Goal: Transaction & Acquisition: Purchase product/service

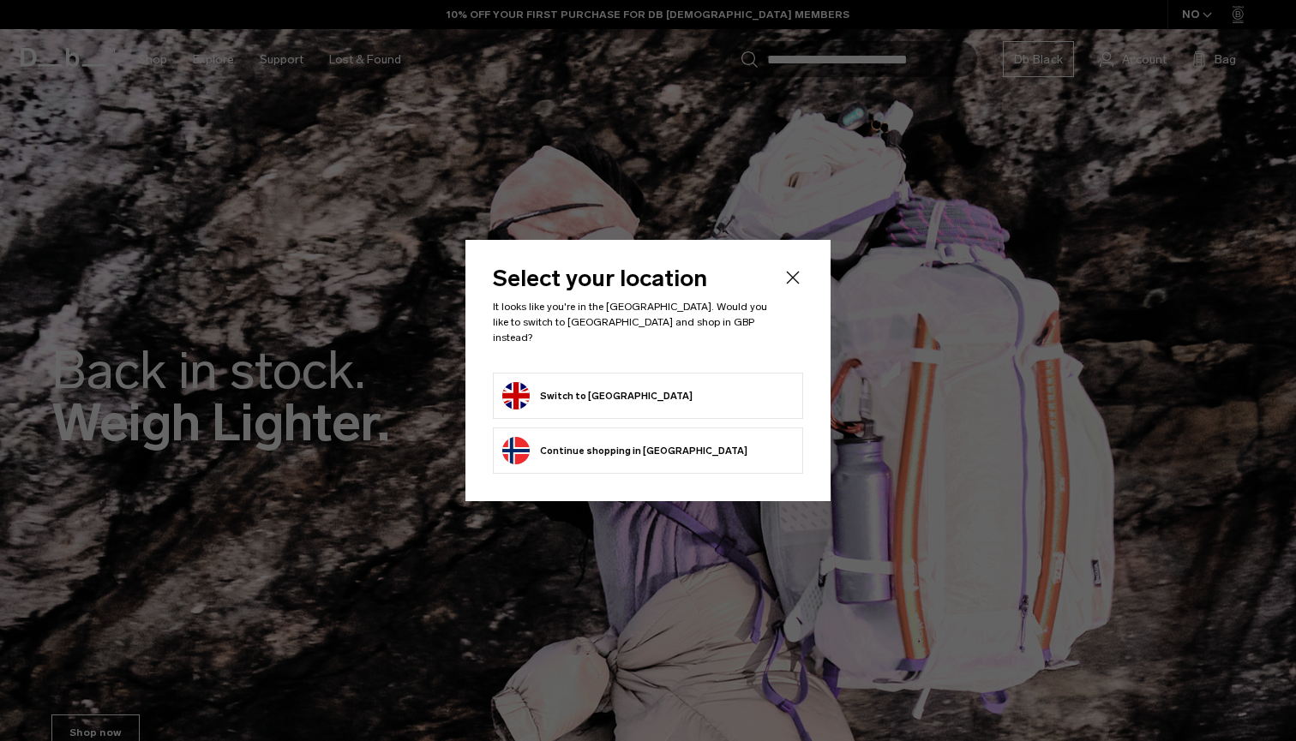
click at [703, 393] on form "Switch to United Kingdom" at bounding box center [647, 395] width 291 height 27
click at [586, 388] on button "Switch to United Kingdom" at bounding box center [597, 395] width 190 height 27
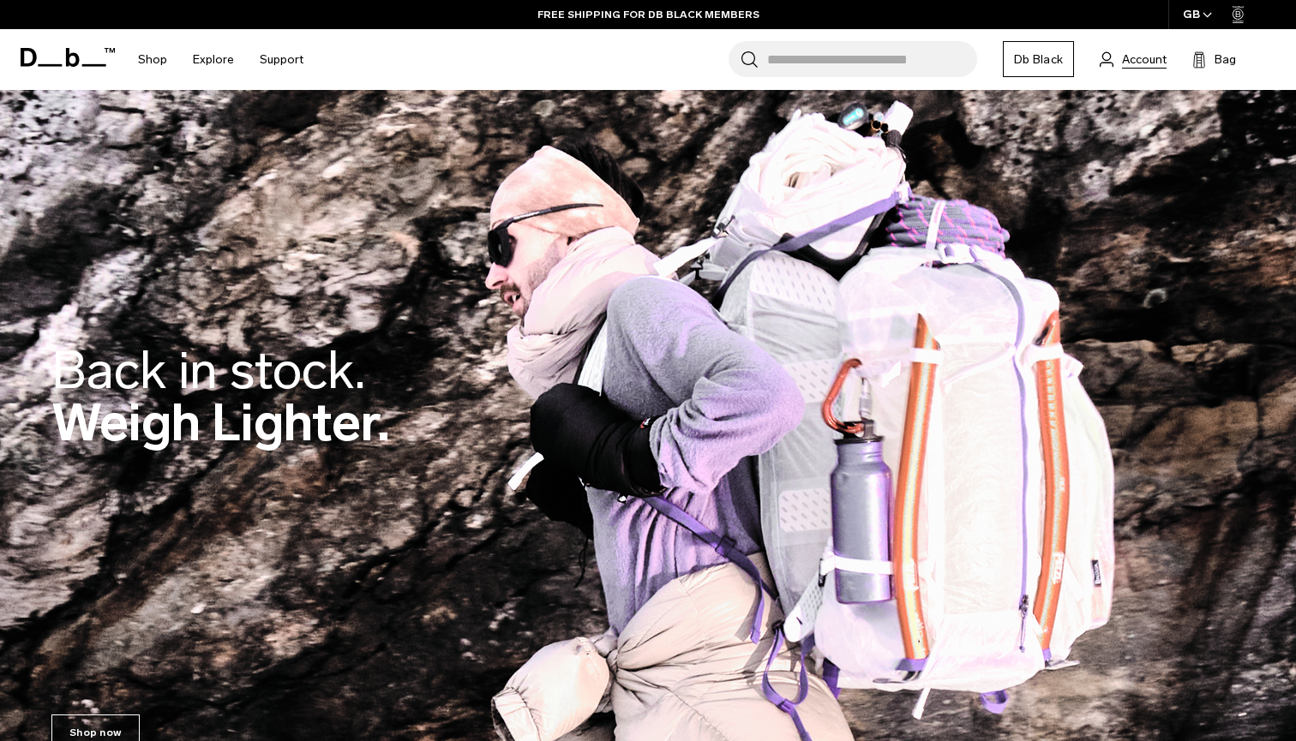
click at [1154, 63] on span "Account" at bounding box center [1144, 60] width 45 height 18
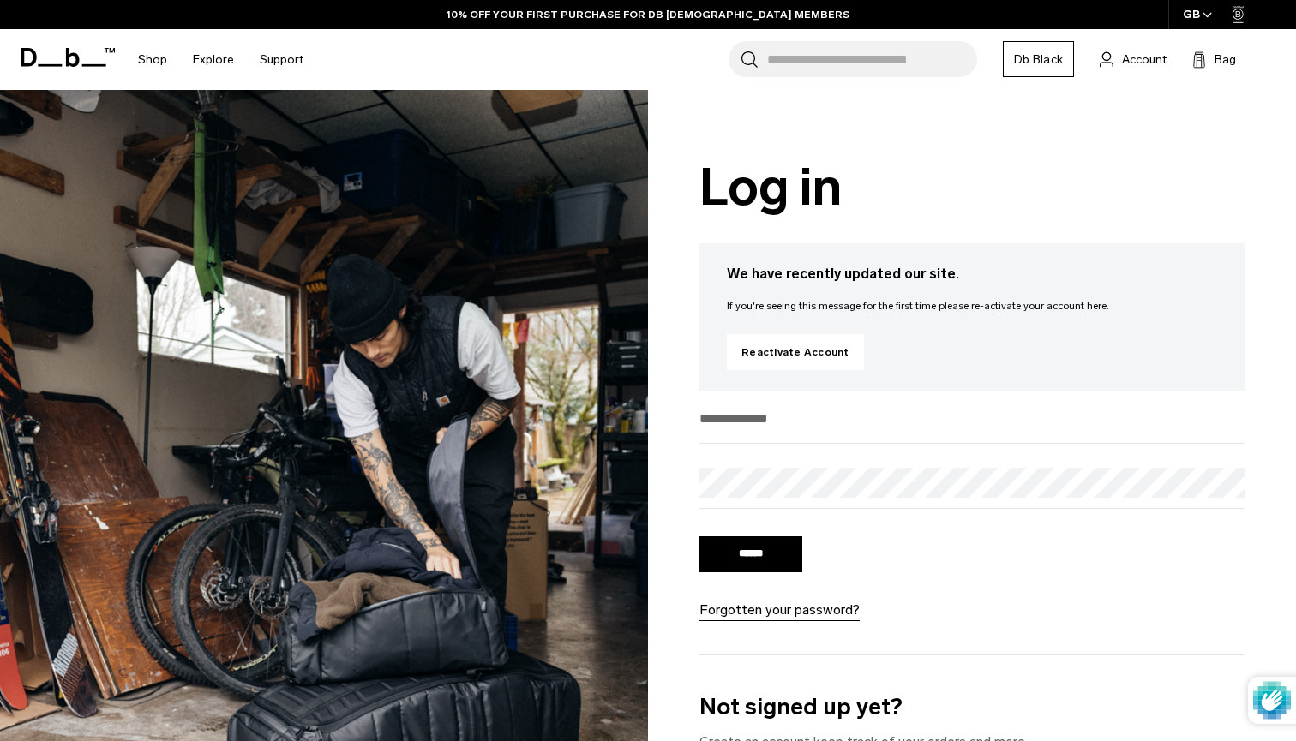
type input "**********"
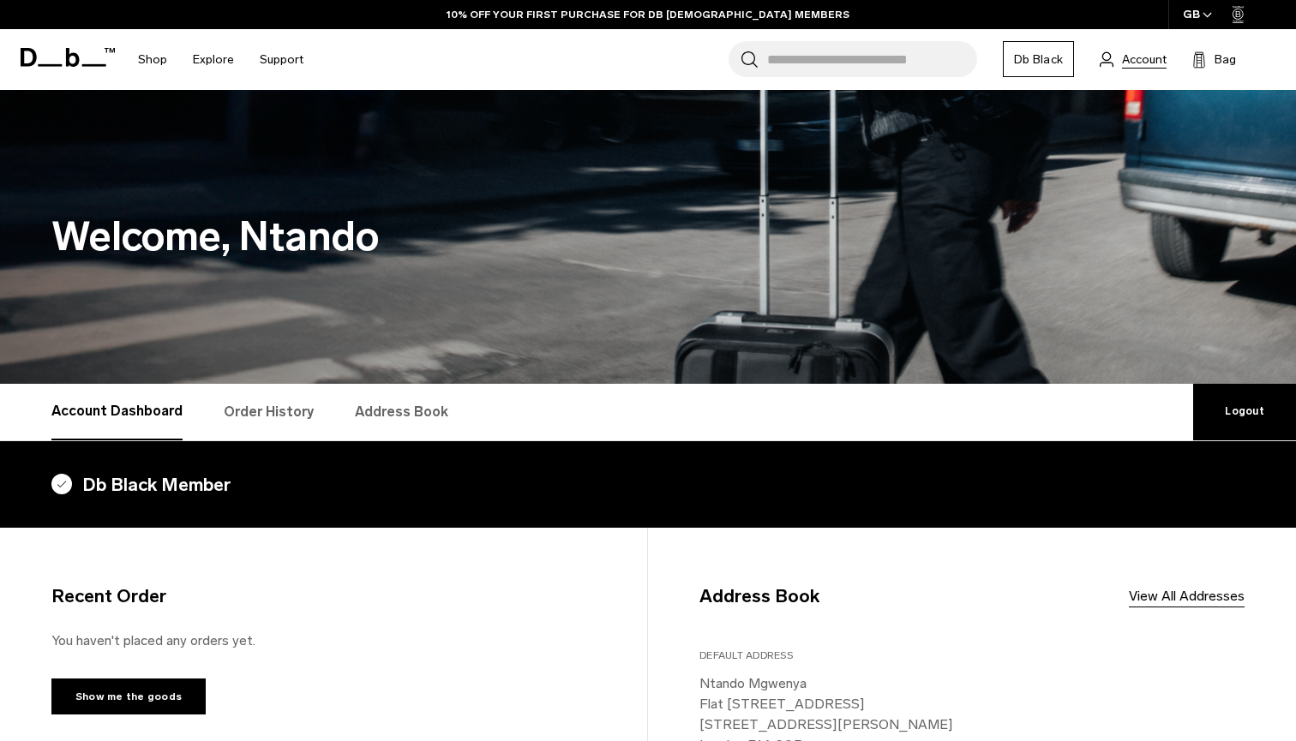
click at [1150, 62] on span "Account" at bounding box center [1144, 60] width 45 height 18
click at [1144, 53] on span "Account" at bounding box center [1144, 60] width 45 height 18
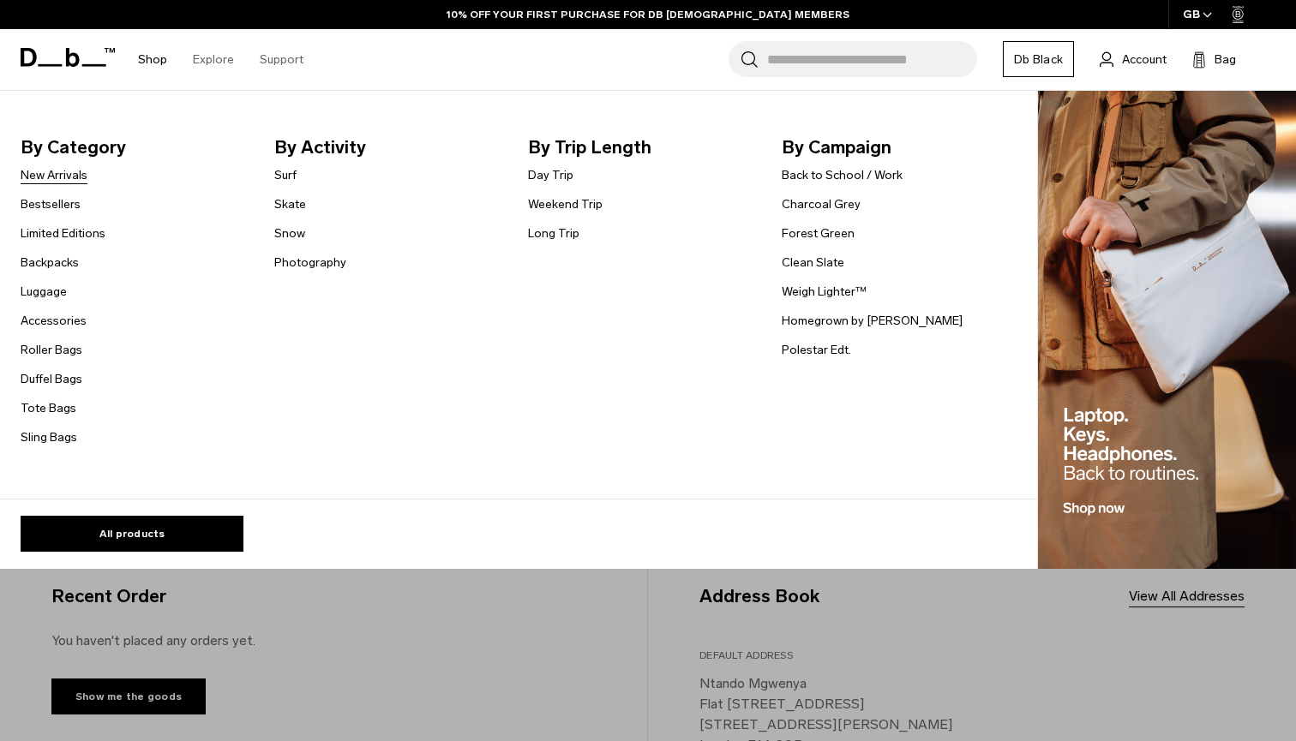
click at [70, 177] on link "New Arrivals" at bounding box center [54, 175] width 67 height 18
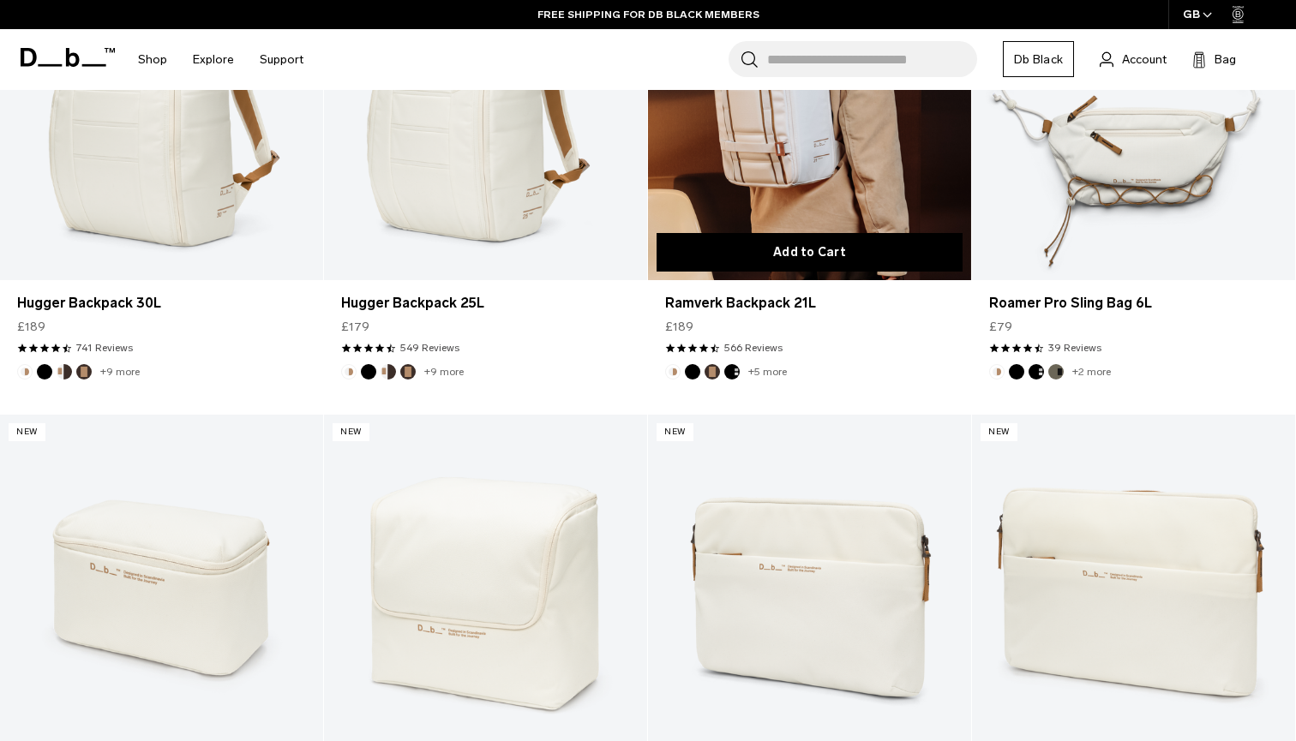
scroll to position [681, 0]
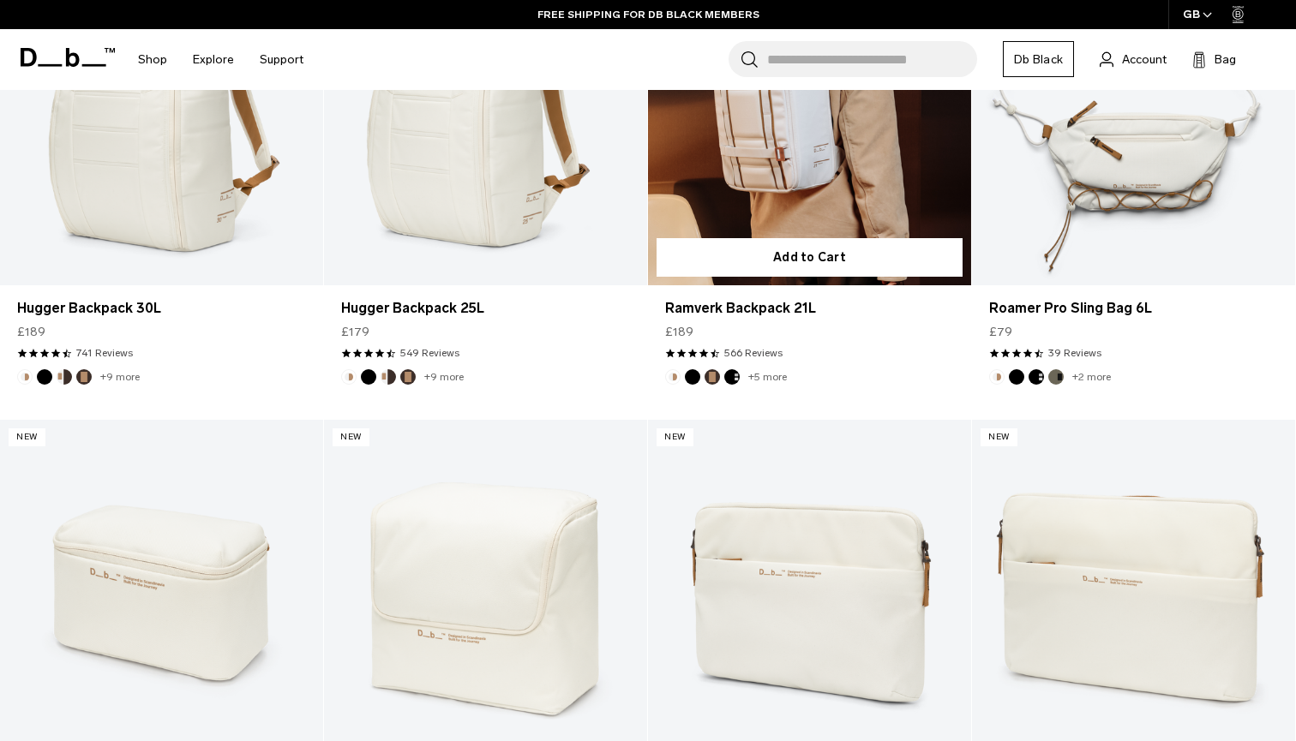
click at [768, 191] on link "Ramverk Backpack 21L" at bounding box center [809, 105] width 323 height 359
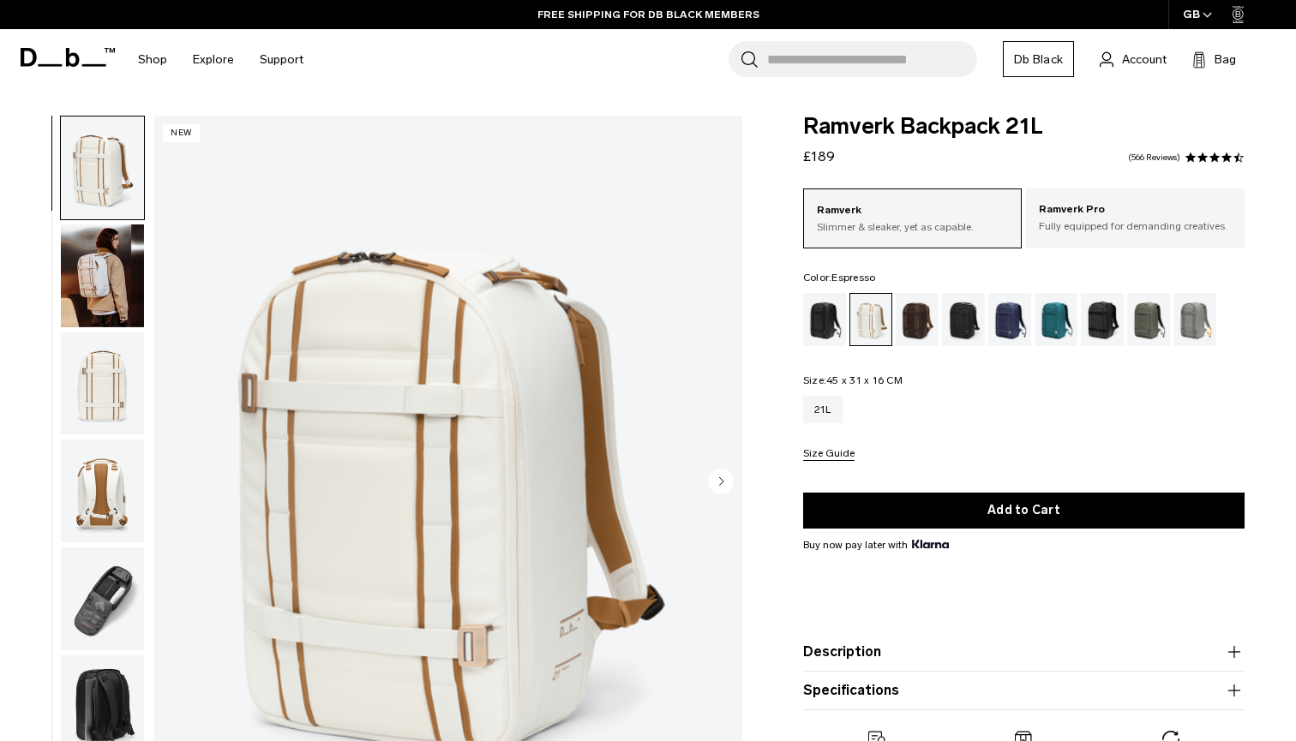
click at [929, 329] on div "Espresso" at bounding box center [918, 319] width 44 height 53
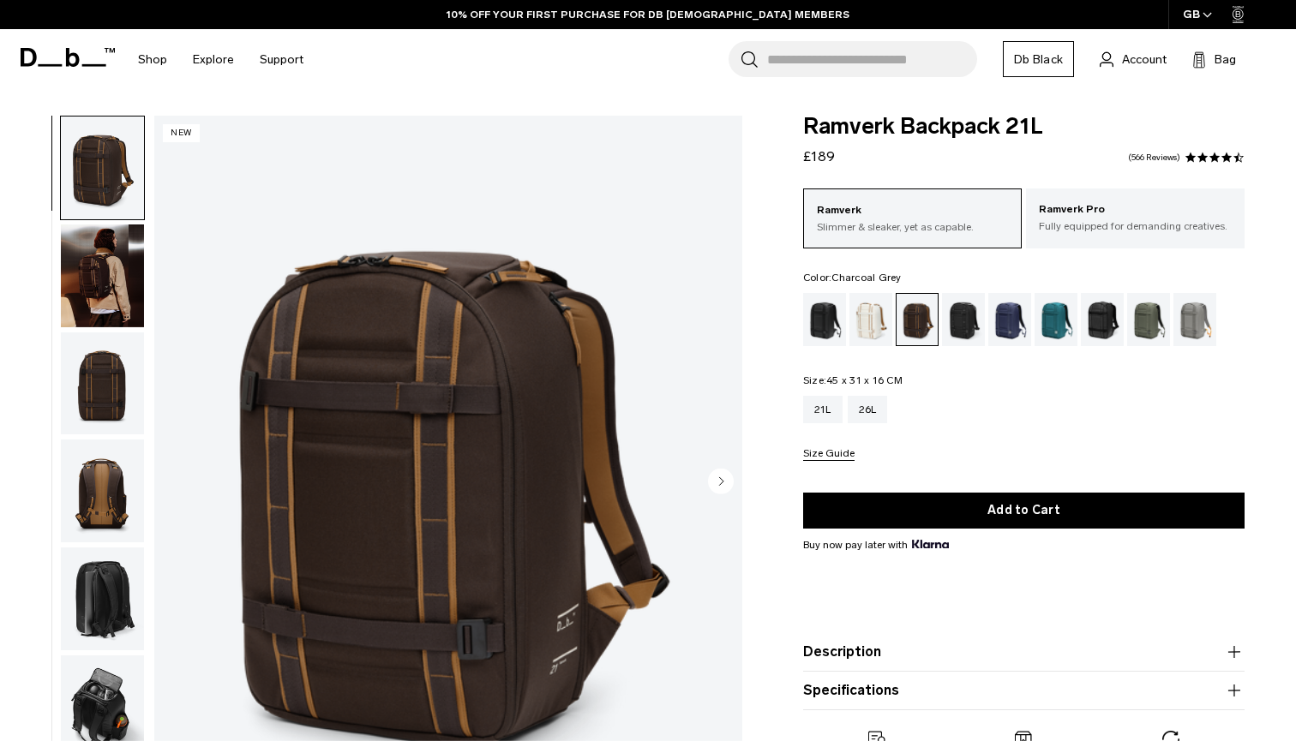
click at [958, 327] on div "Charcoal Grey" at bounding box center [964, 319] width 44 height 53
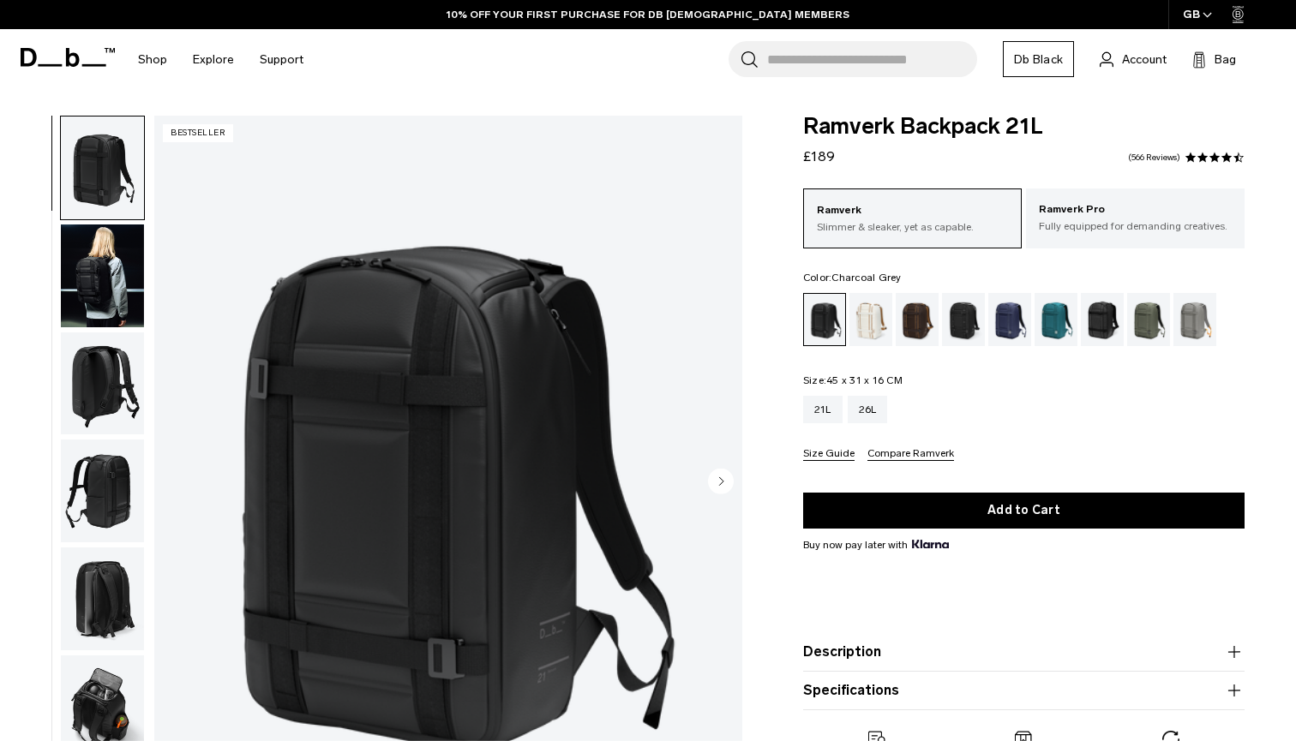
click at [970, 315] on div "Charcoal Grey" at bounding box center [964, 319] width 44 height 53
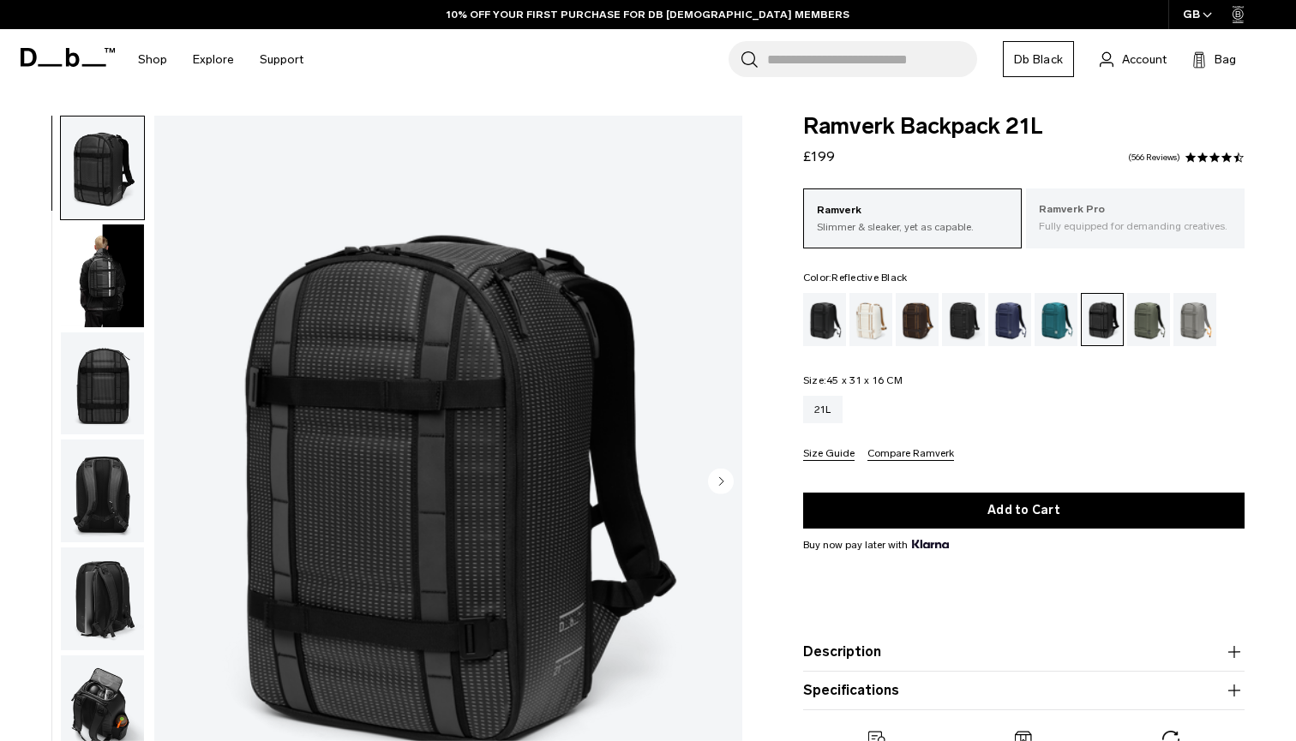
click at [1121, 217] on p "Ramverk Pro" at bounding box center [1135, 209] width 193 height 17
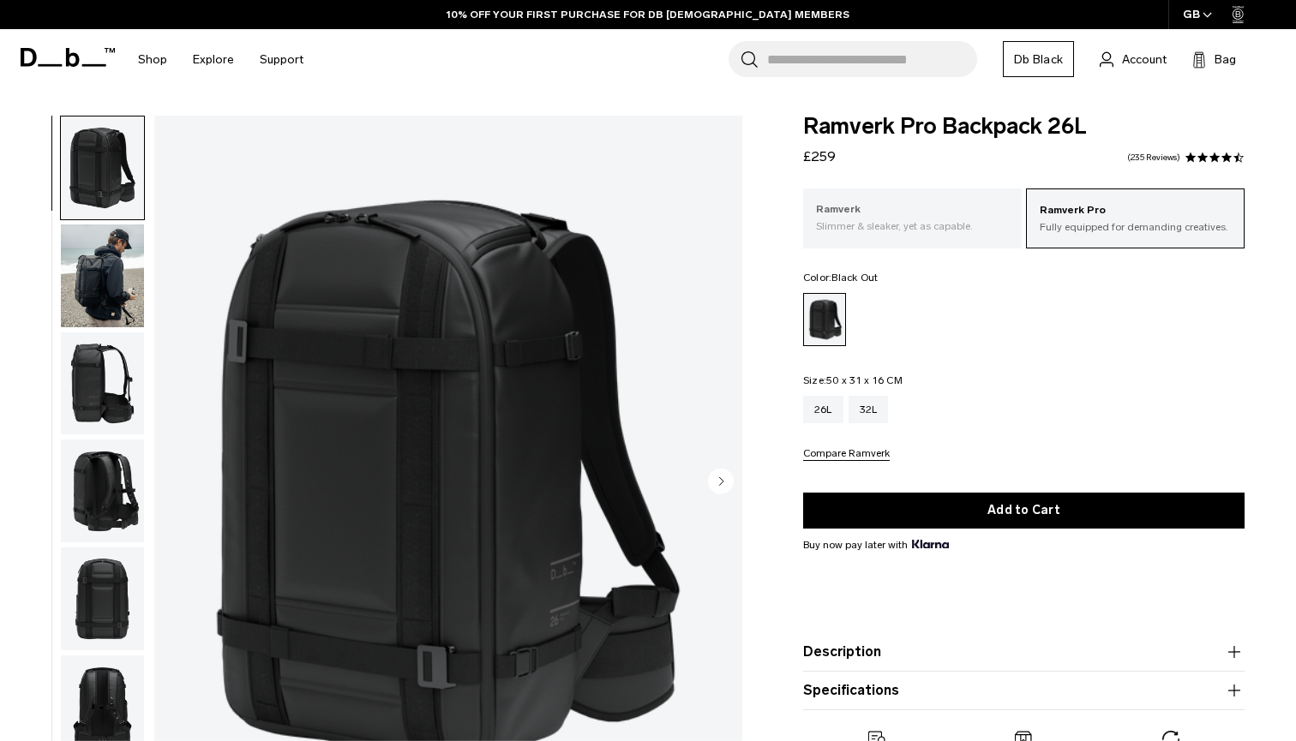
click at [972, 217] on p "Ramverk" at bounding box center [912, 209] width 193 height 17
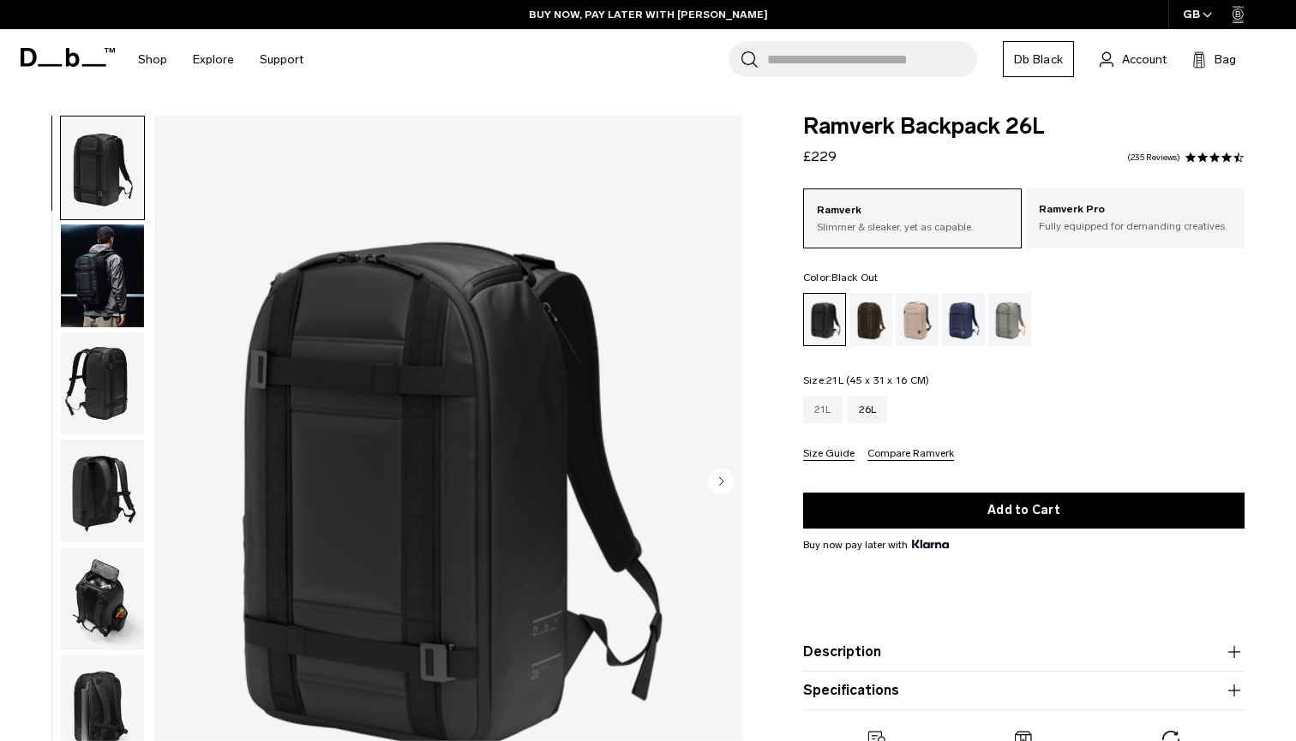
click at [819, 423] on div "21L" at bounding box center [822, 409] width 39 height 27
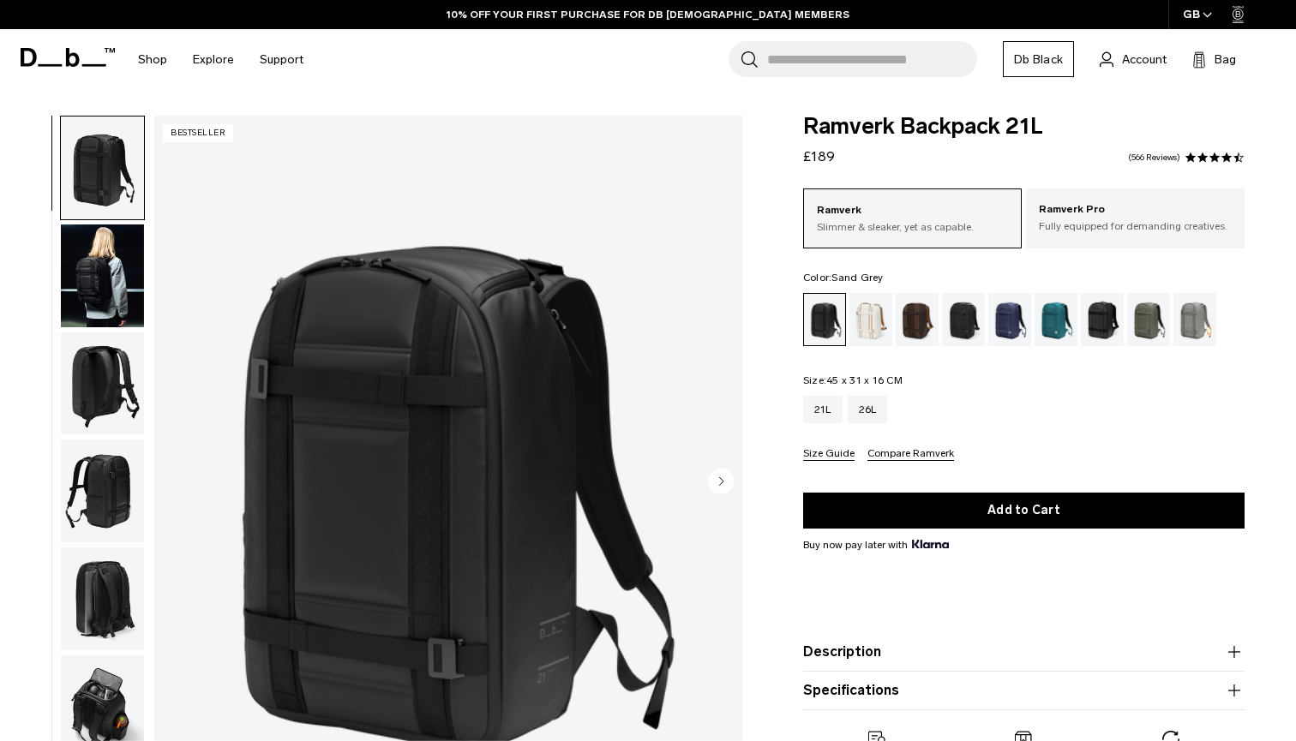
click at [1198, 333] on div "Sand Grey" at bounding box center [1196, 319] width 44 height 53
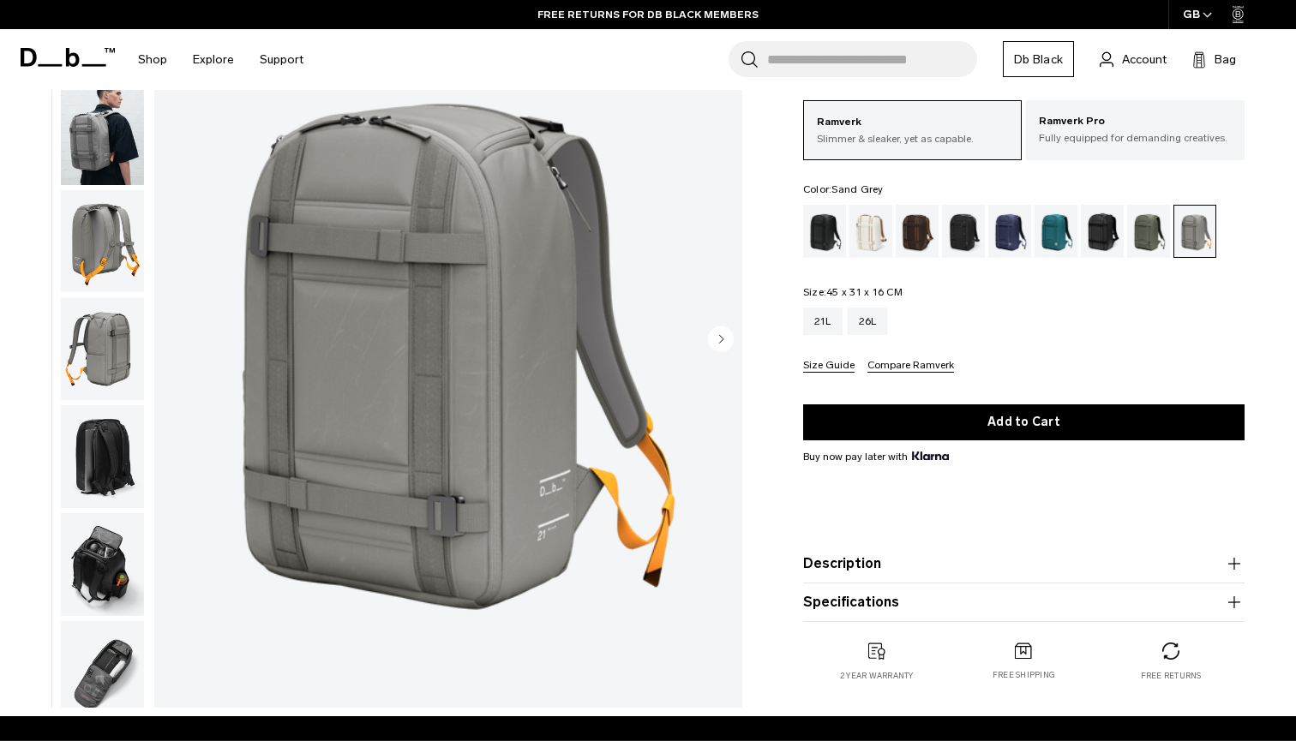
scroll to position [133, 0]
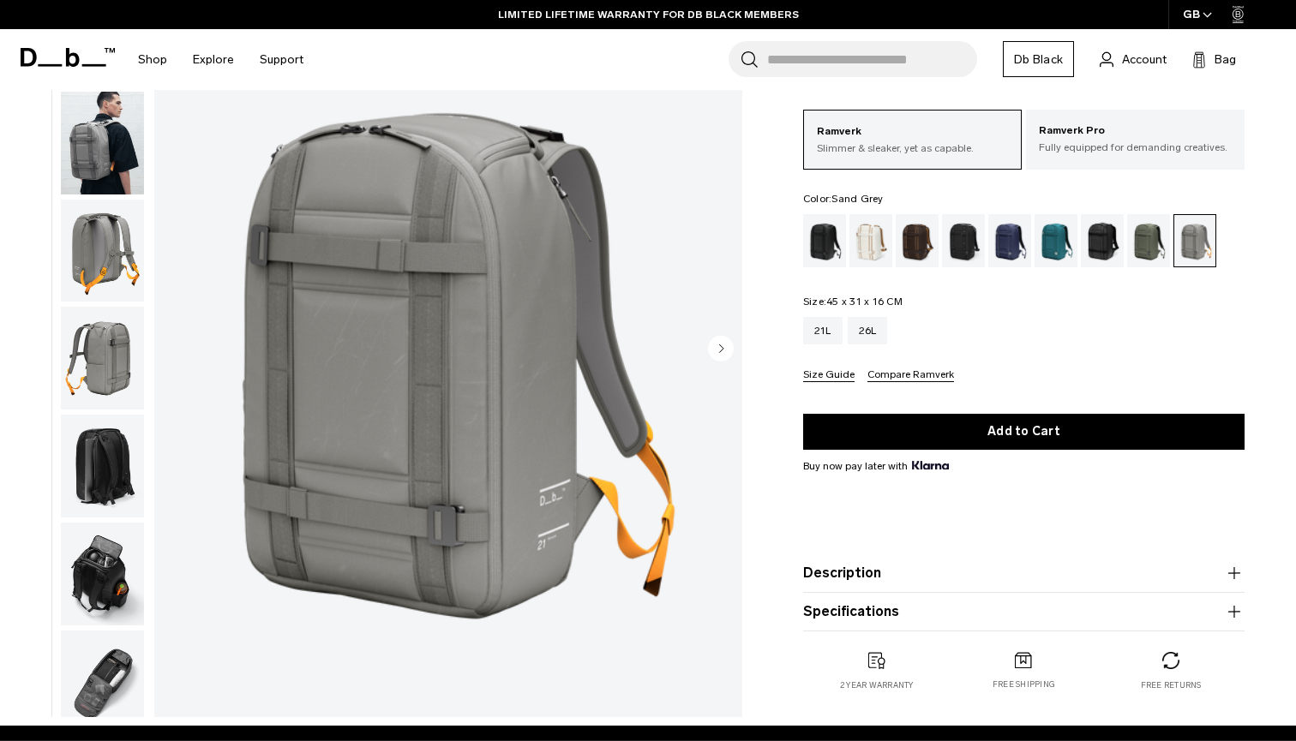
click at [91, 238] on img "button" at bounding box center [102, 251] width 83 height 103
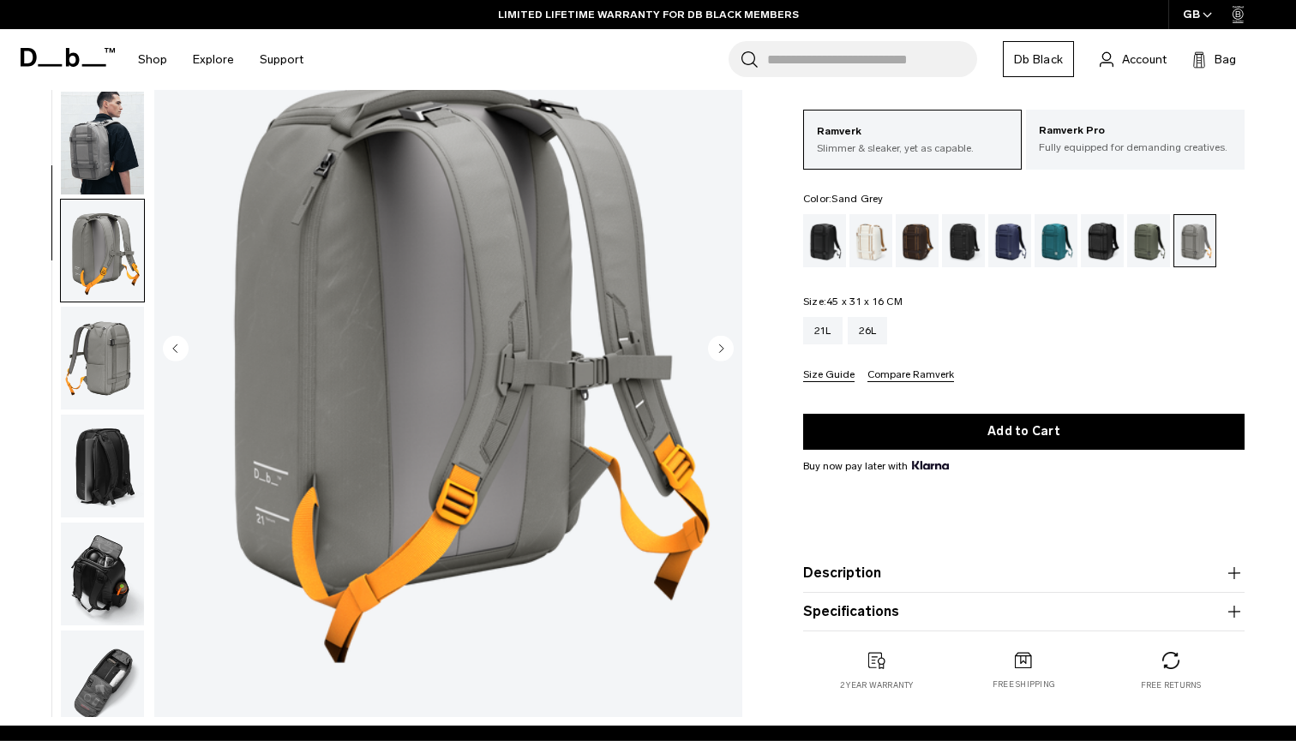
scroll to position [135, 0]
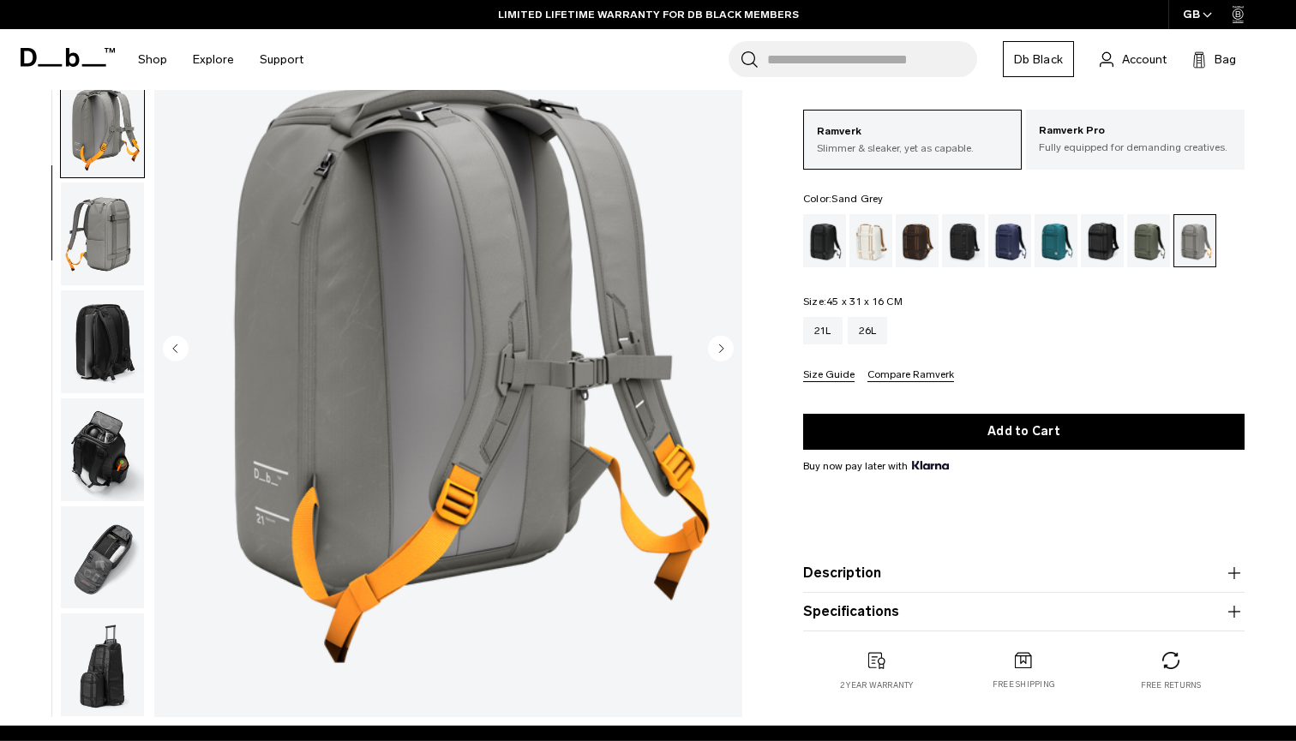
click at [116, 316] on img "button" at bounding box center [102, 342] width 83 height 103
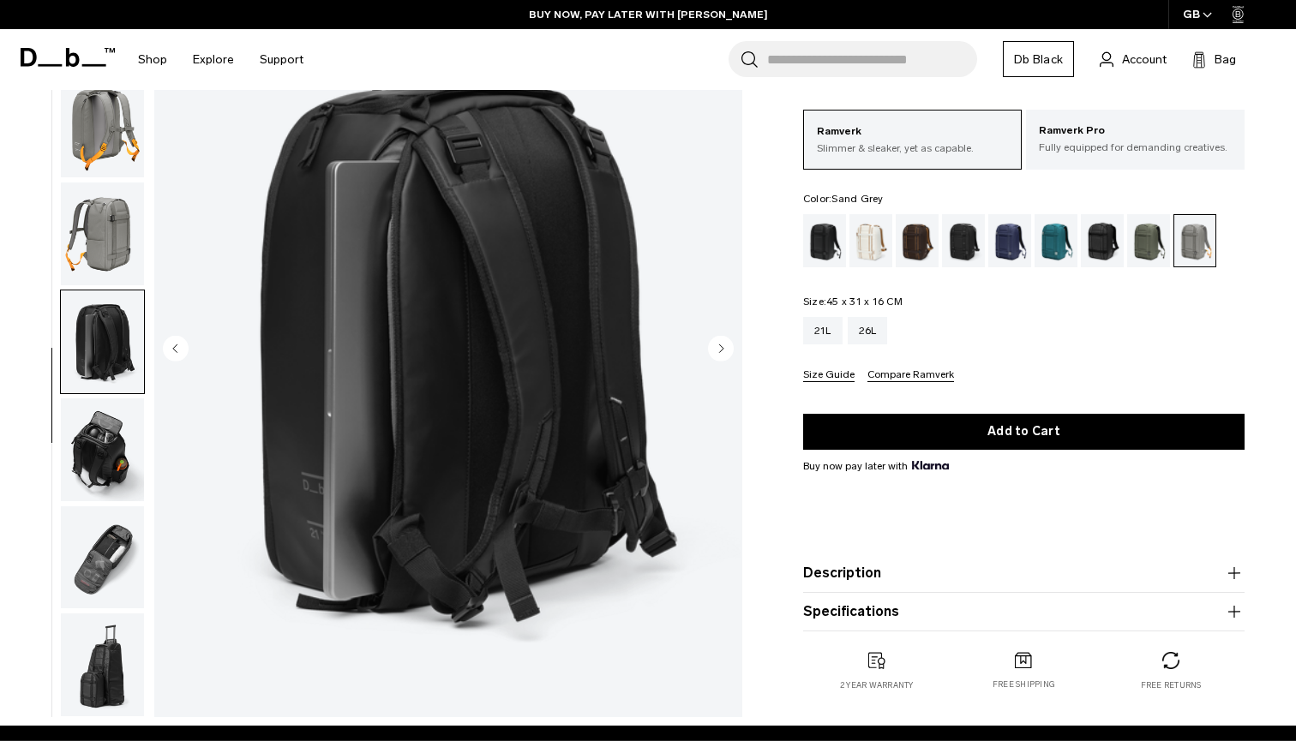
click at [120, 382] on img "button" at bounding box center [102, 342] width 83 height 103
click at [117, 429] on img "button" at bounding box center [102, 450] width 83 height 103
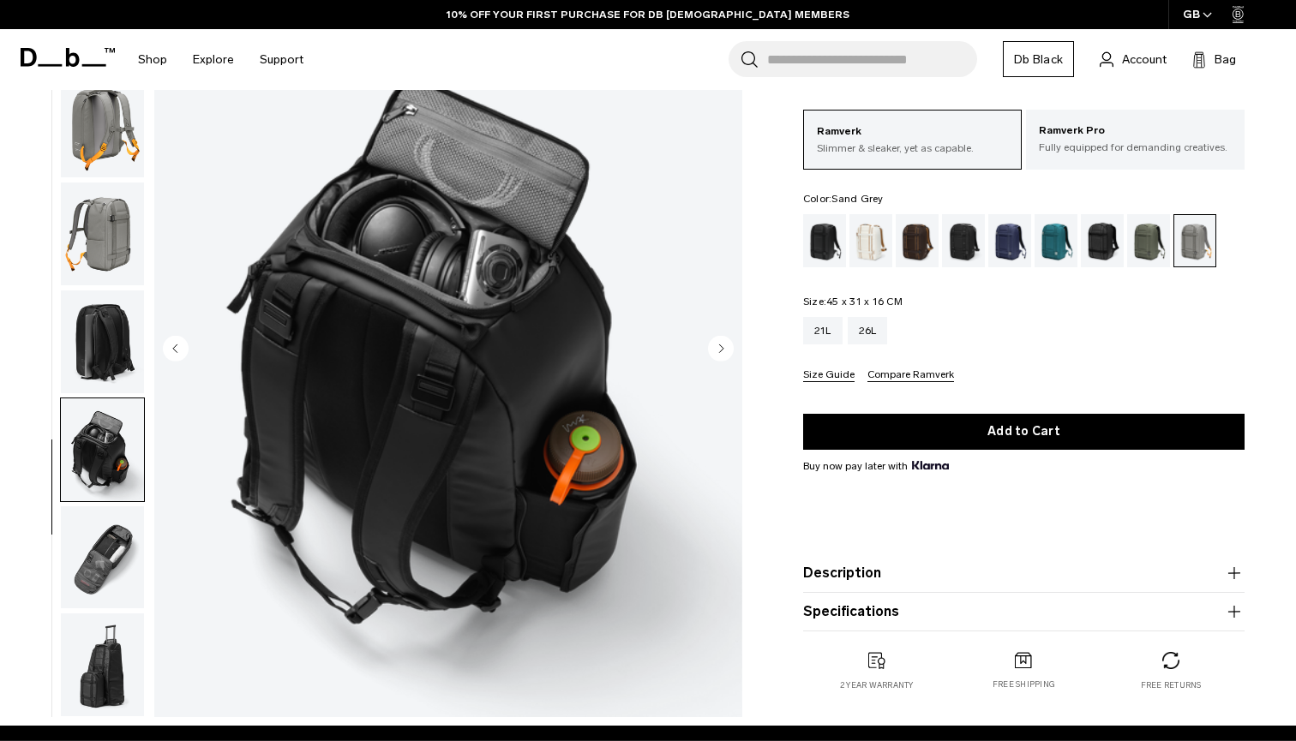
click at [113, 537] on img "button" at bounding box center [102, 558] width 83 height 103
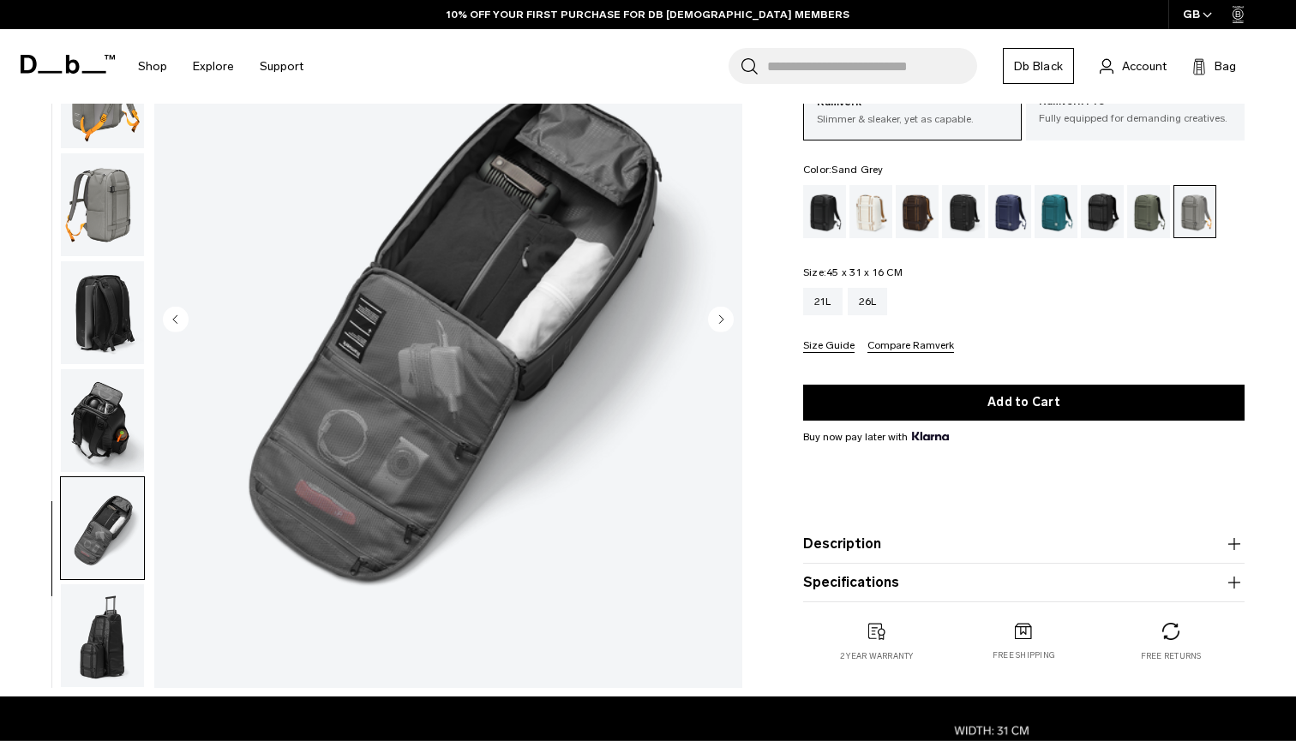
scroll to position [167, 0]
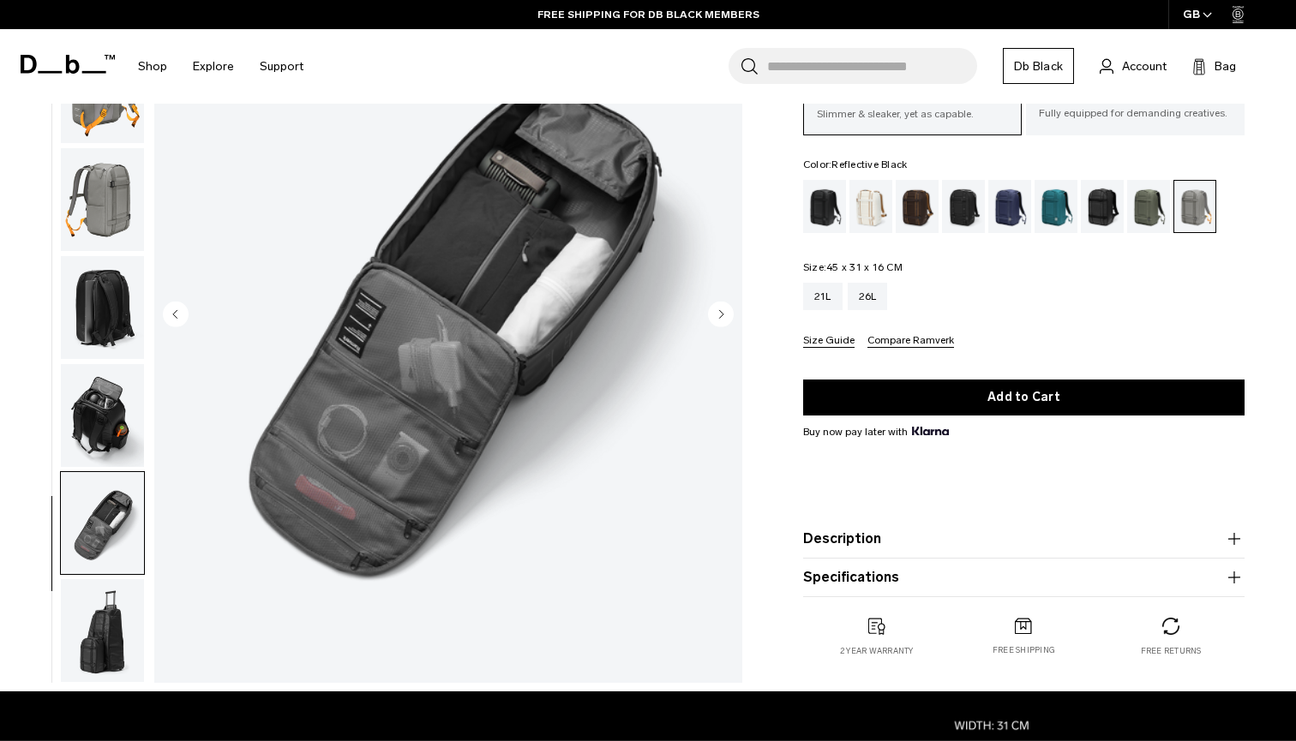
click at [1108, 209] on div "Reflective Black" at bounding box center [1103, 206] width 44 height 53
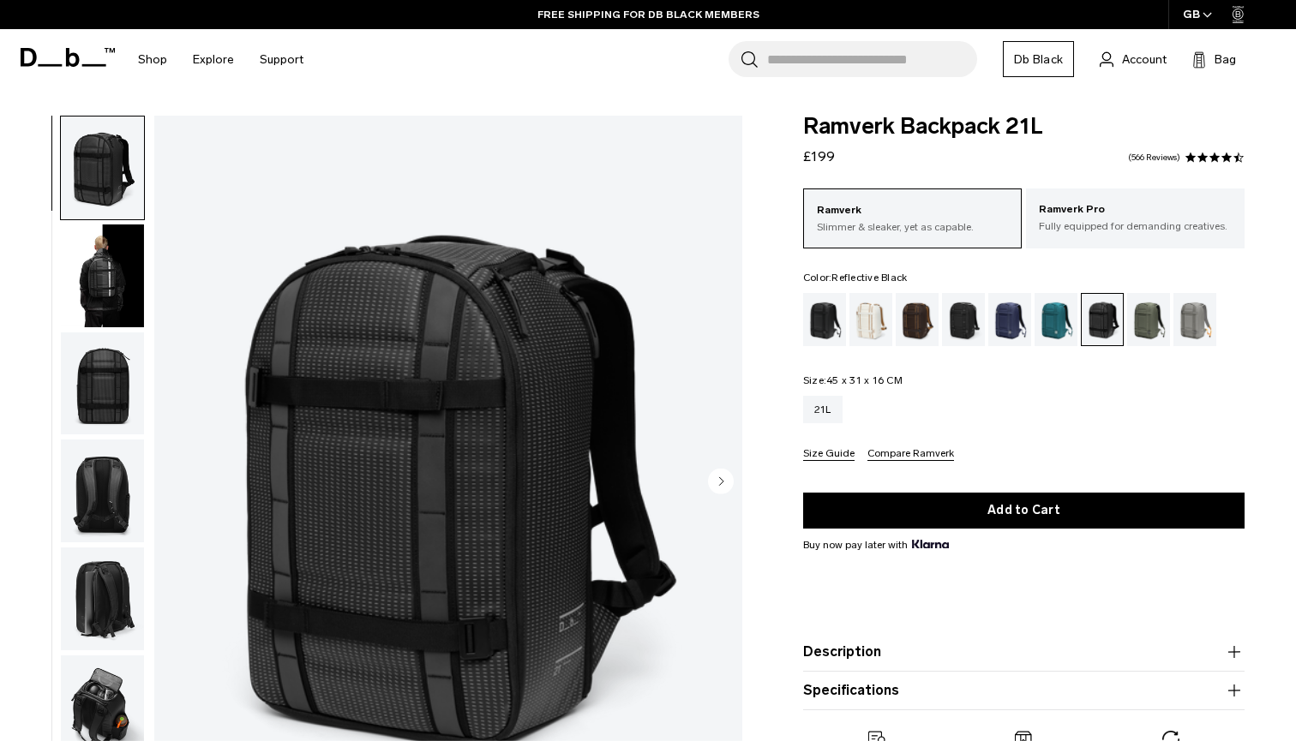
click at [114, 272] on img "button" at bounding box center [102, 276] width 83 height 103
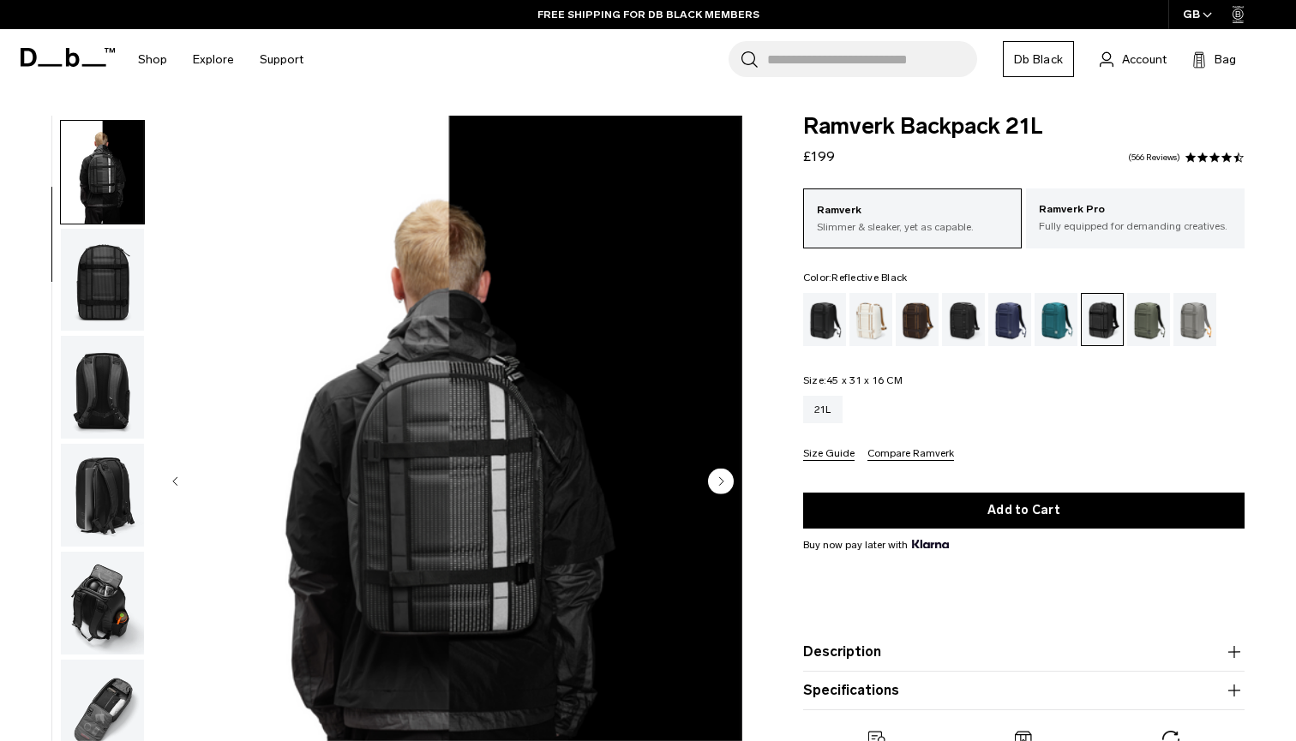
scroll to position [109, 0]
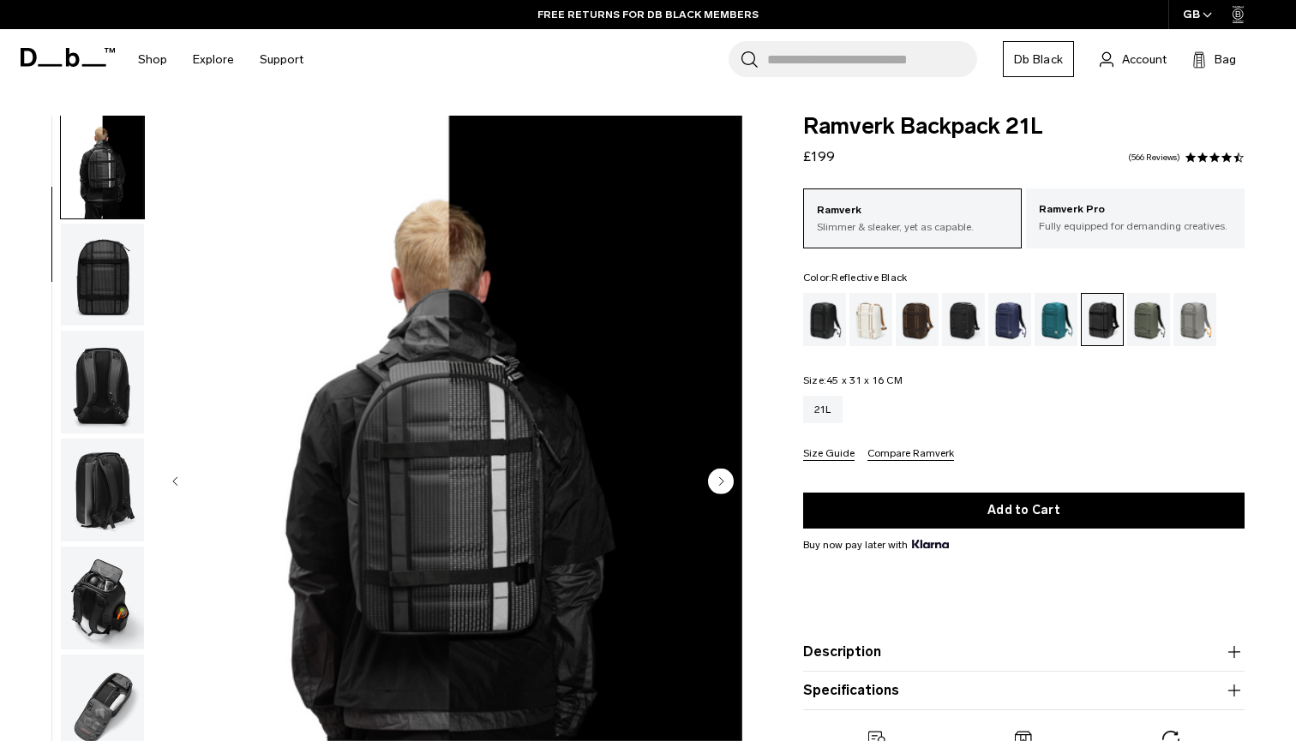
click at [728, 480] on circle "Next slide" at bounding box center [721, 481] width 26 height 26
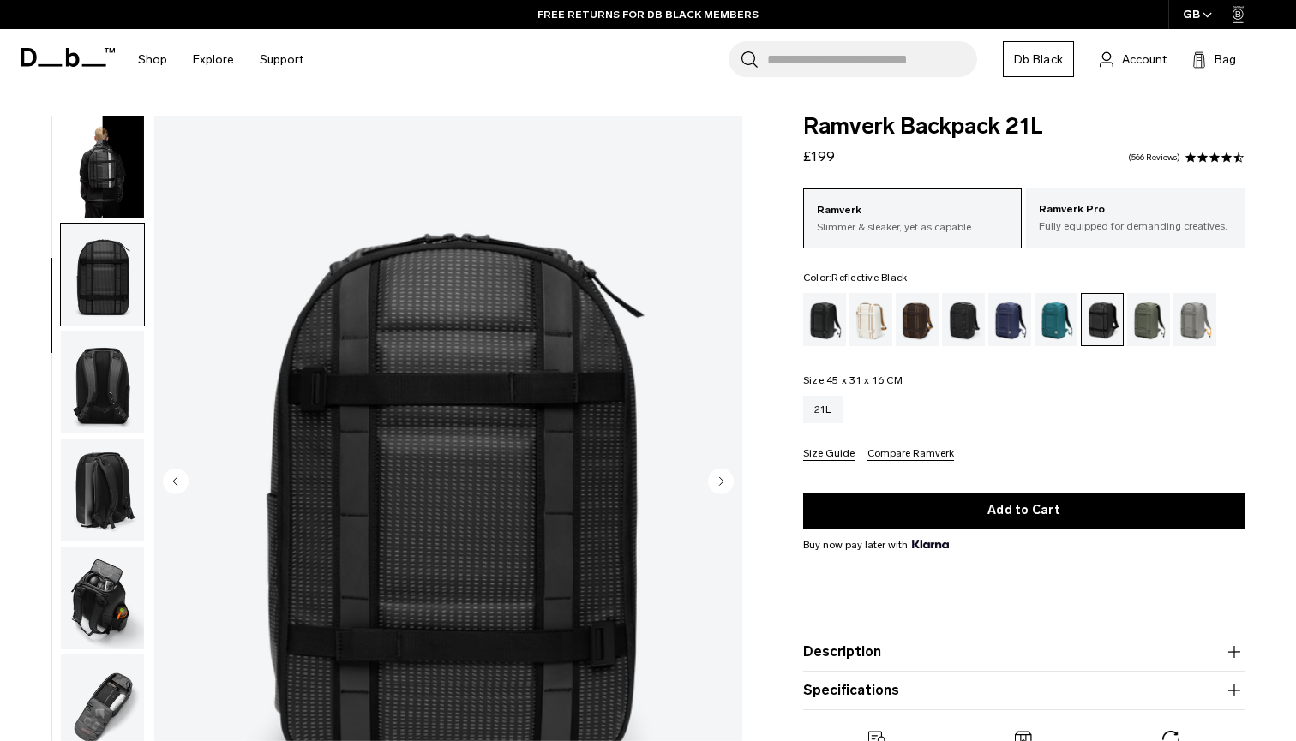
scroll to position [219, 0]
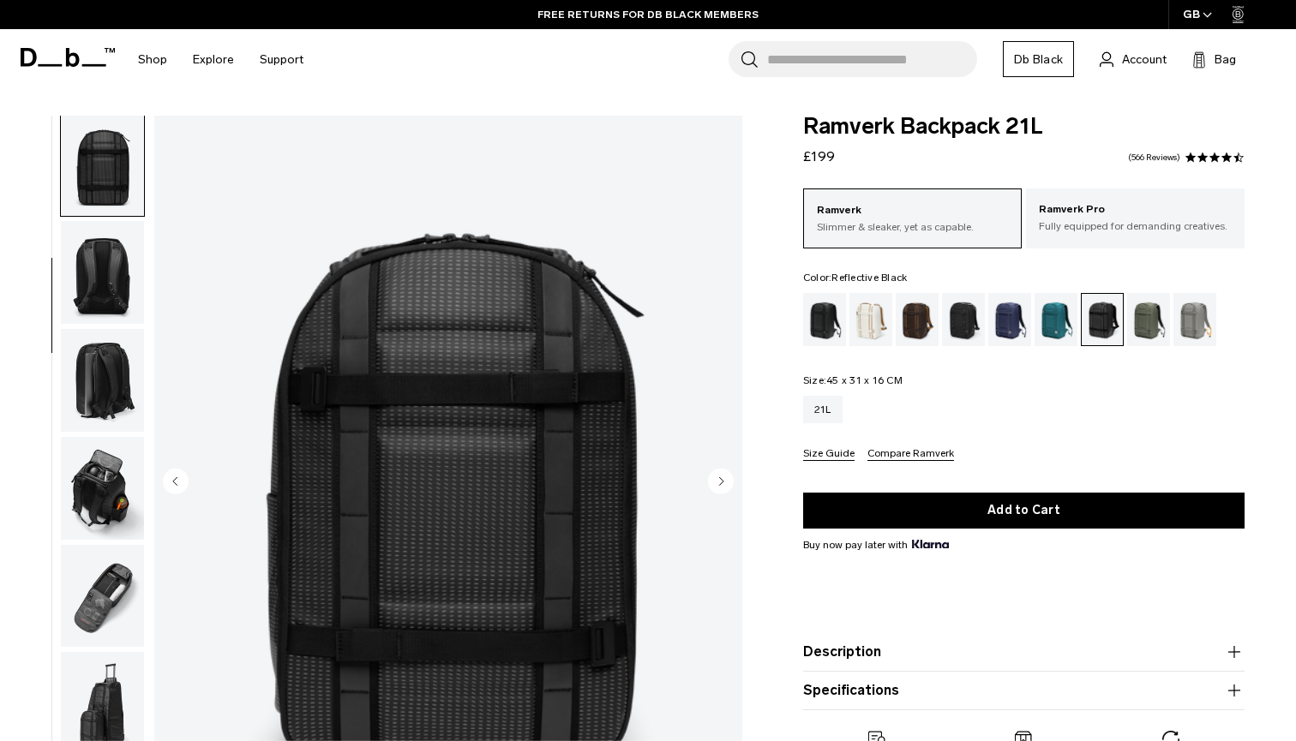
click at [722, 480] on icon "Next slide" at bounding box center [721, 481] width 4 height 8
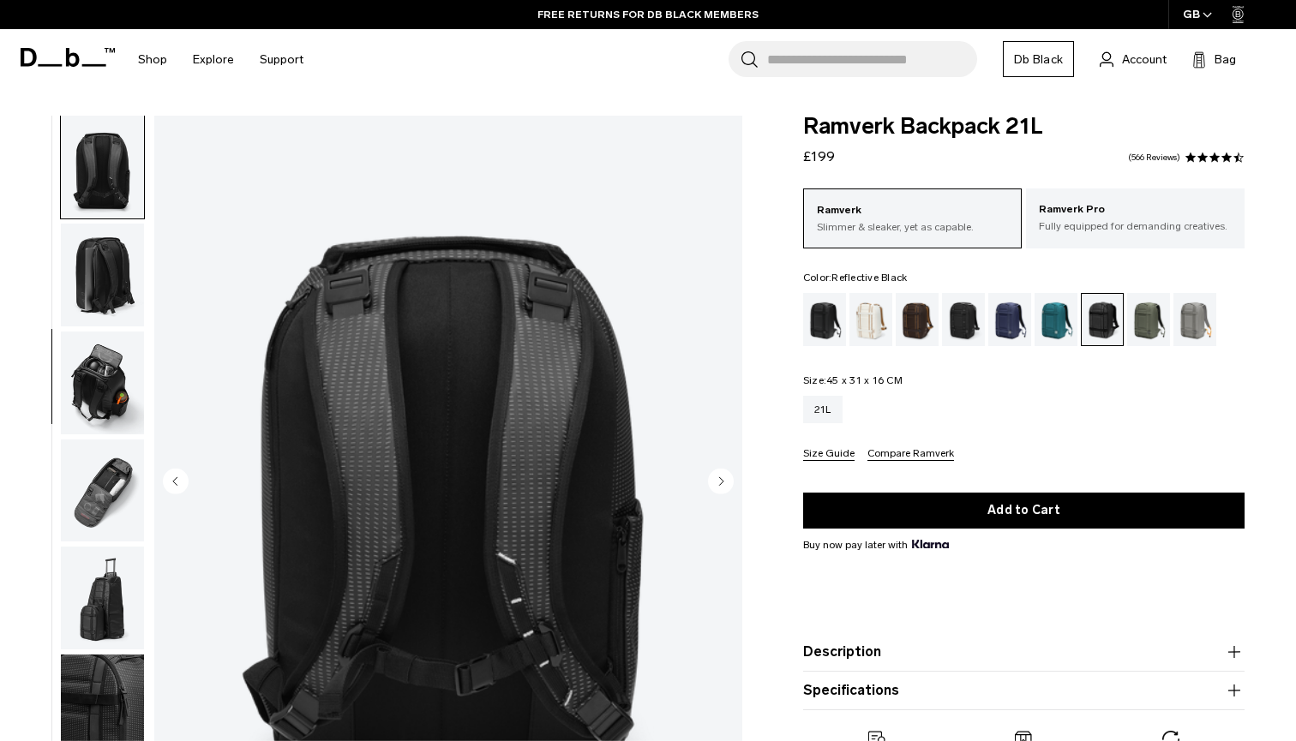
scroll to position [327, 0]
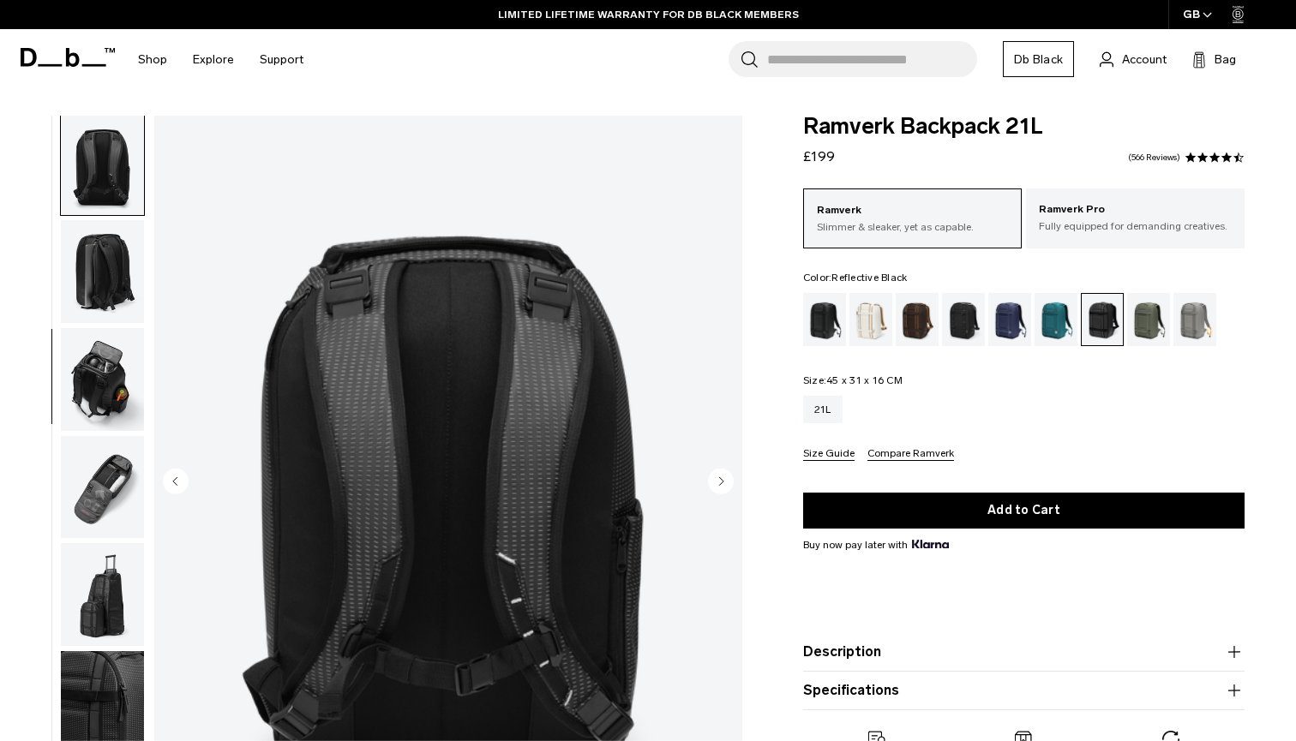
click at [722, 480] on icon "Next slide" at bounding box center [721, 481] width 4 height 8
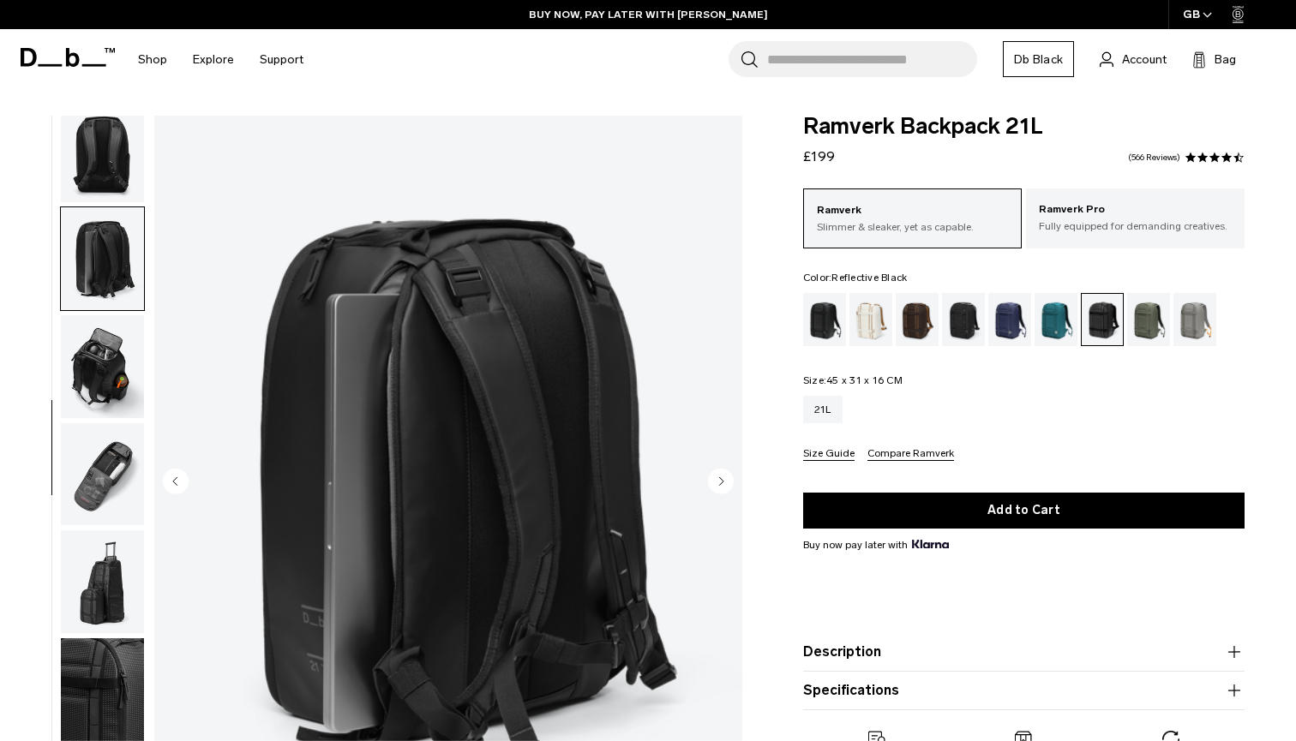
click at [722, 480] on icon "Next slide" at bounding box center [721, 481] width 4 height 8
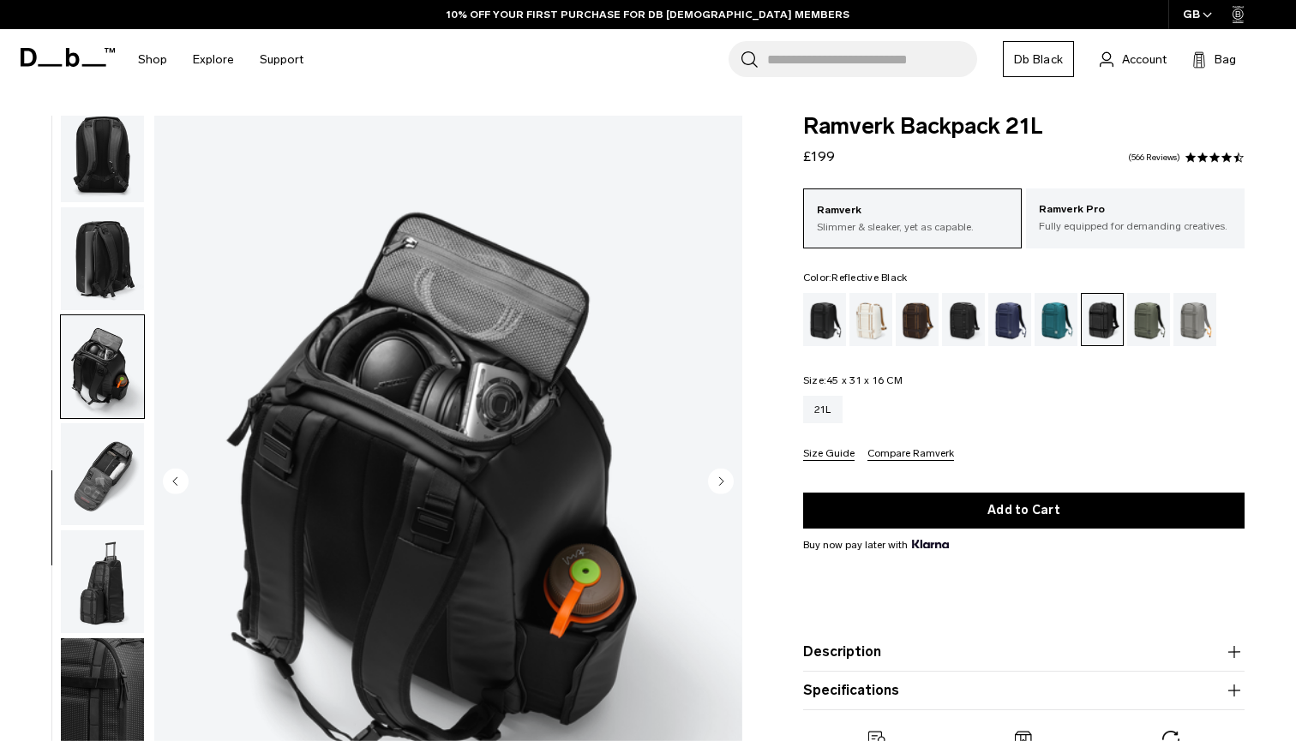
click at [722, 480] on icon "Next slide" at bounding box center [721, 481] width 4 height 8
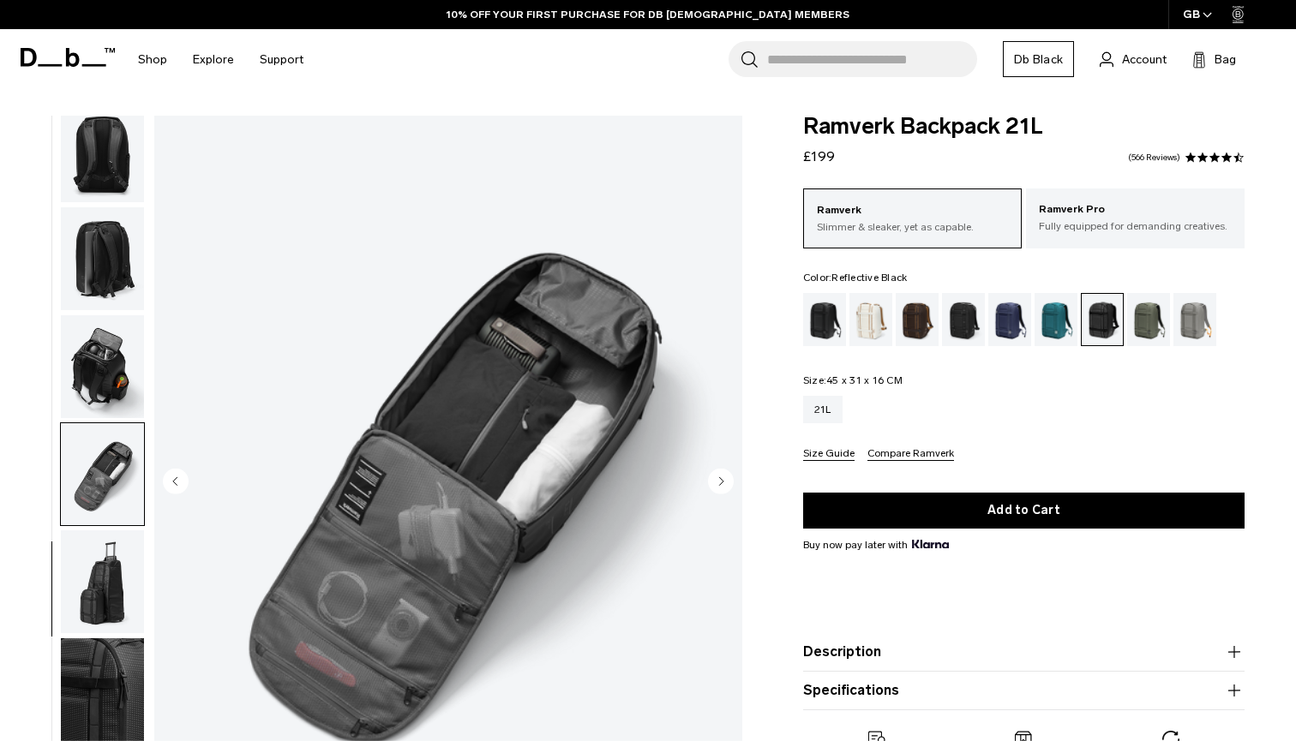
click at [722, 480] on icon "Next slide" at bounding box center [721, 481] width 4 height 8
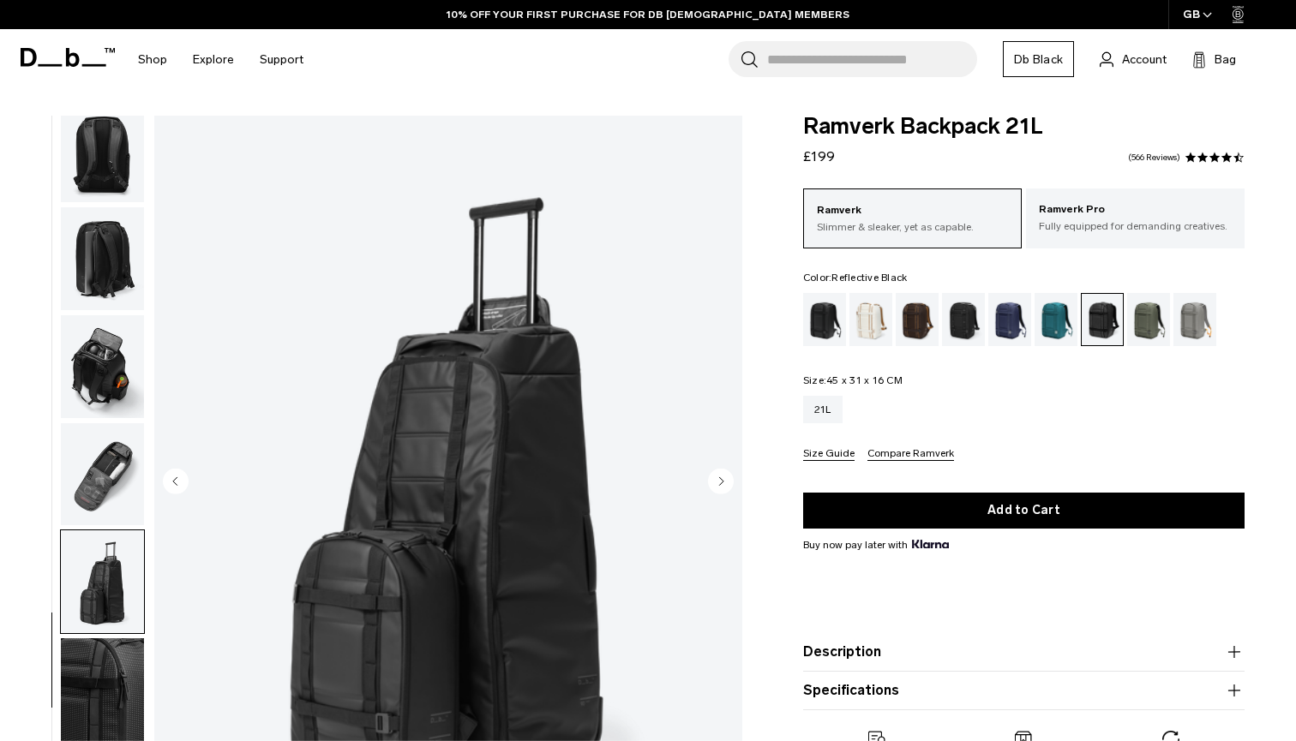
click at [722, 480] on icon "Next slide" at bounding box center [721, 481] width 4 height 8
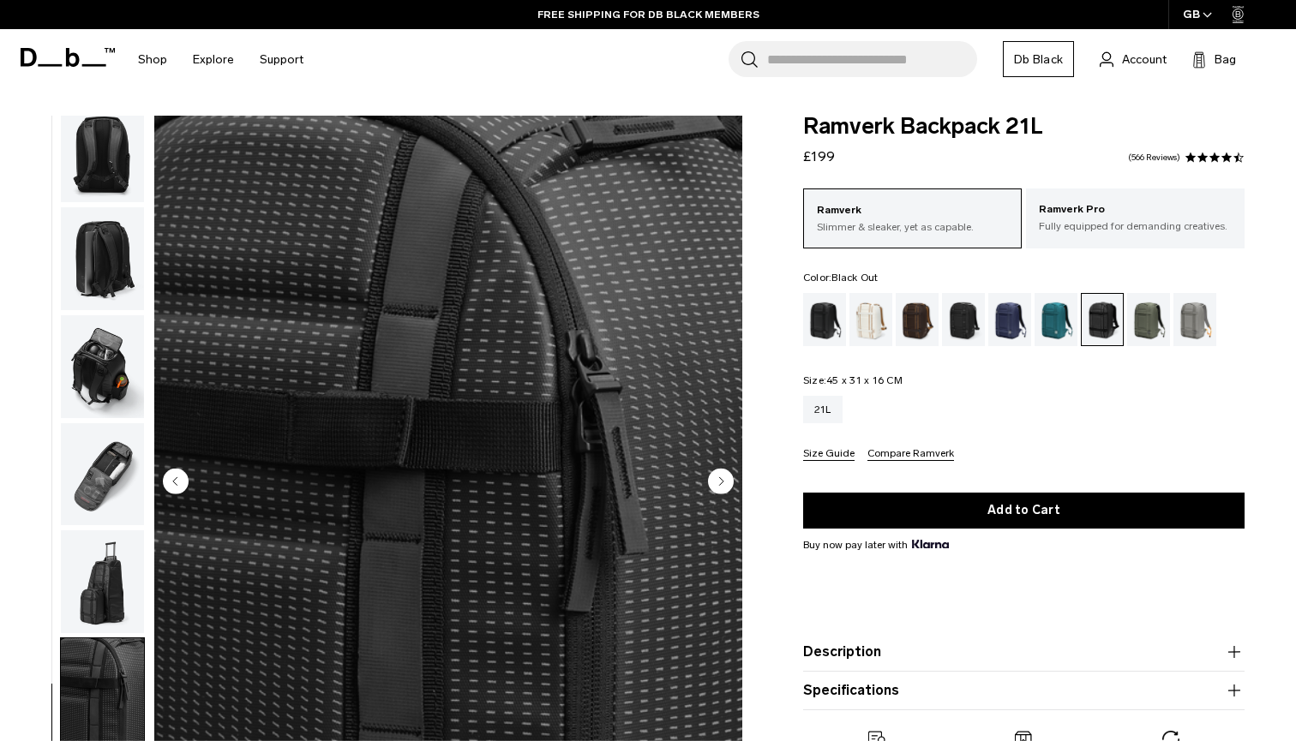
click at [820, 314] on div "Black Out" at bounding box center [825, 319] width 44 height 53
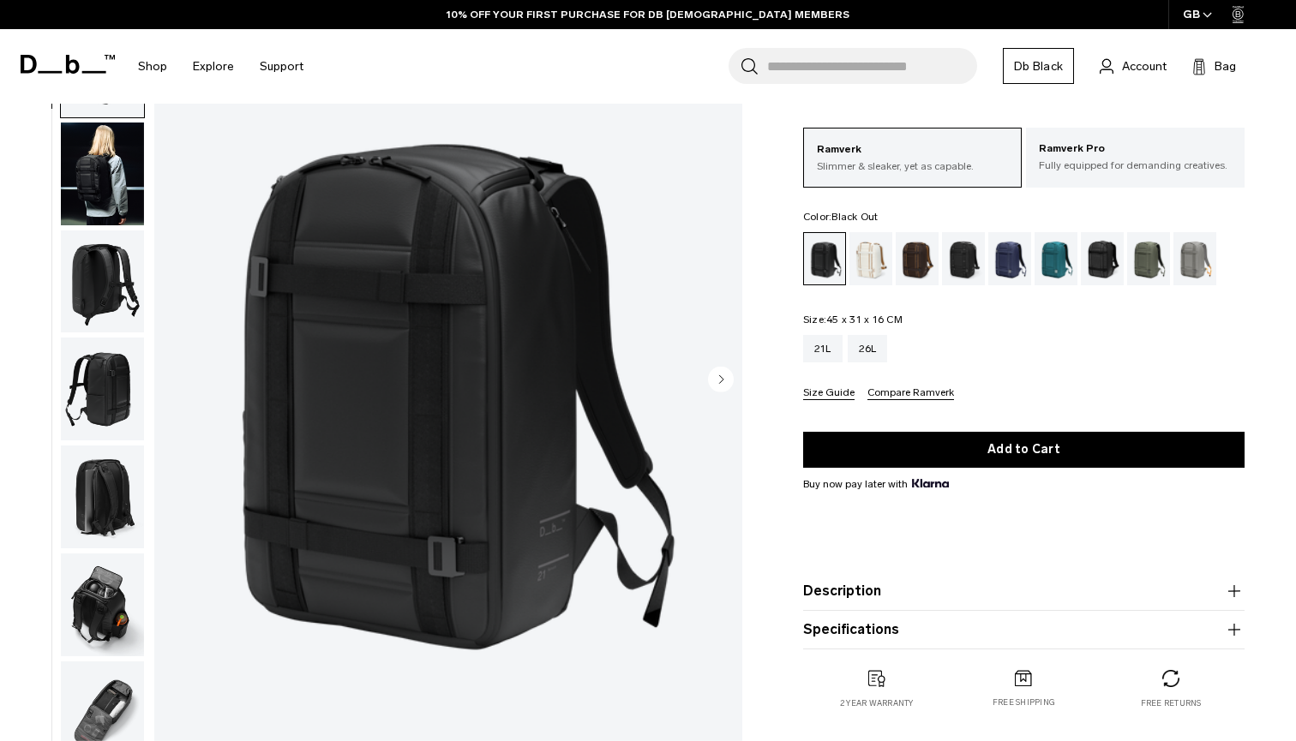
click at [719, 379] on circle "Next slide" at bounding box center [721, 379] width 26 height 26
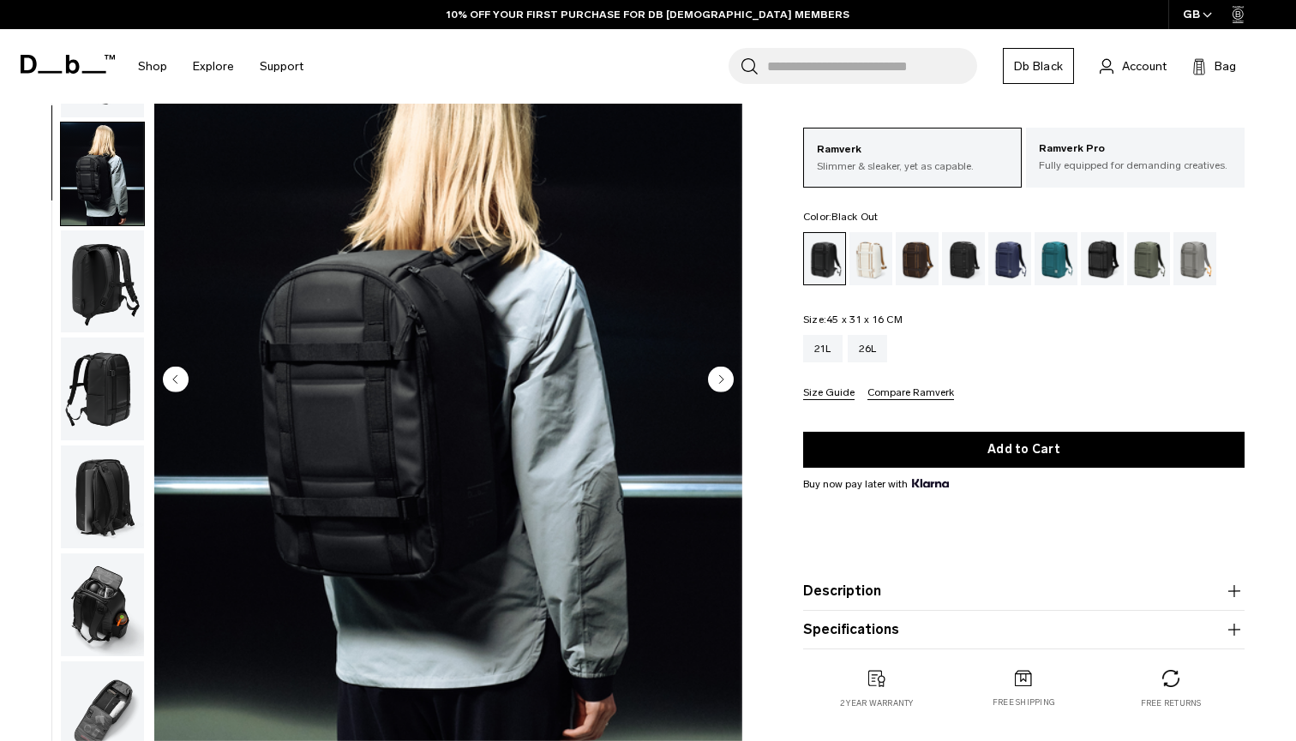
scroll to position [109, 0]
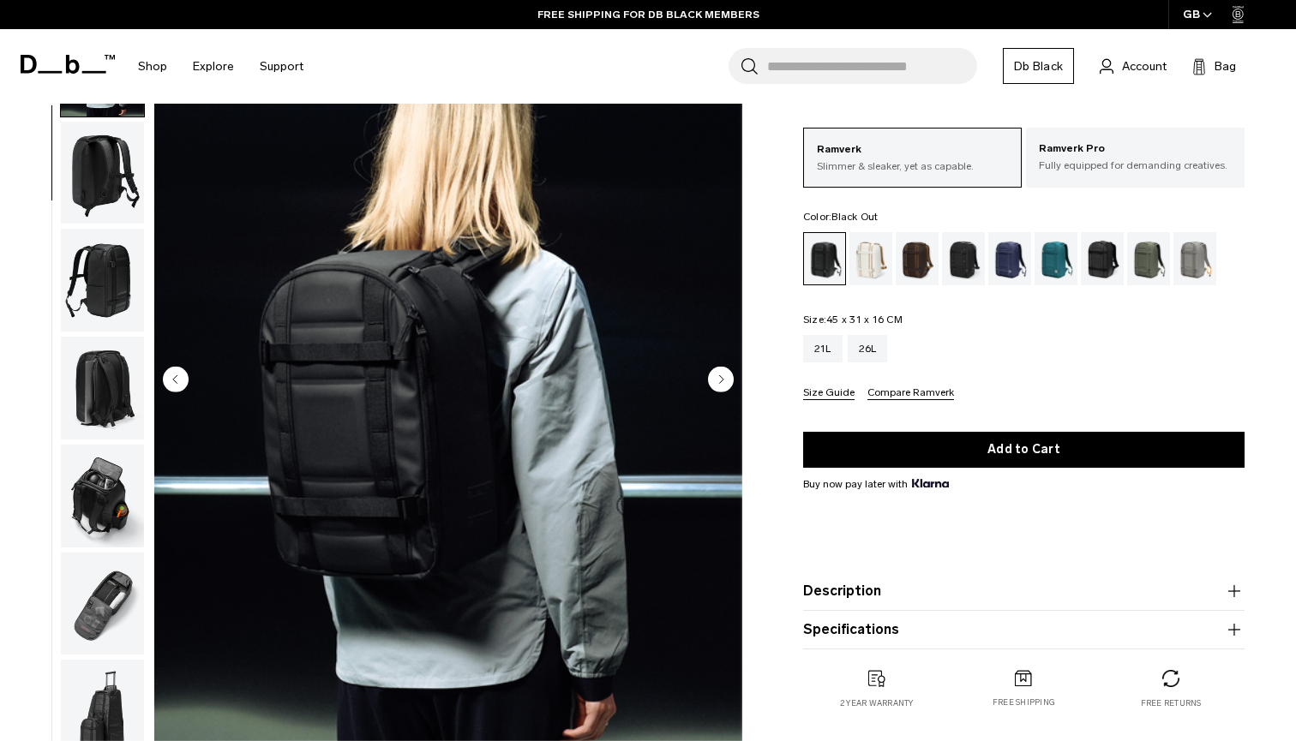
click at [719, 379] on circle "Next slide" at bounding box center [721, 379] width 26 height 26
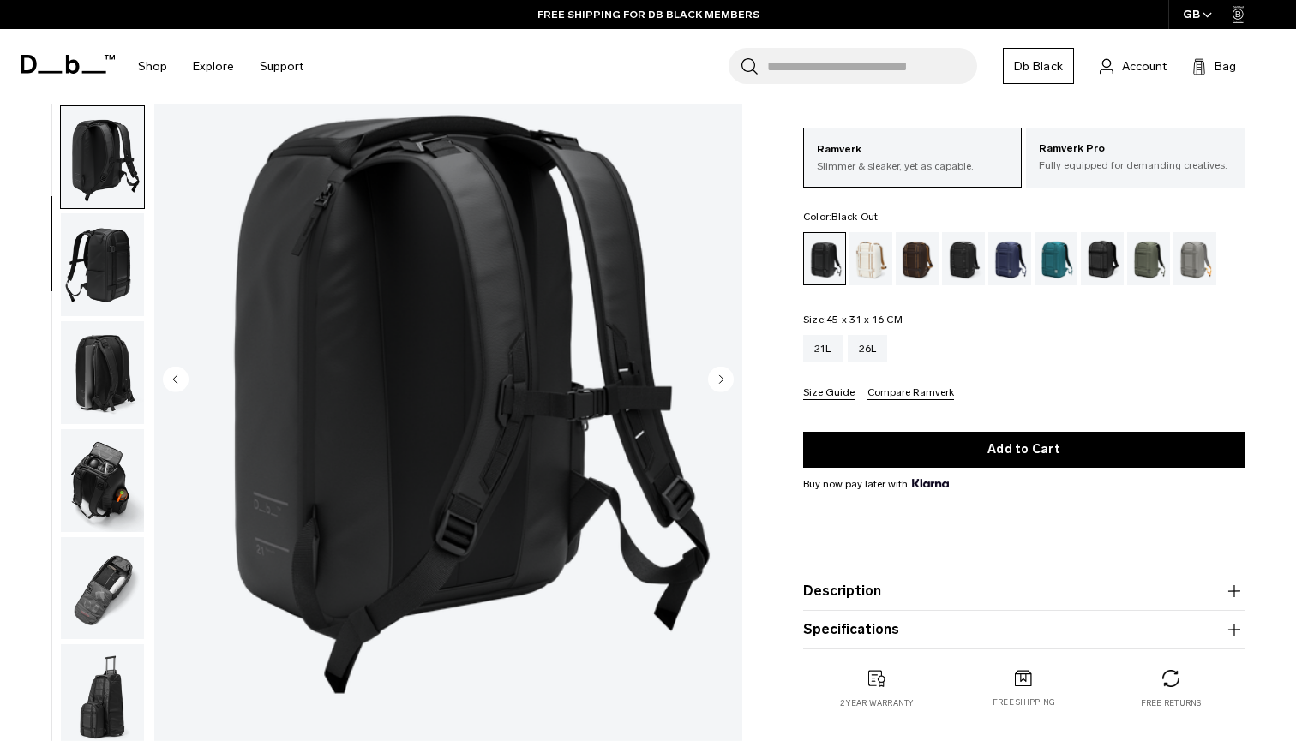
click at [719, 379] on circle "Next slide" at bounding box center [721, 379] width 26 height 26
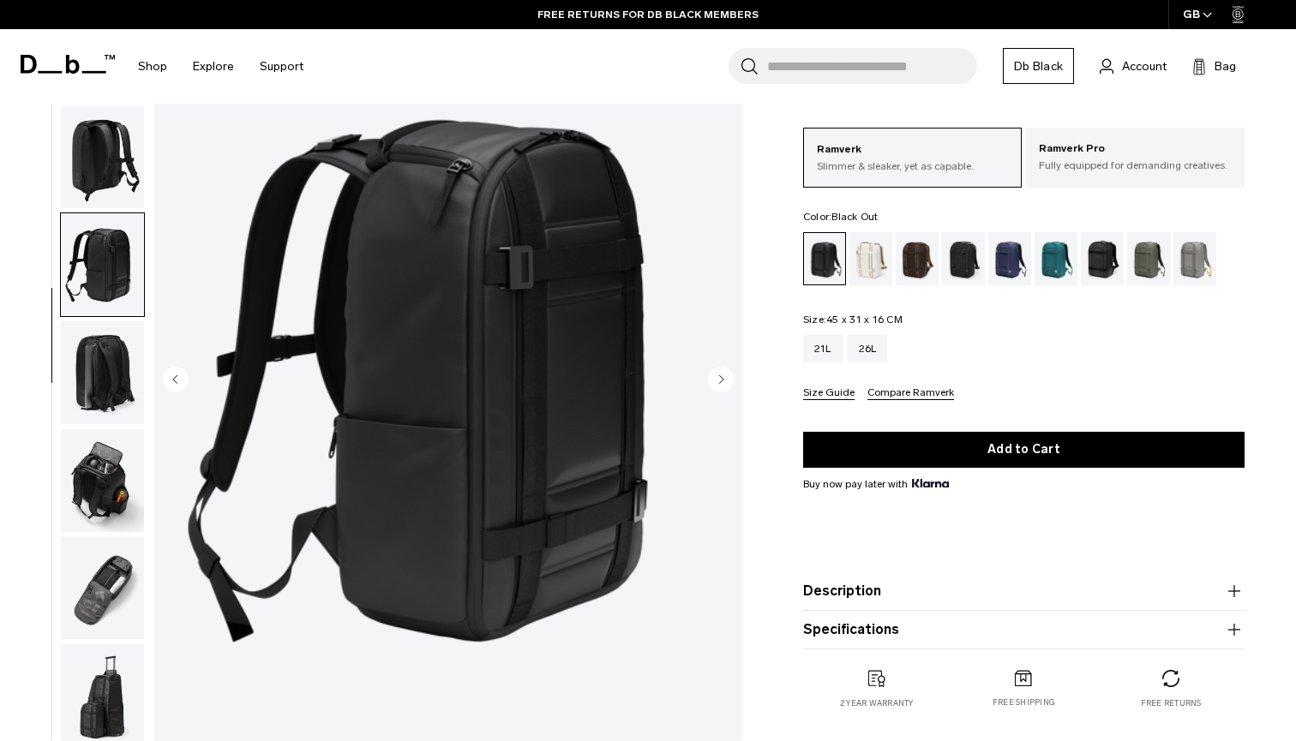
click at [719, 379] on circle "Next slide" at bounding box center [721, 379] width 26 height 26
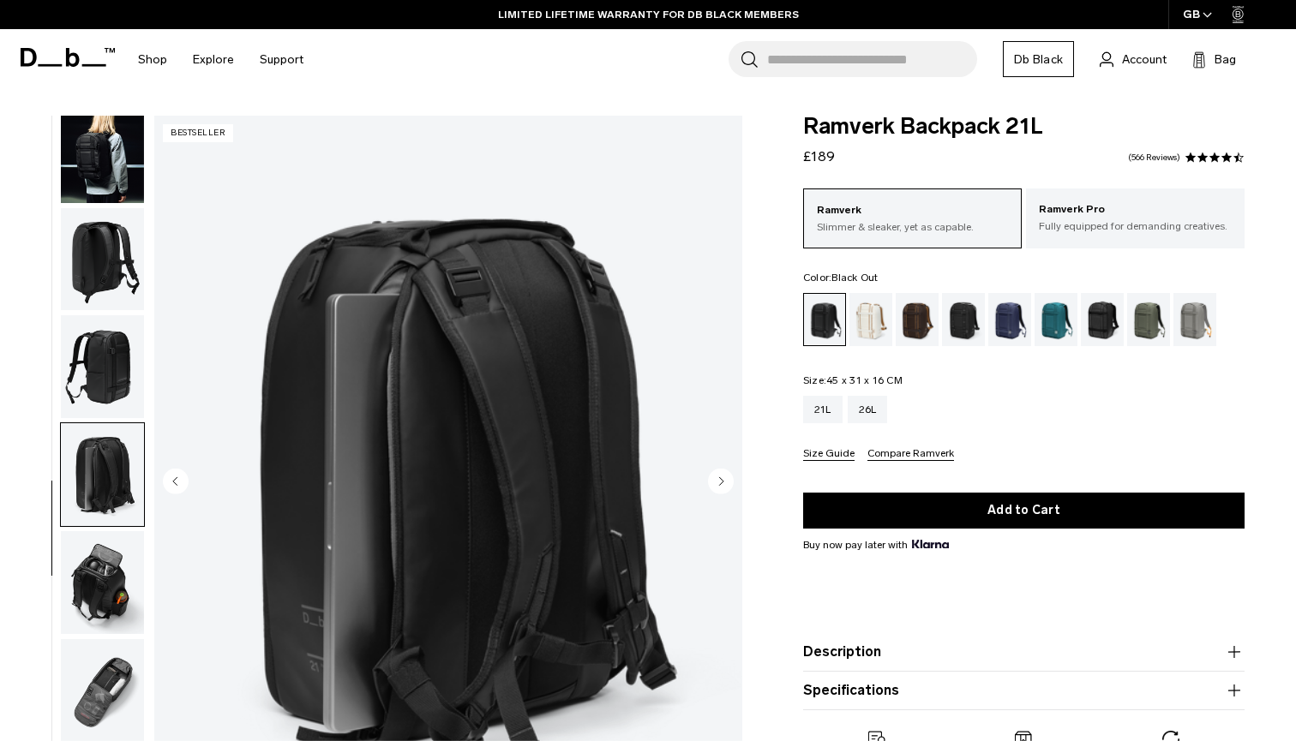
scroll to position [0, 0]
click at [878, 311] on div "Oatmilk" at bounding box center [871, 319] width 44 height 53
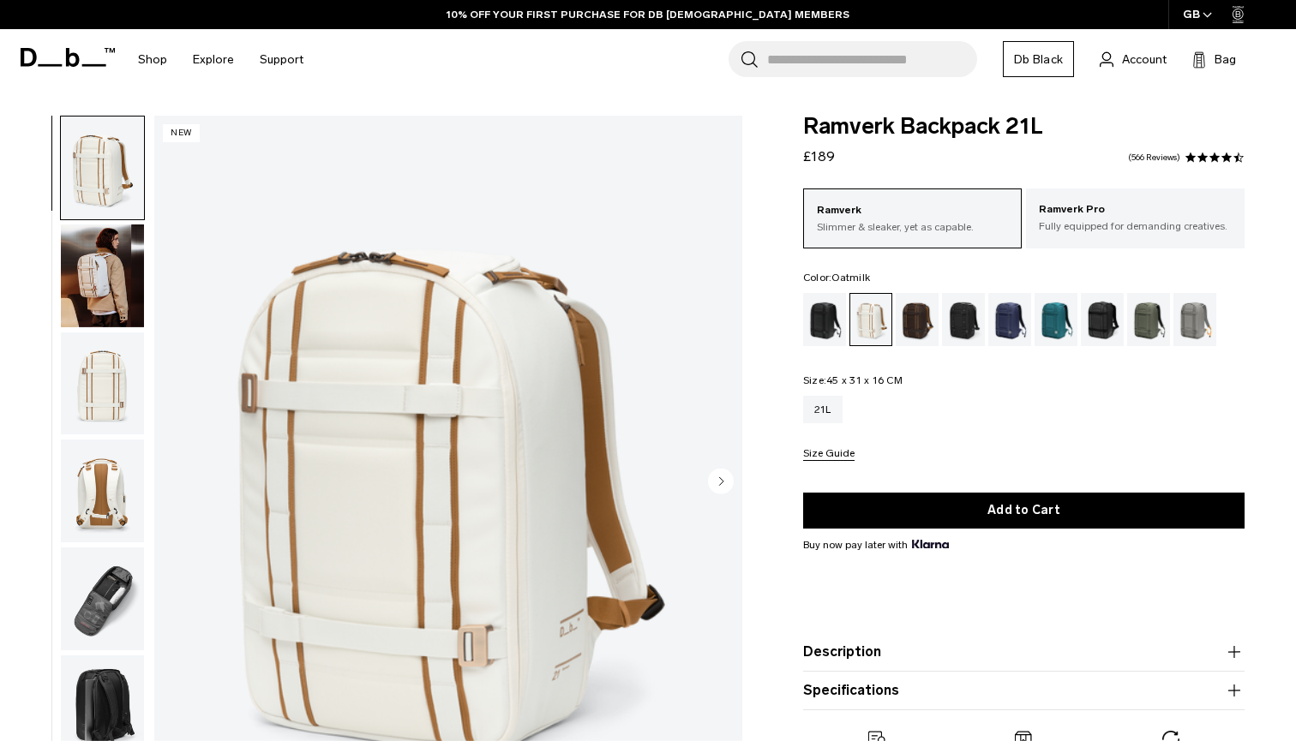
click at [723, 486] on circle "Next slide" at bounding box center [721, 481] width 26 height 26
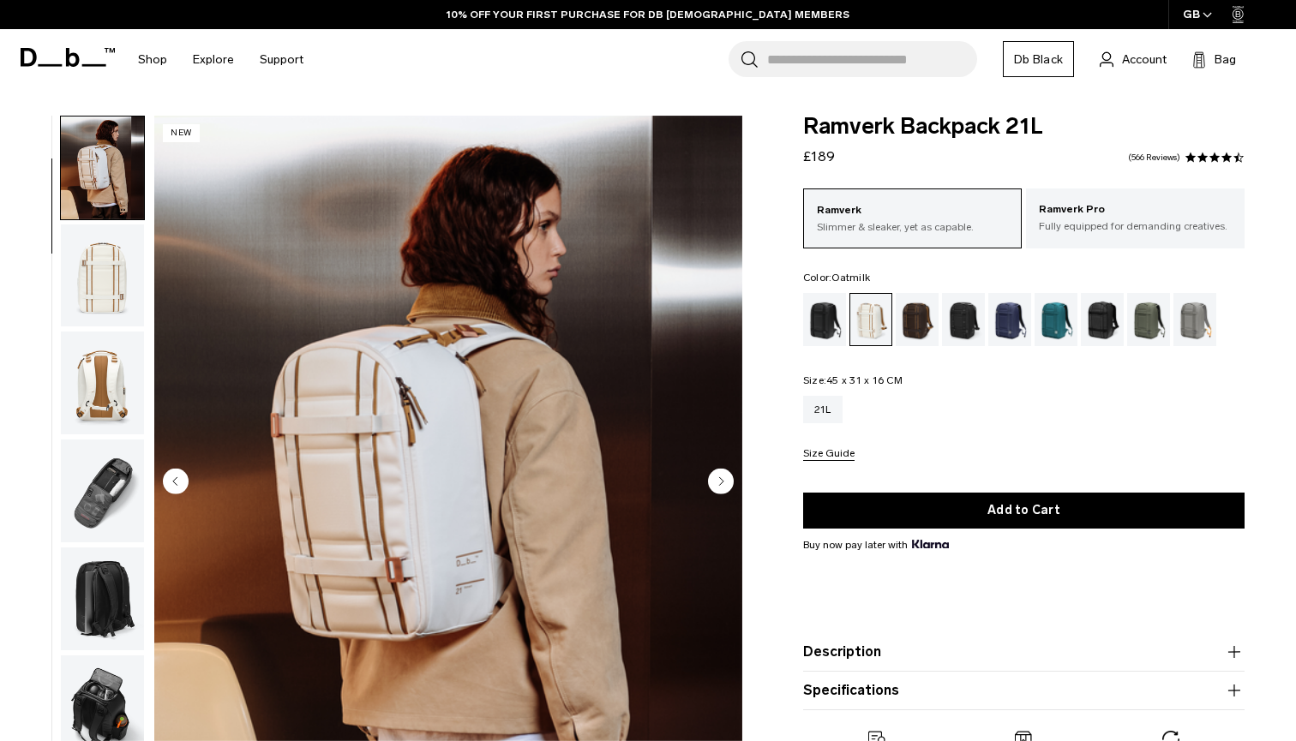
scroll to position [109, 0]
click at [723, 486] on circle "Next slide" at bounding box center [721, 481] width 26 height 26
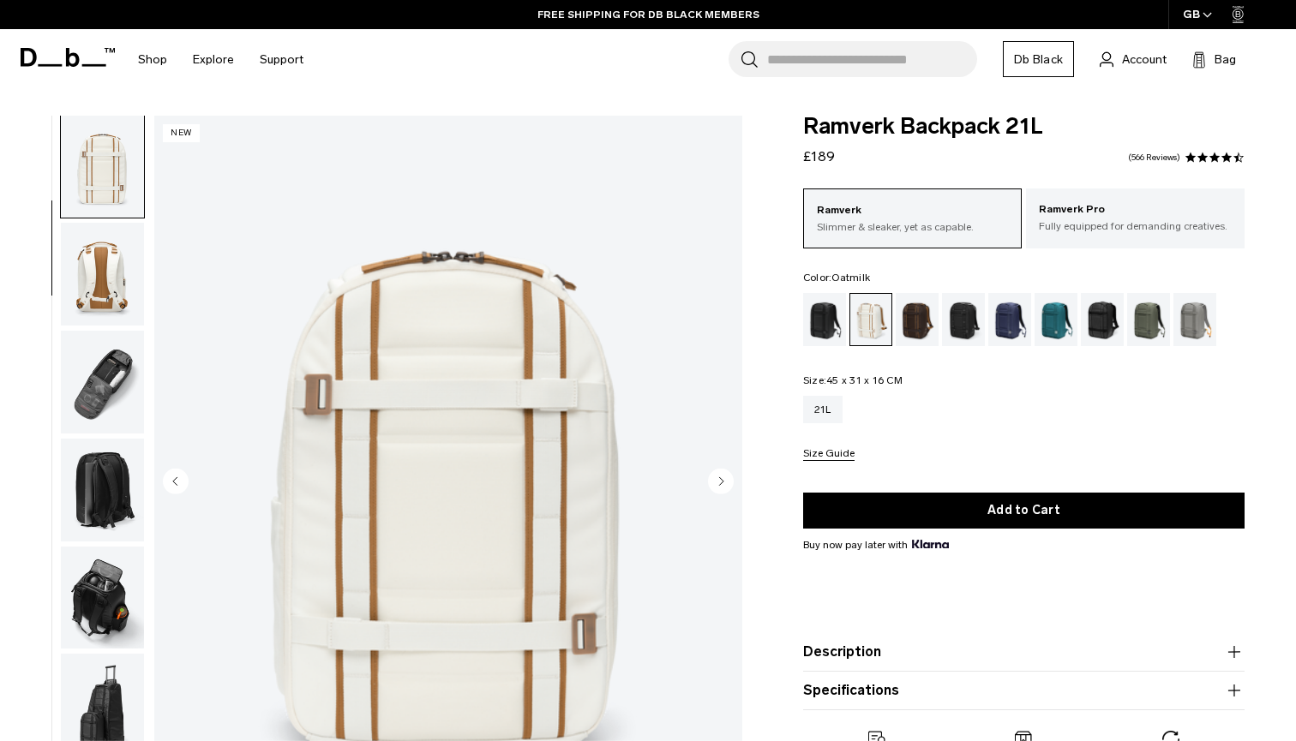
scroll to position [219, 0]
click at [723, 486] on circle "Next slide" at bounding box center [721, 481] width 26 height 26
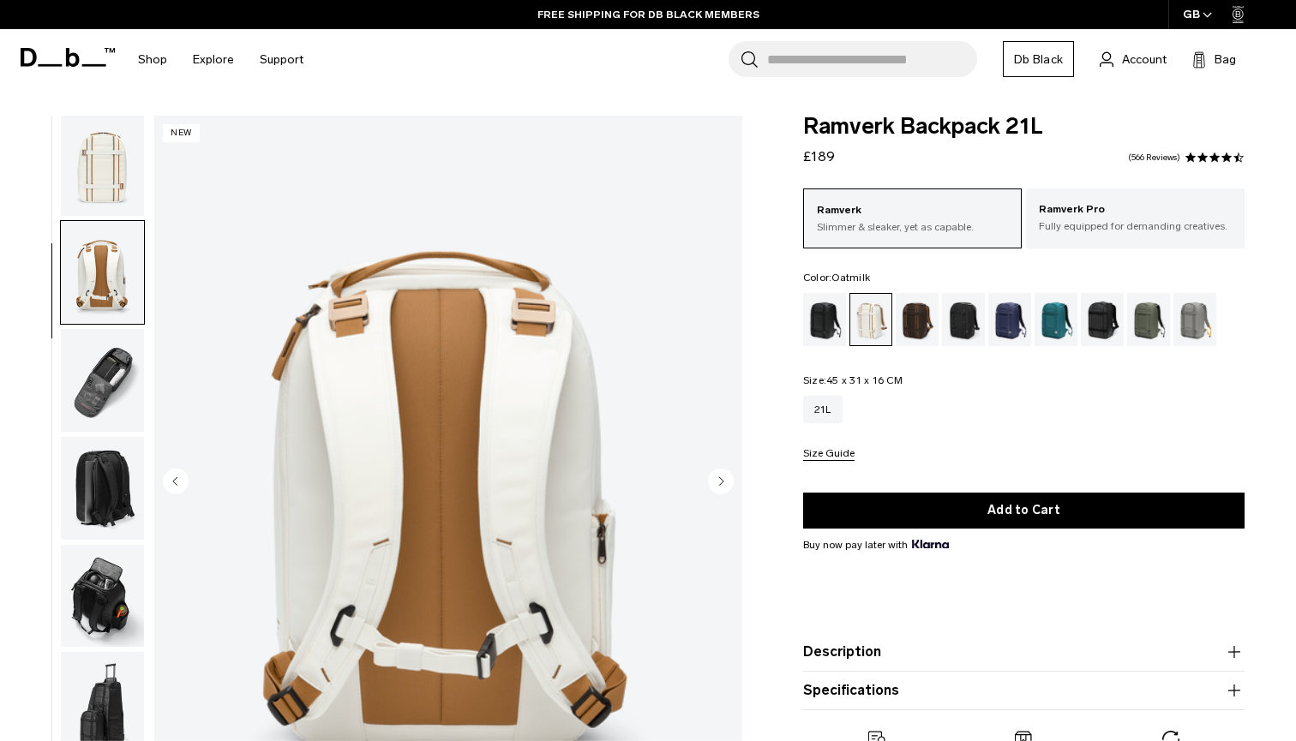
scroll to position [327, 0]
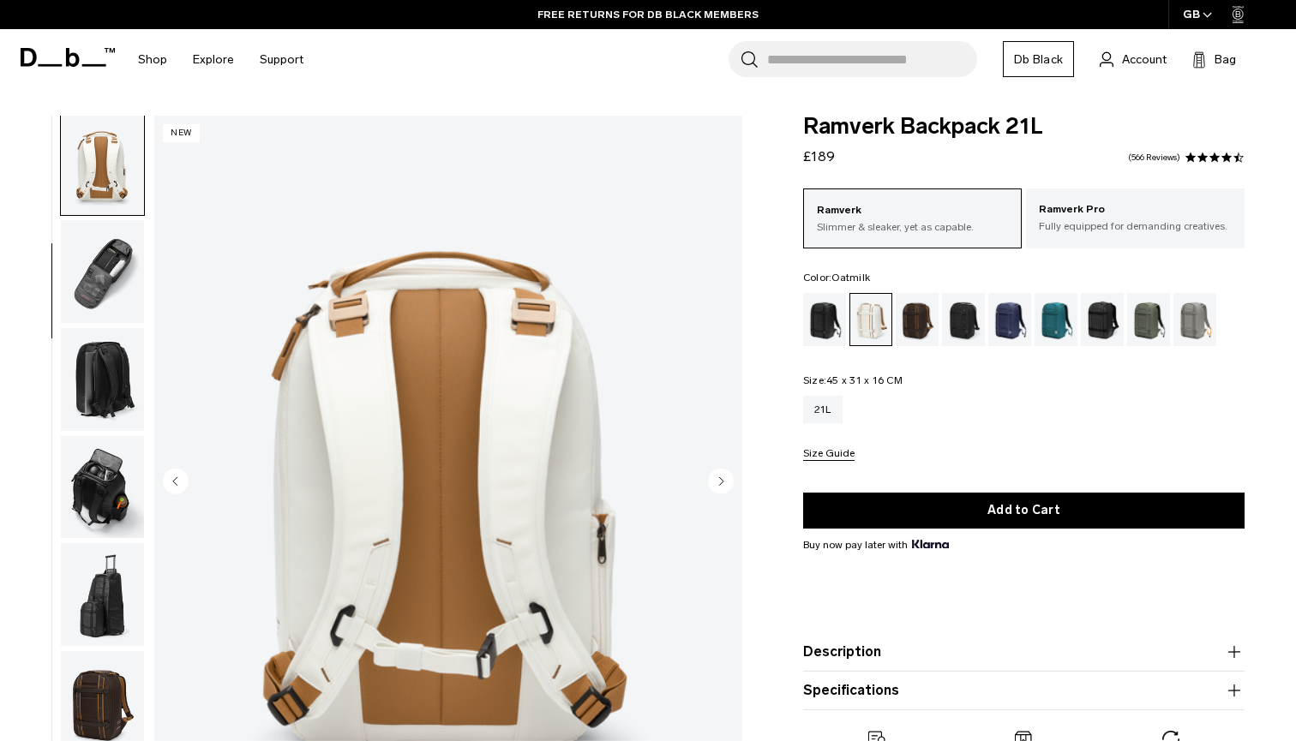
click at [723, 486] on circle "Next slide" at bounding box center [721, 481] width 26 height 26
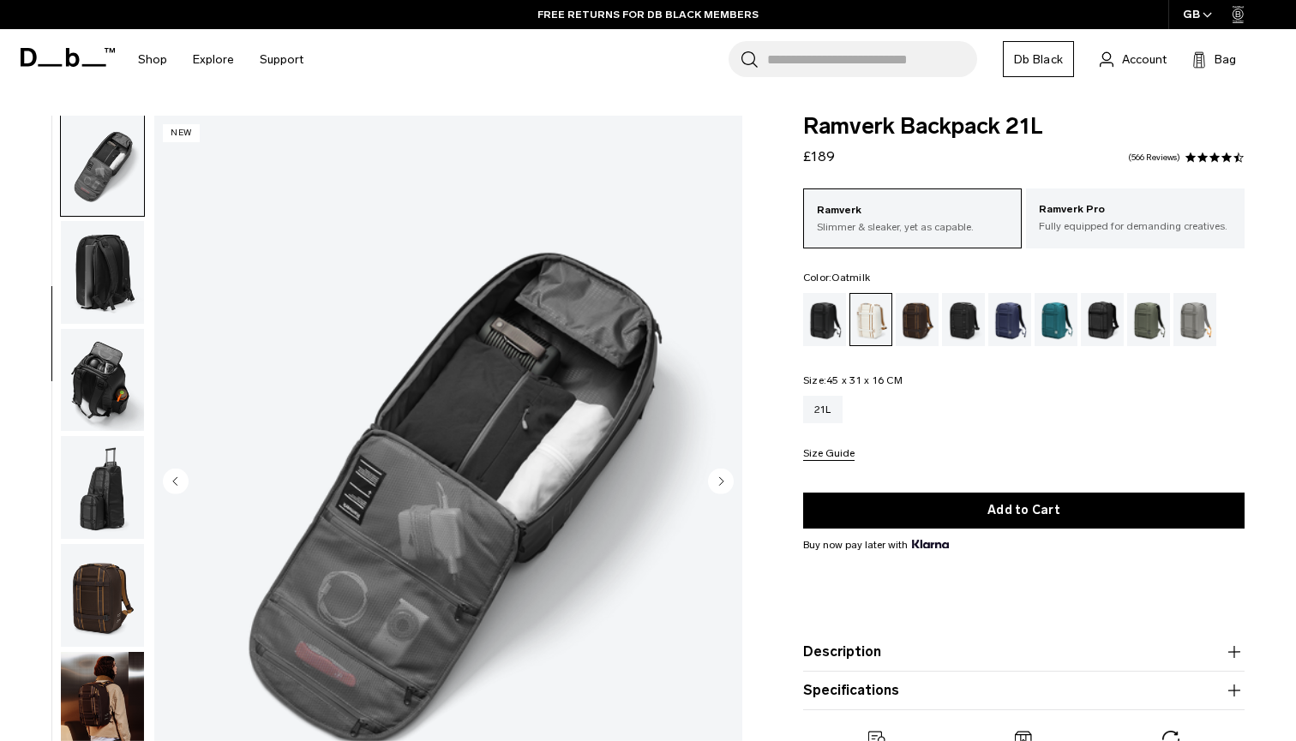
scroll to position [436, 0]
click at [723, 486] on circle "Next slide" at bounding box center [721, 481] width 26 height 26
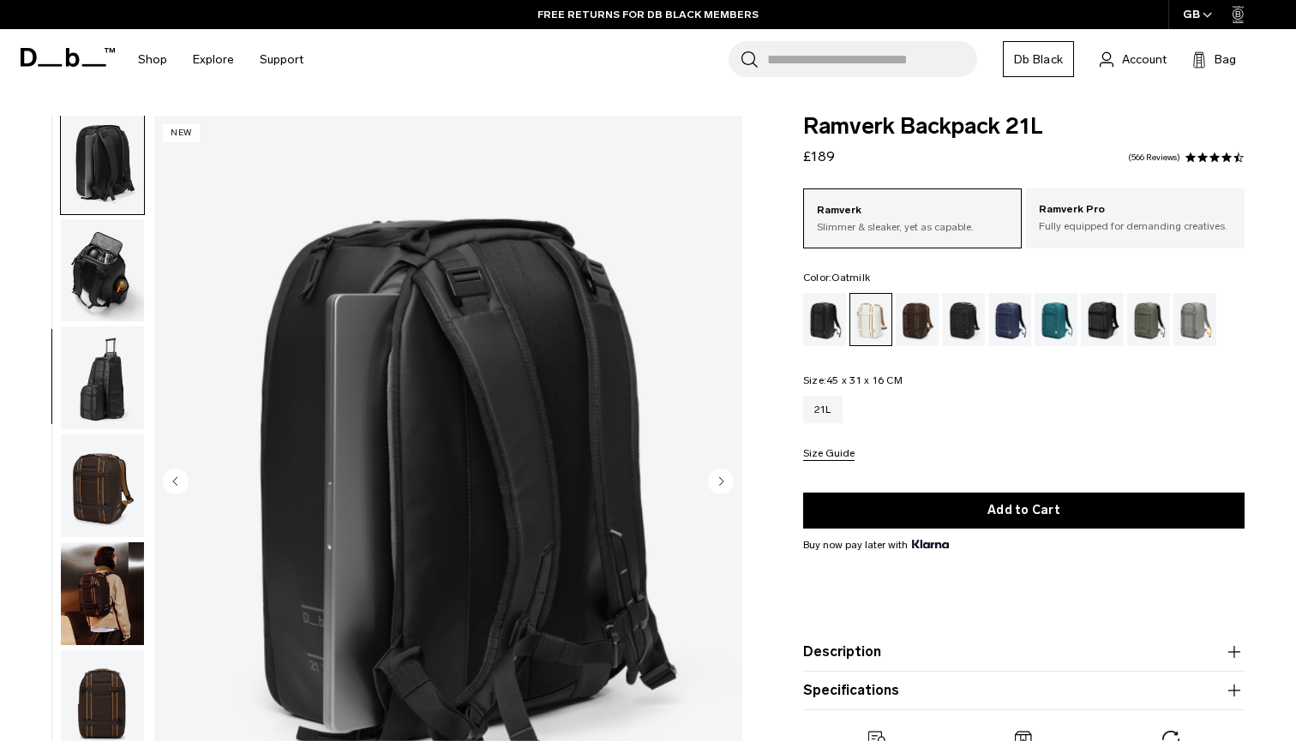
scroll to position [545, 0]
click at [959, 332] on div "Charcoal Grey" at bounding box center [964, 319] width 44 height 53
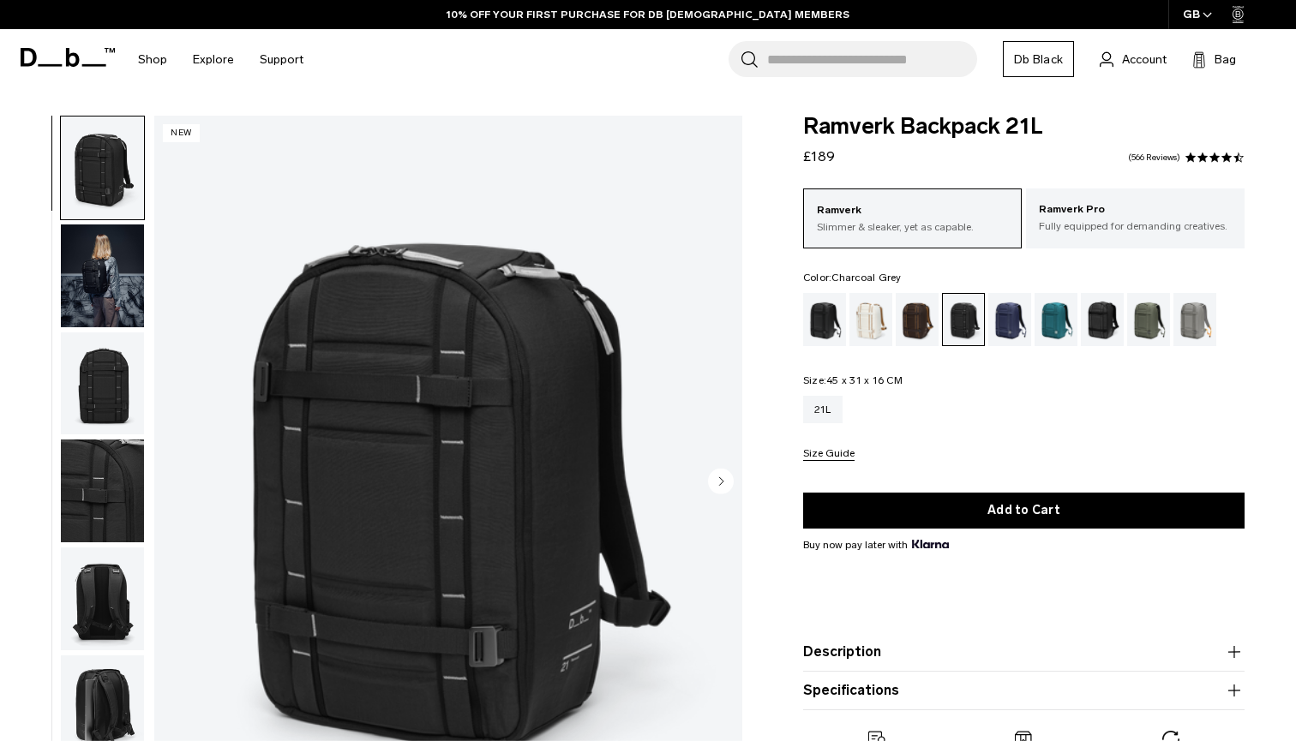
click at [725, 477] on circle "Next slide" at bounding box center [721, 481] width 26 height 26
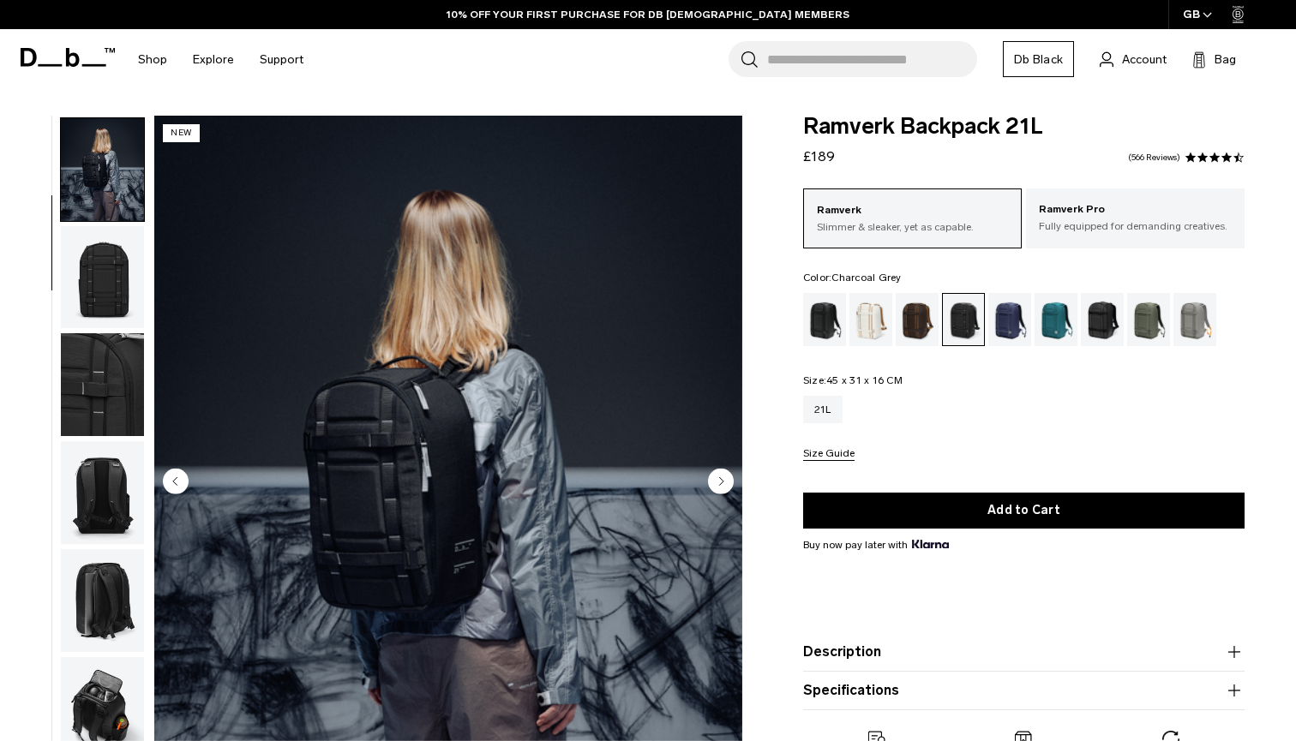
scroll to position [109, 0]
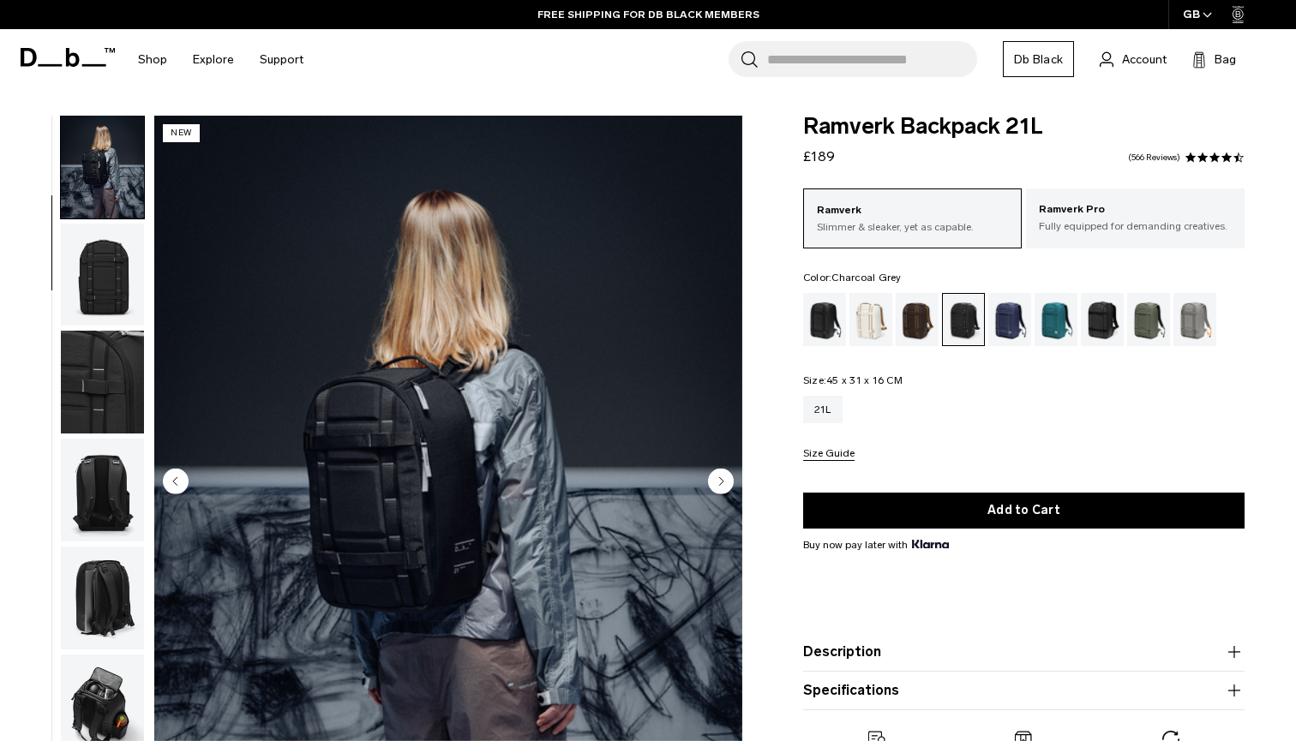
click at [720, 476] on circle "Next slide" at bounding box center [721, 481] width 26 height 26
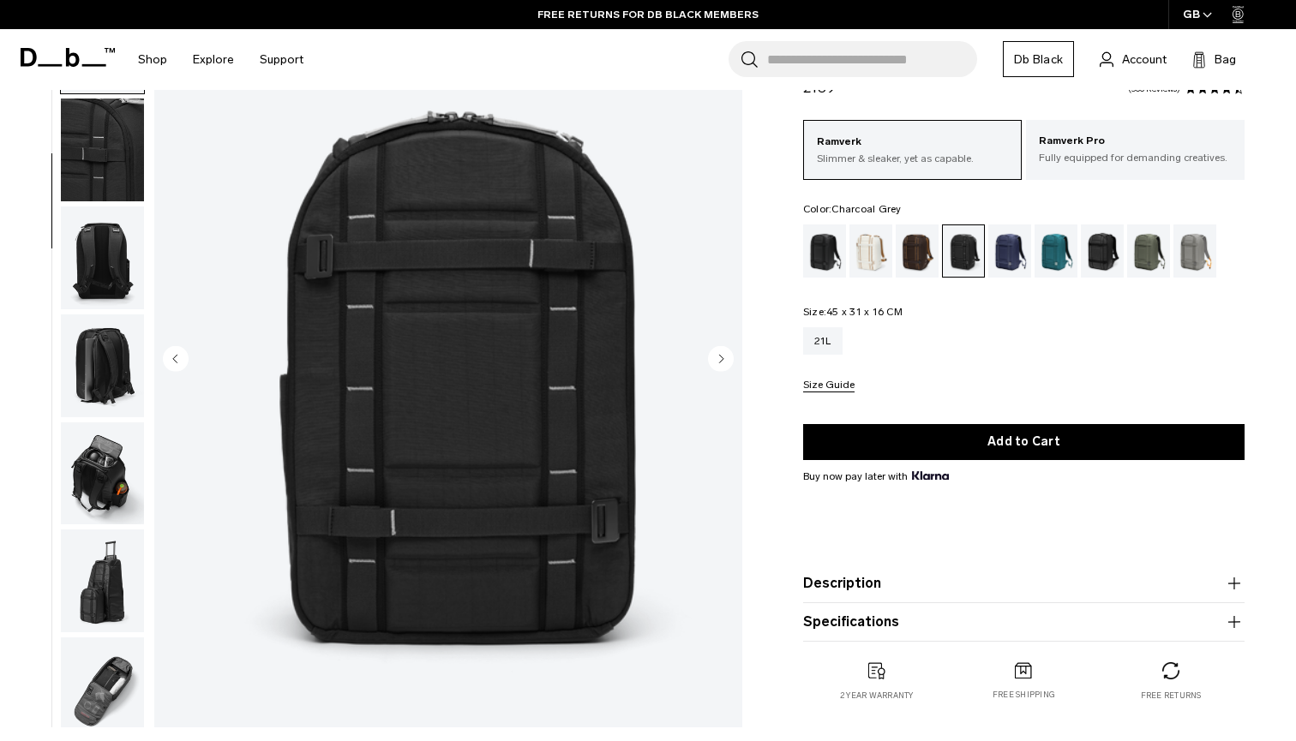
scroll to position [125, 0]
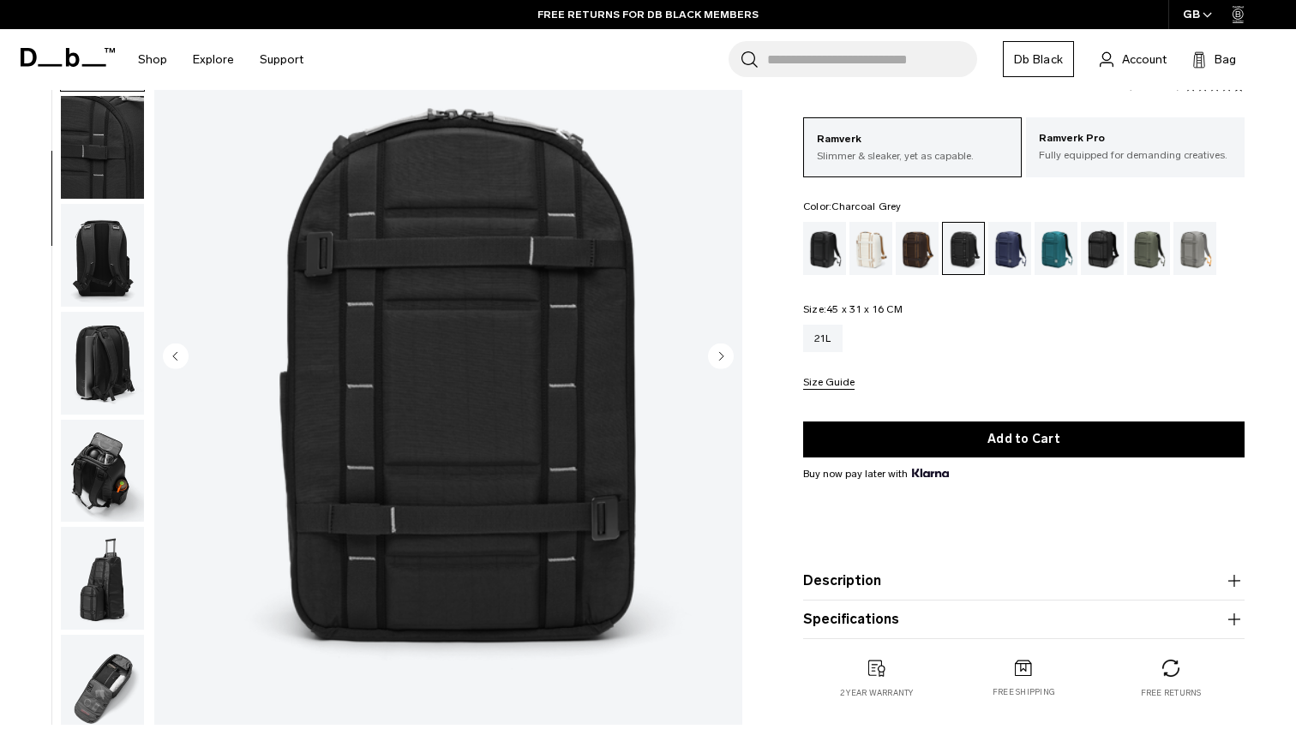
click at [519, 523] on img "3 / 9" at bounding box center [448, 358] width 588 height 735
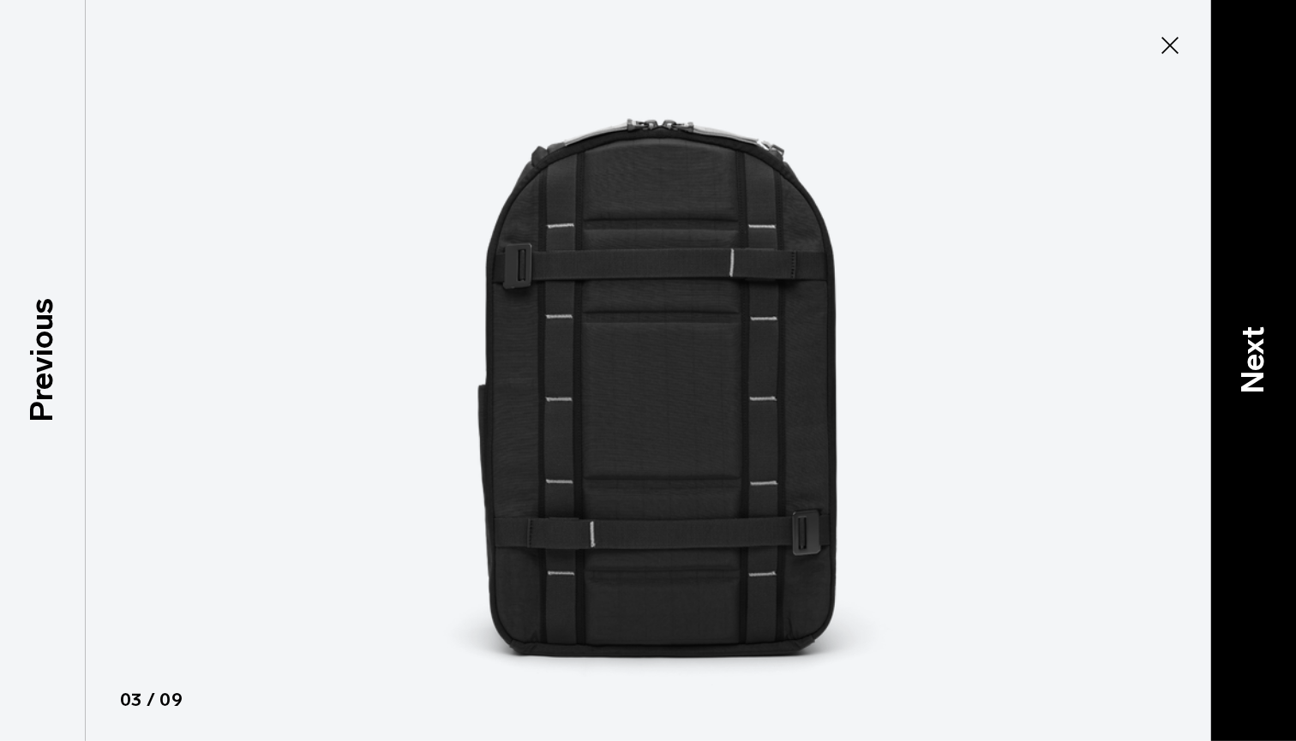
click at [1247, 361] on p "Next" at bounding box center [1253, 361] width 46 height 68
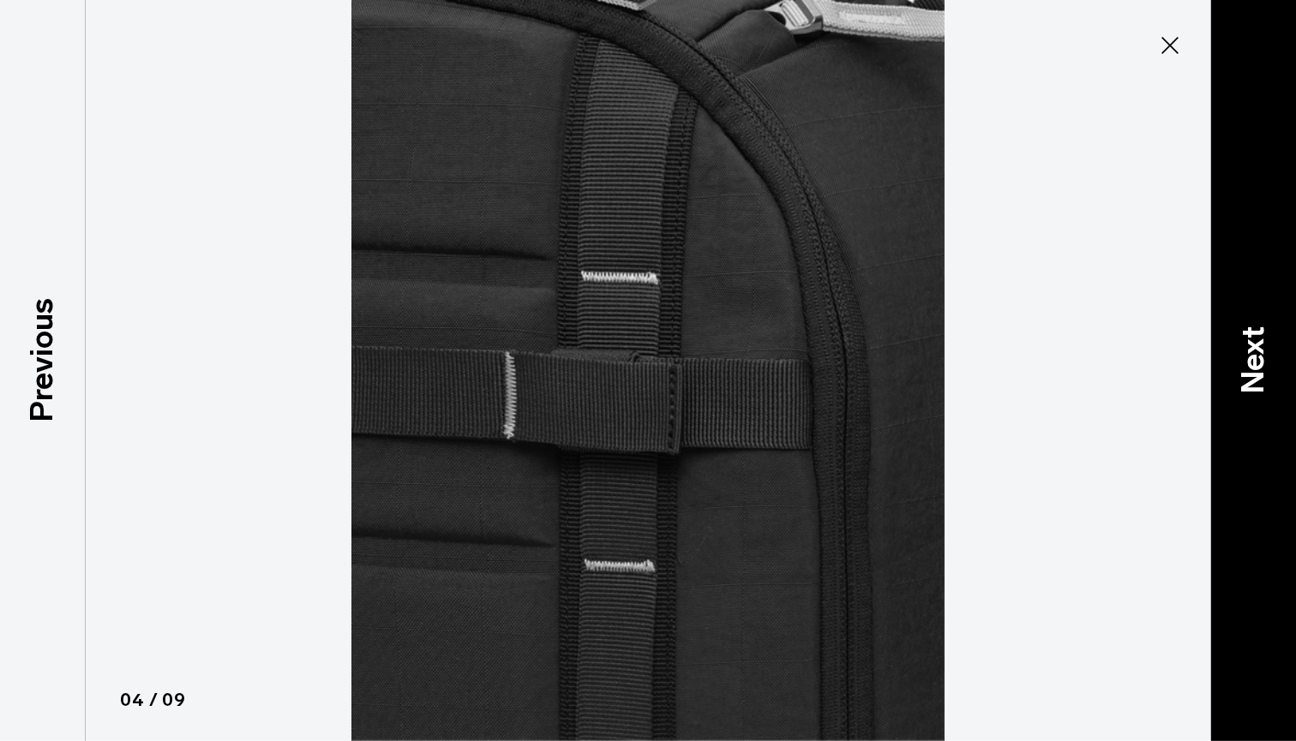
click at [1247, 361] on p "Next" at bounding box center [1253, 361] width 46 height 68
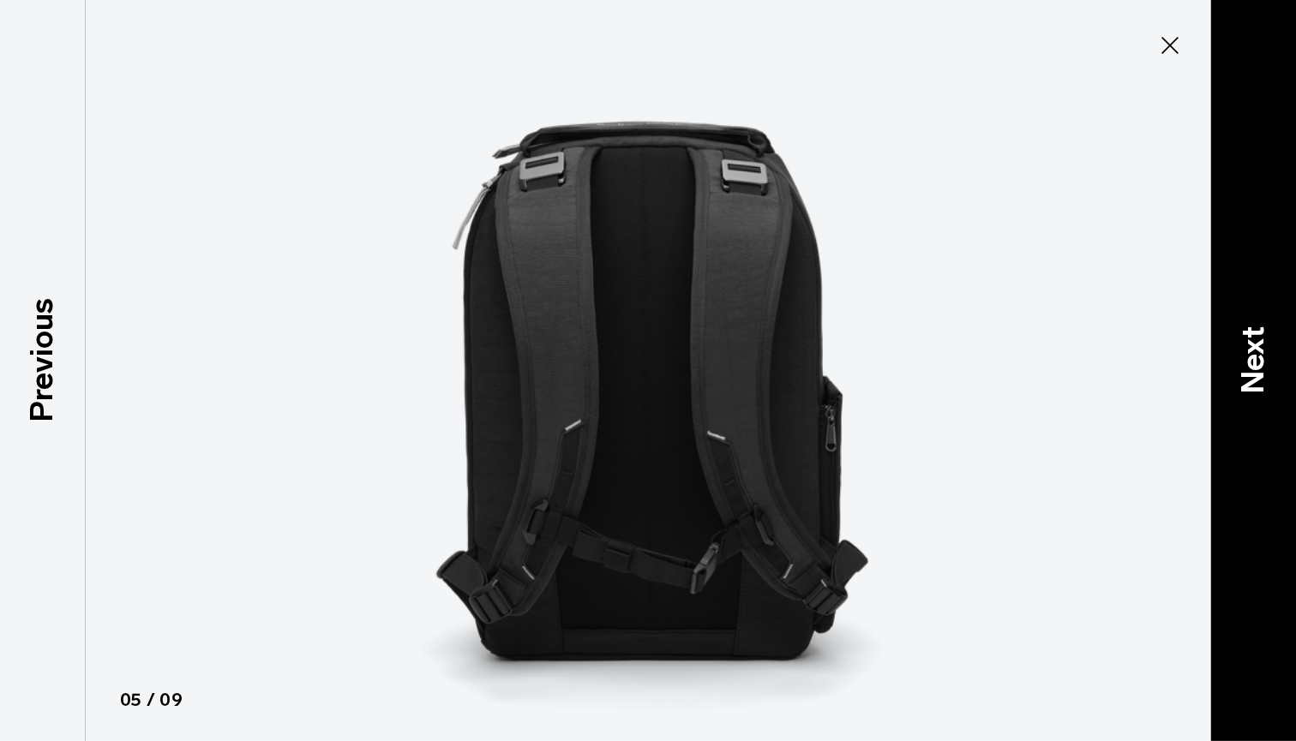
click at [1247, 361] on p "Next" at bounding box center [1253, 361] width 46 height 68
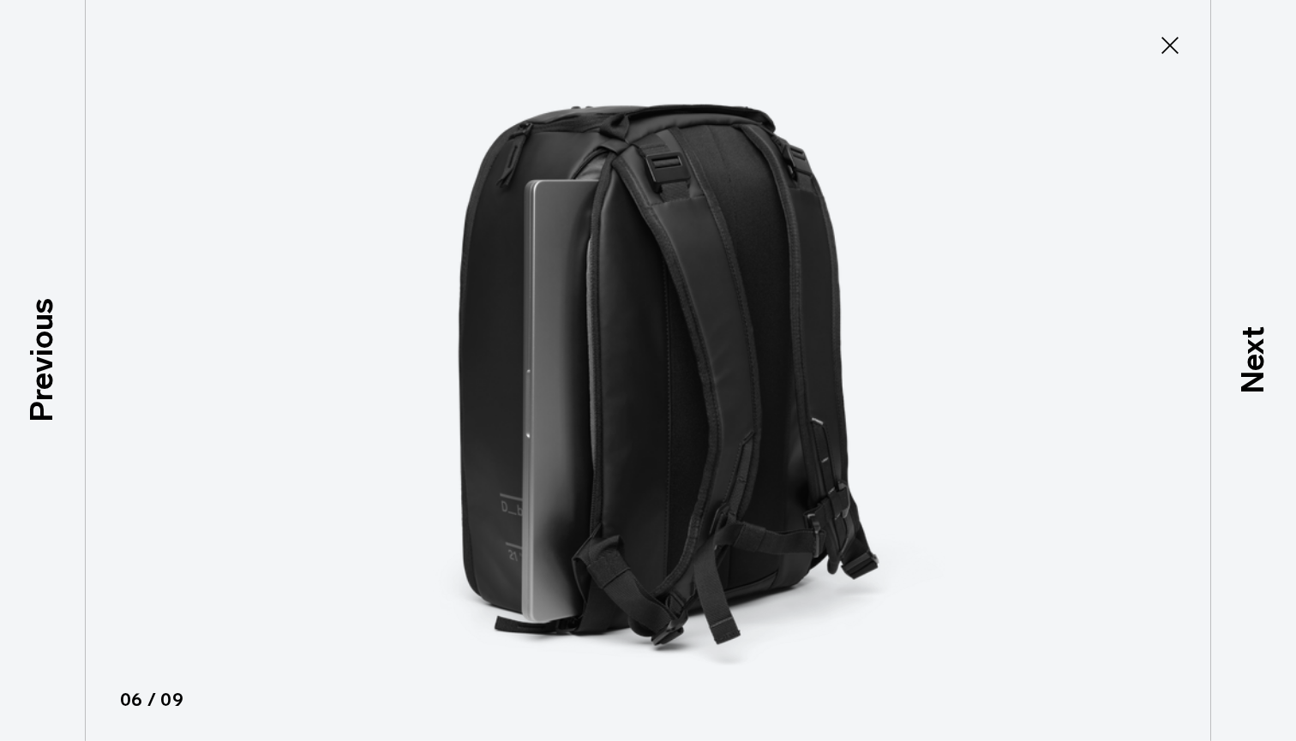
click at [1179, 39] on icon at bounding box center [1169, 45] width 27 height 27
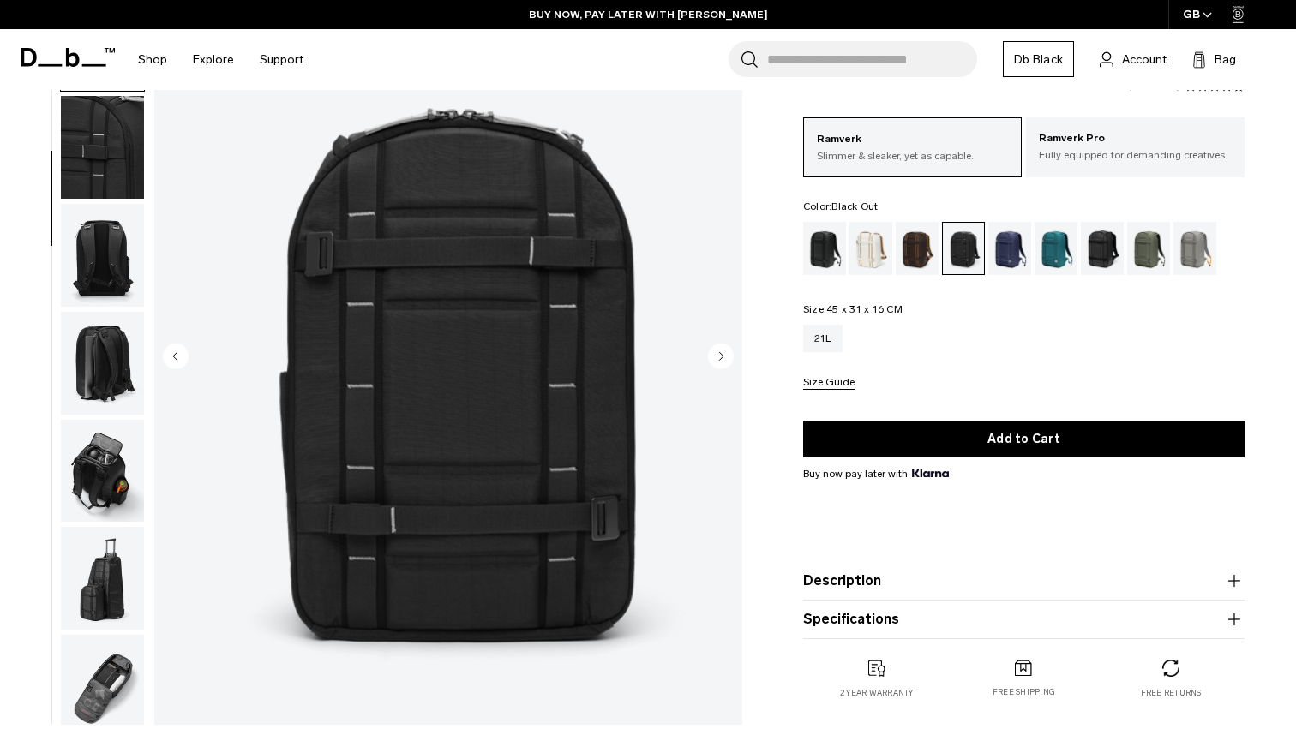
click at [833, 256] on div "Black Out" at bounding box center [825, 248] width 44 height 53
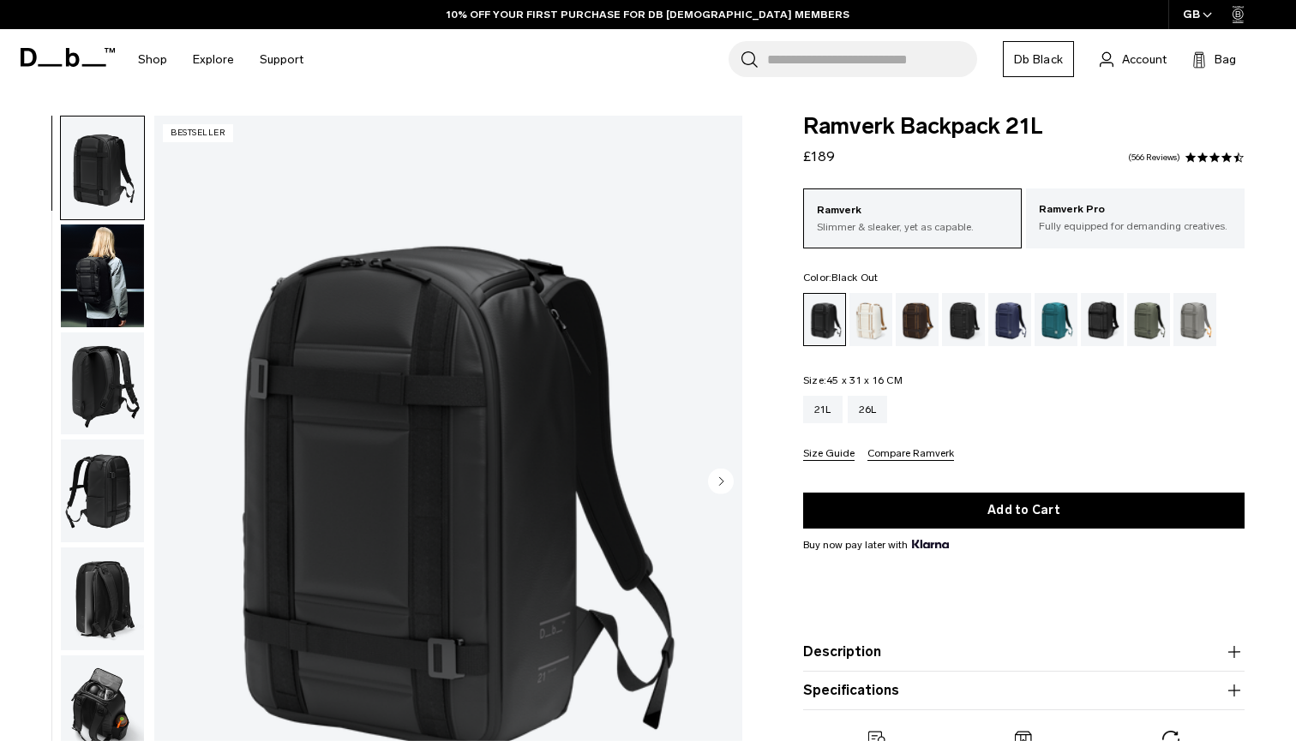
click at [555, 467] on img "1 / 8" at bounding box center [448, 483] width 588 height 735
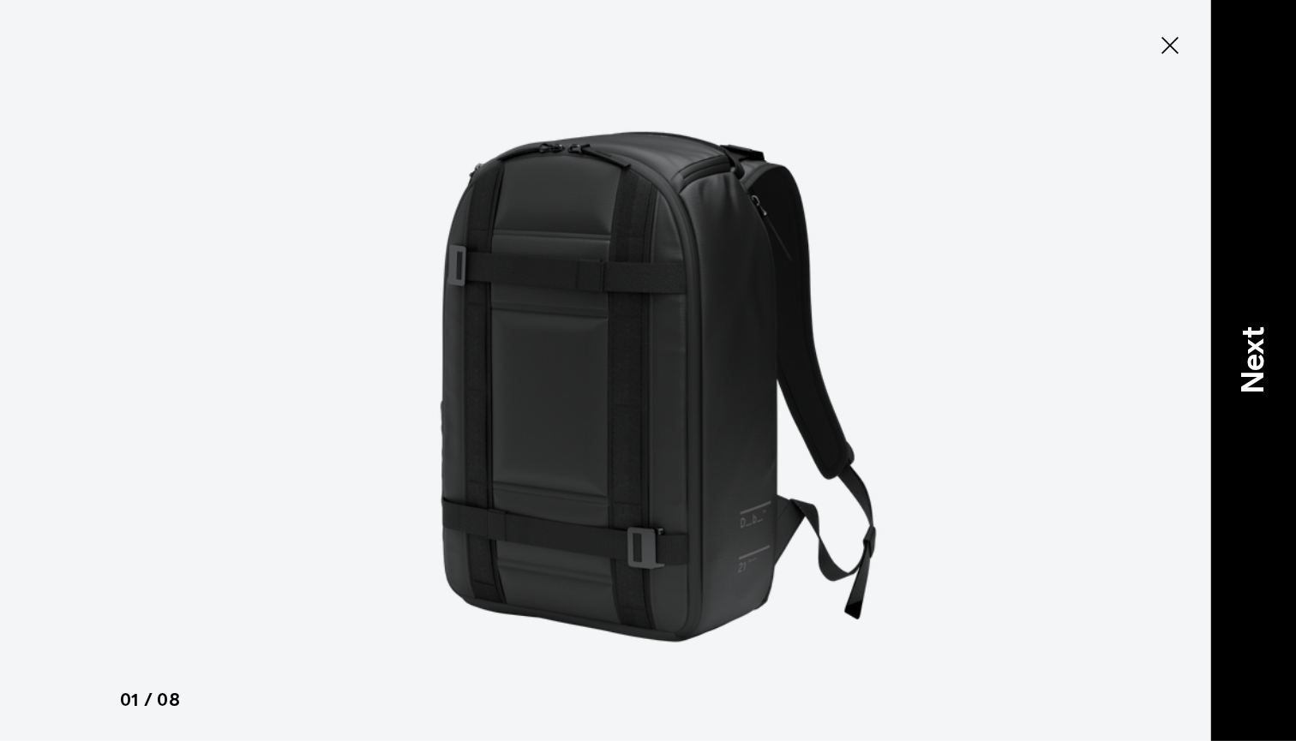
click at [1253, 375] on p "Next" at bounding box center [1253, 361] width 46 height 68
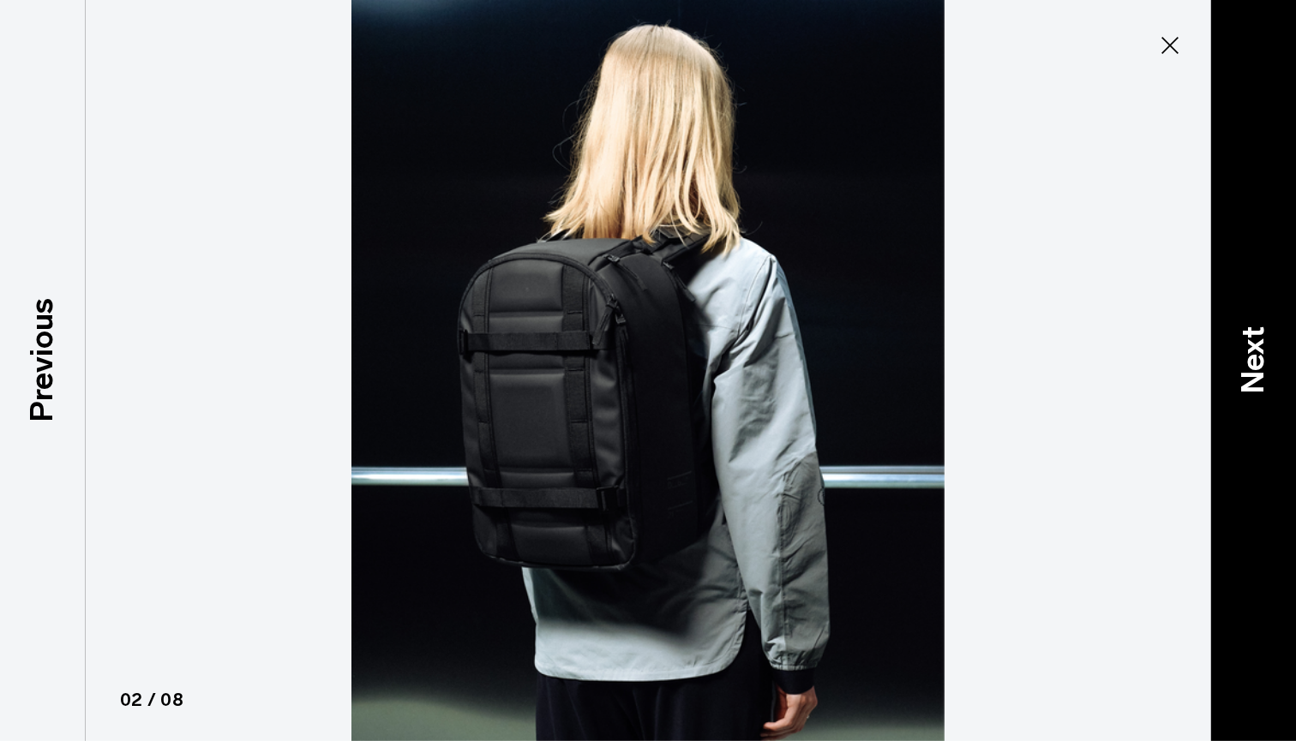
click at [1253, 375] on p "Next" at bounding box center [1253, 361] width 46 height 68
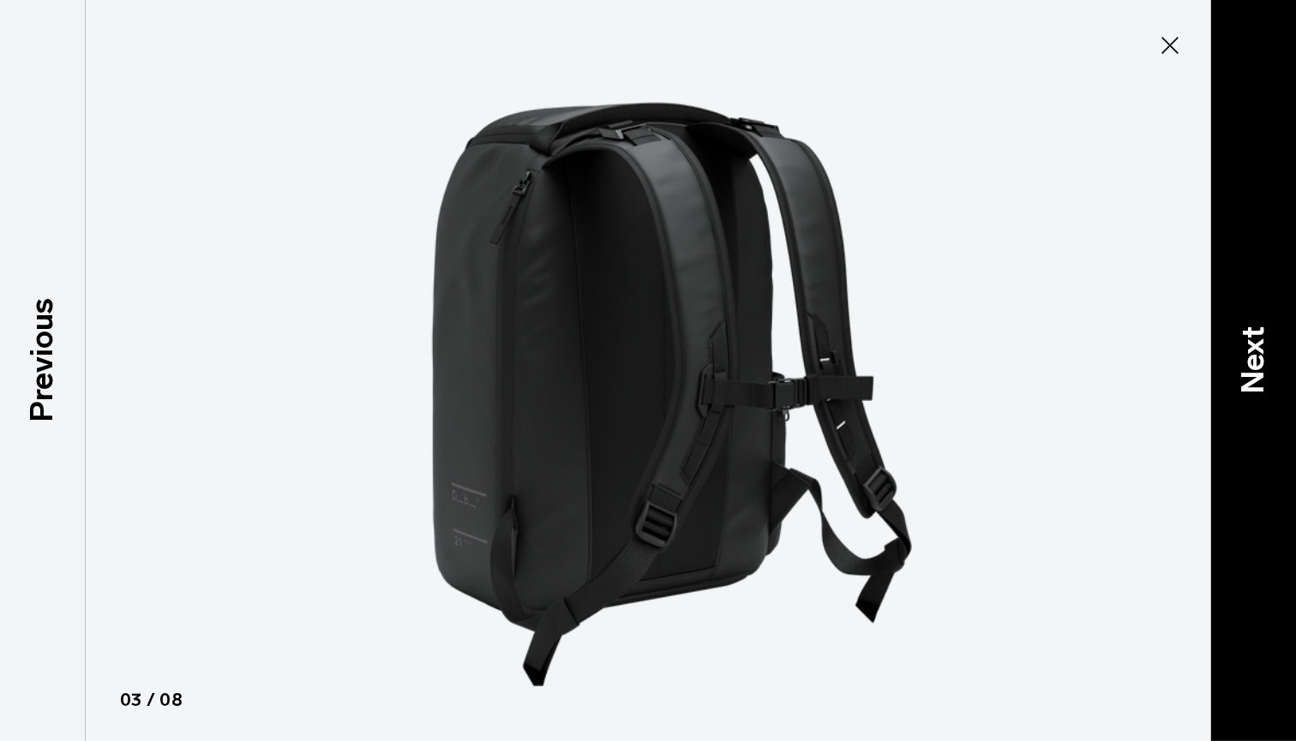
click at [1253, 375] on p "Next" at bounding box center [1253, 361] width 46 height 68
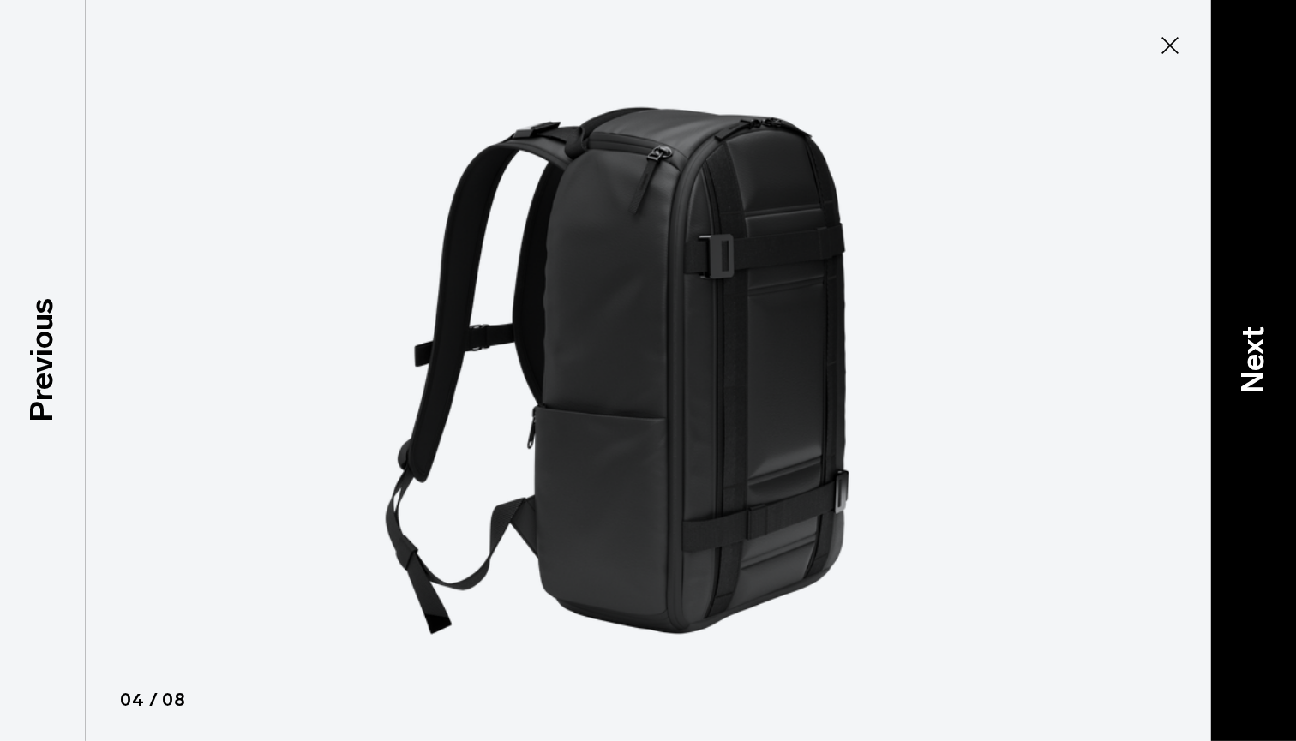
click at [1253, 375] on p "Next" at bounding box center [1253, 361] width 46 height 68
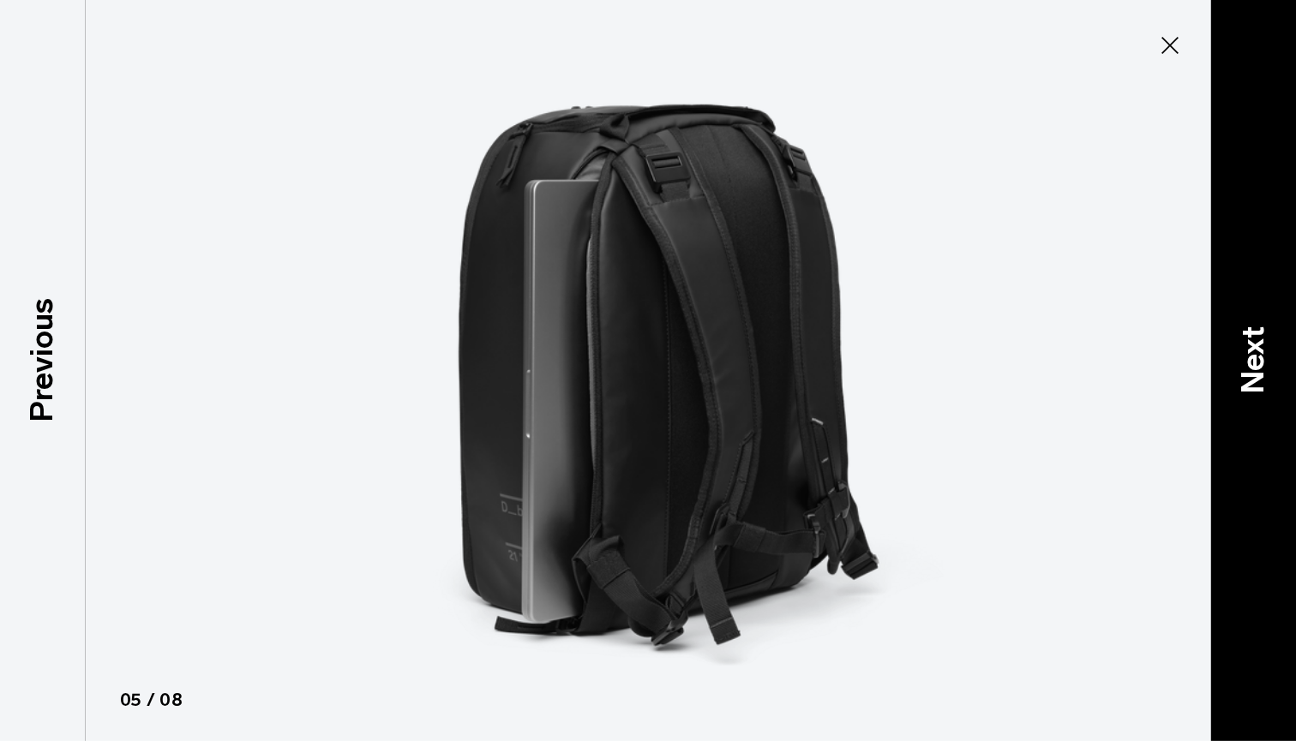
click at [1253, 375] on p "Next" at bounding box center [1253, 361] width 46 height 68
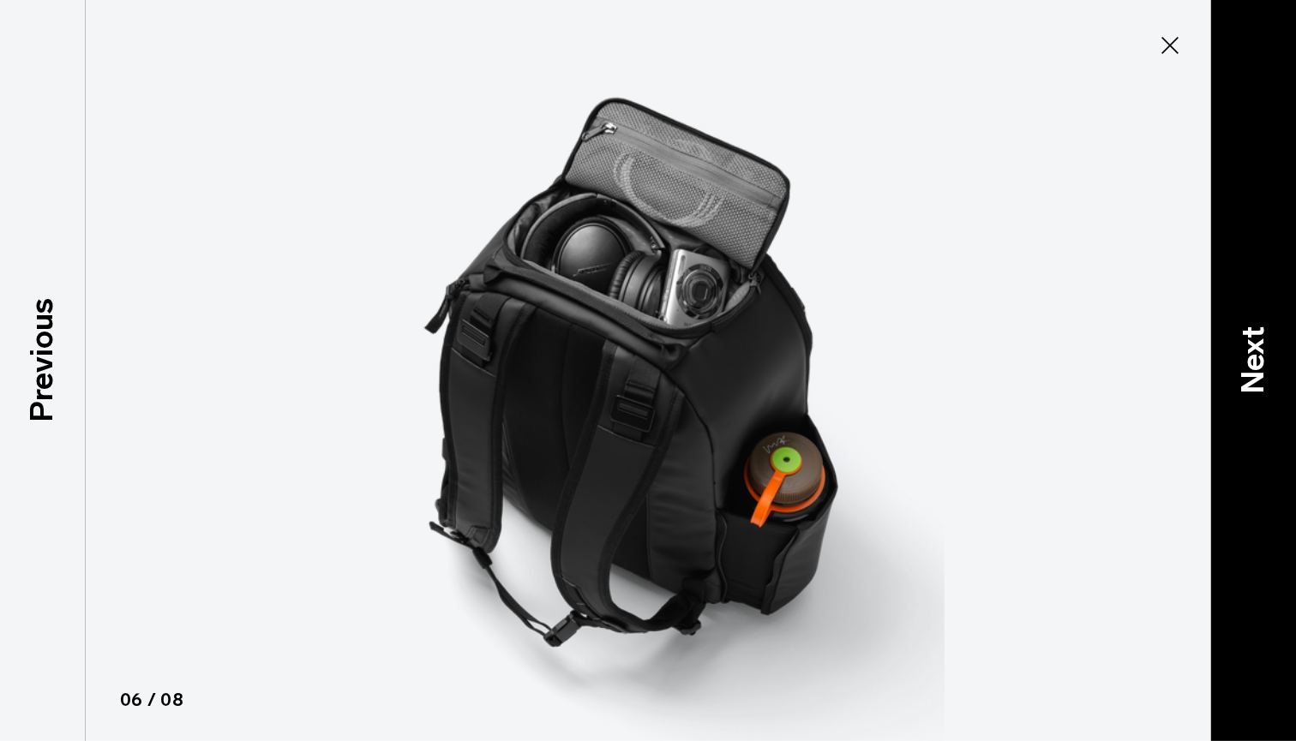
click at [1253, 375] on p "Next" at bounding box center [1253, 361] width 46 height 68
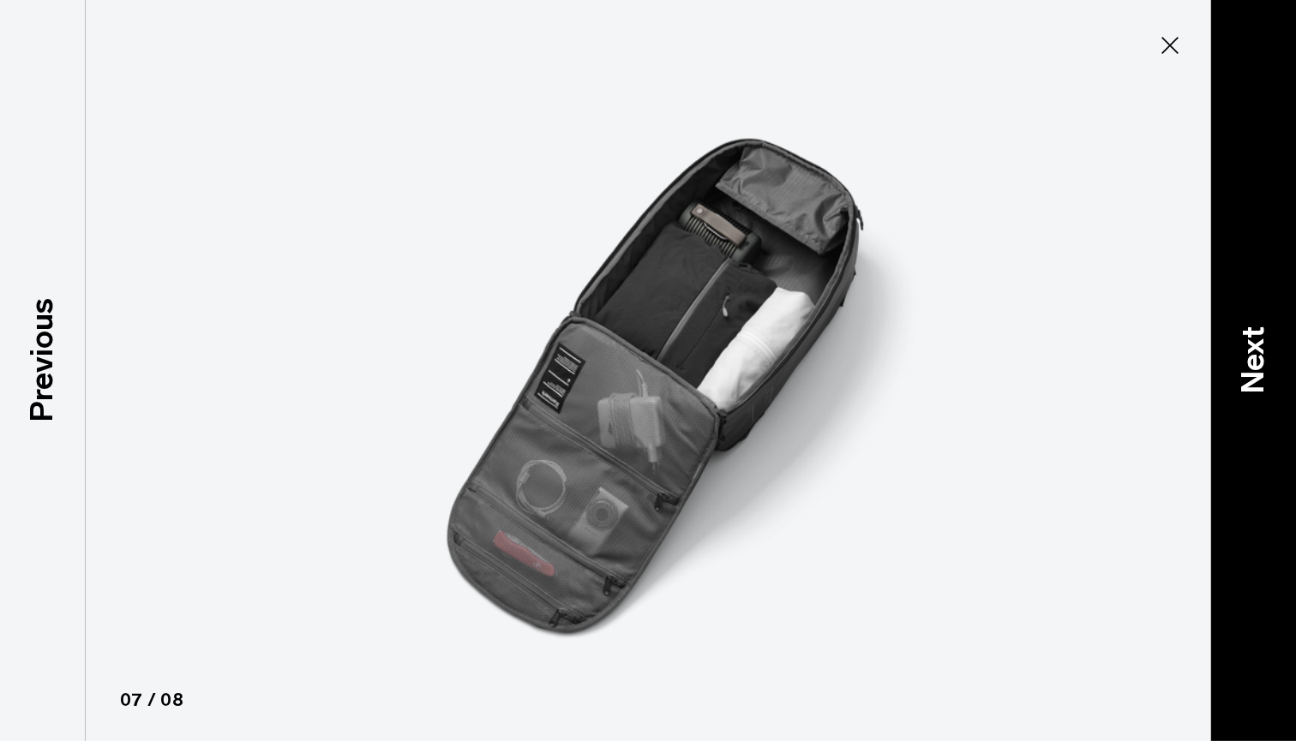
click at [1253, 375] on p "Next" at bounding box center [1253, 361] width 46 height 68
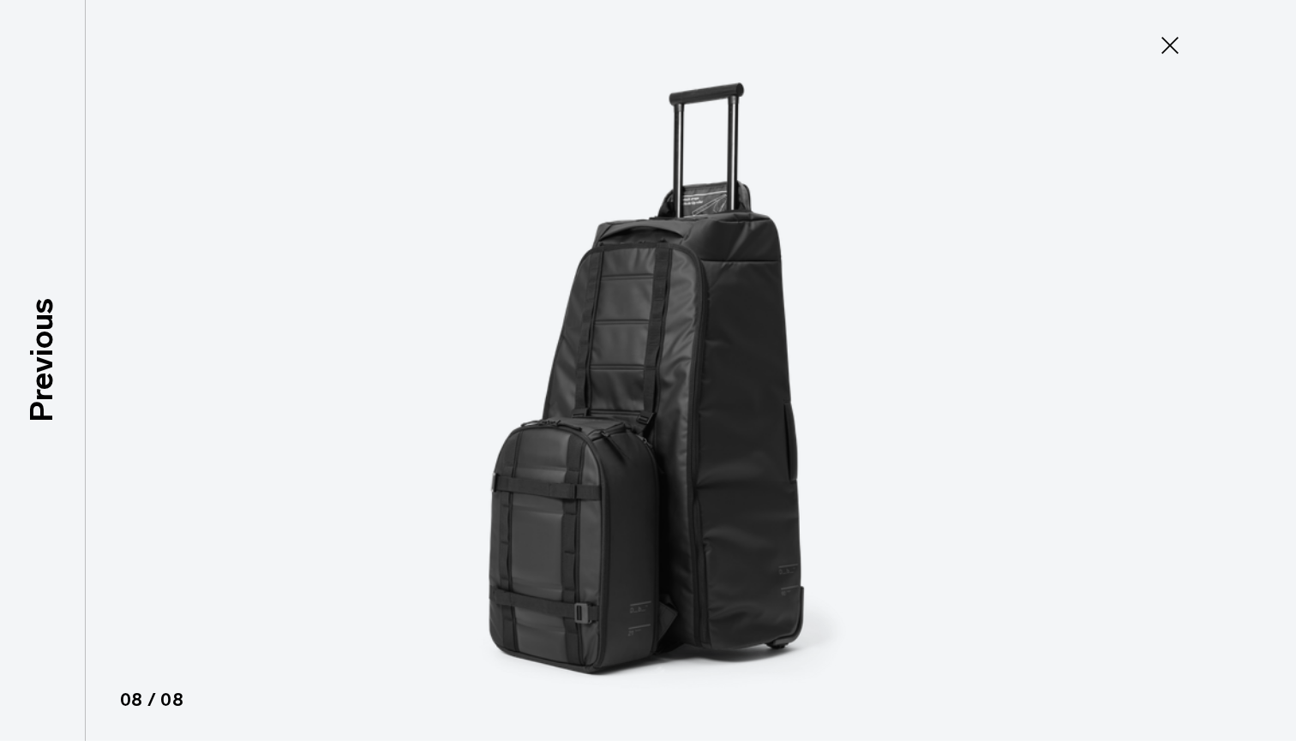
click at [1253, 375] on div at bounding box center [648, 370] width 1296 height 741
click at [1169, 52] on icon at bounding box center [1169, 45] width 27 height 27
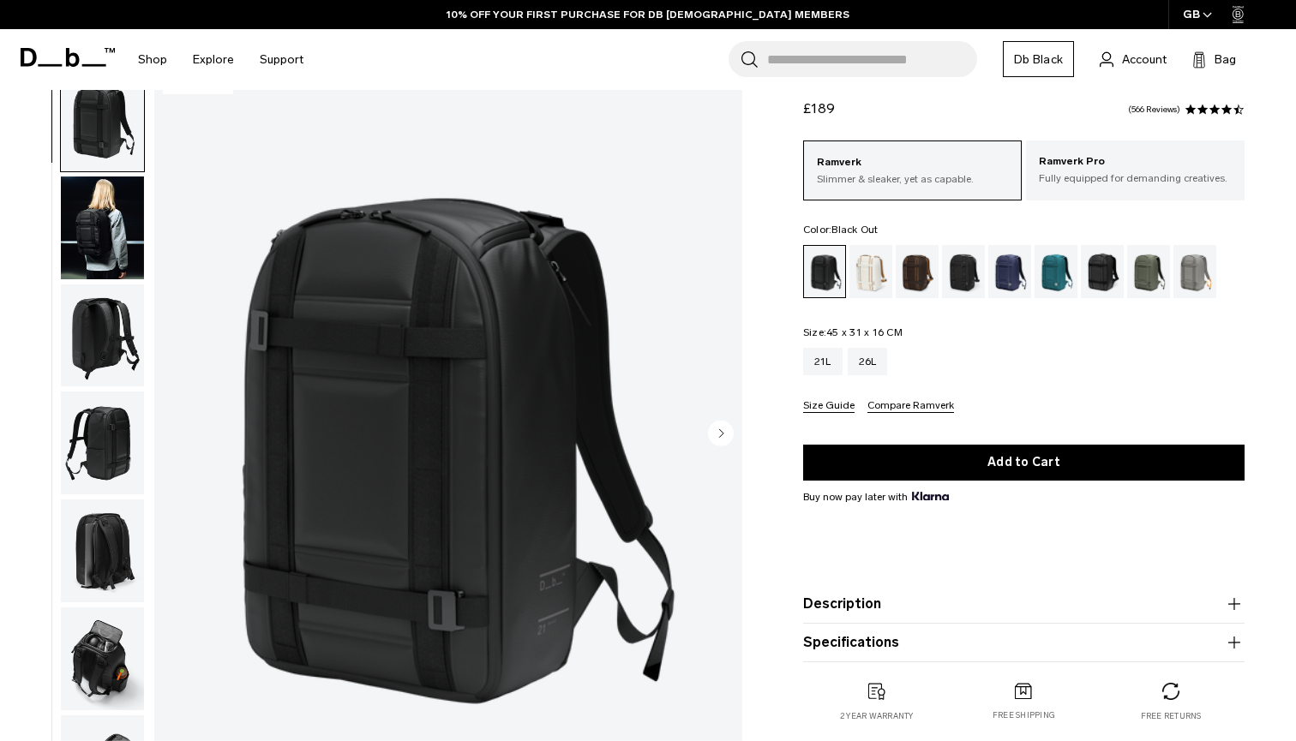
scroll to position [60, 0]
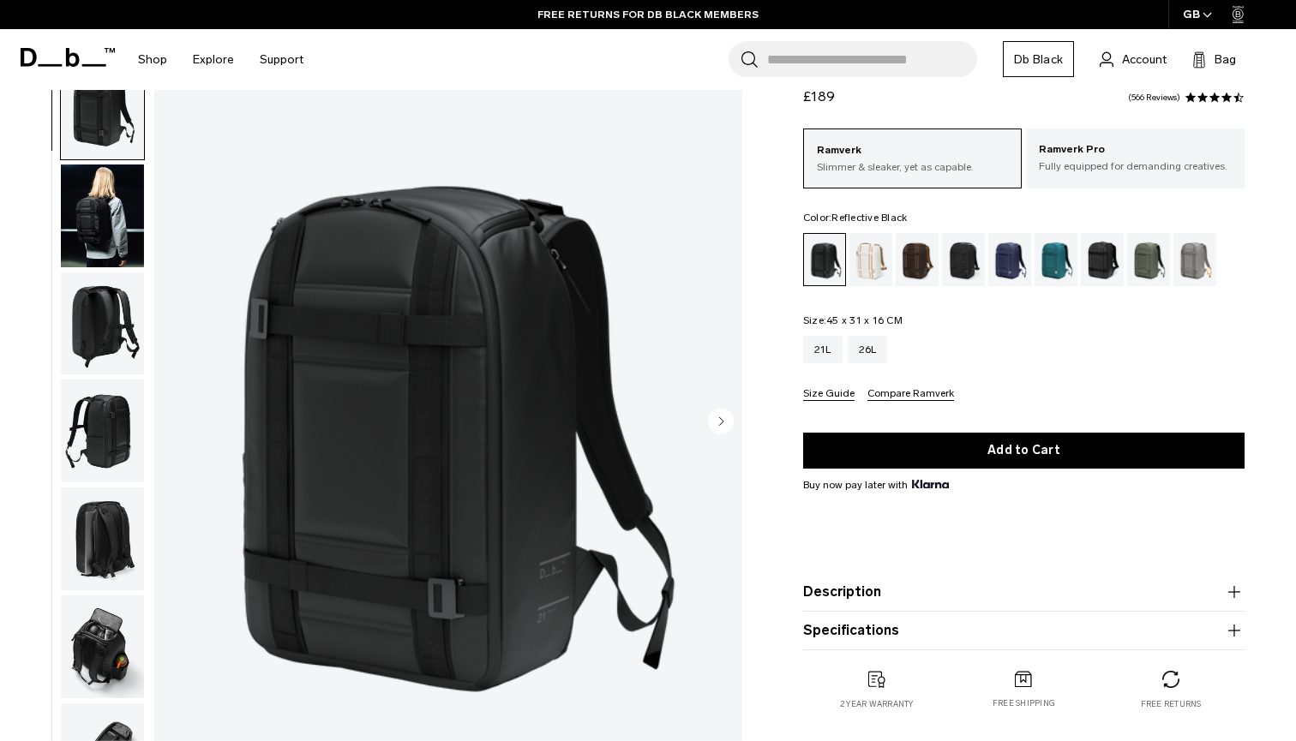
click at [1102, 263] on div "Reflective Black" at bounding box center [1103, 259] width 44 height 53
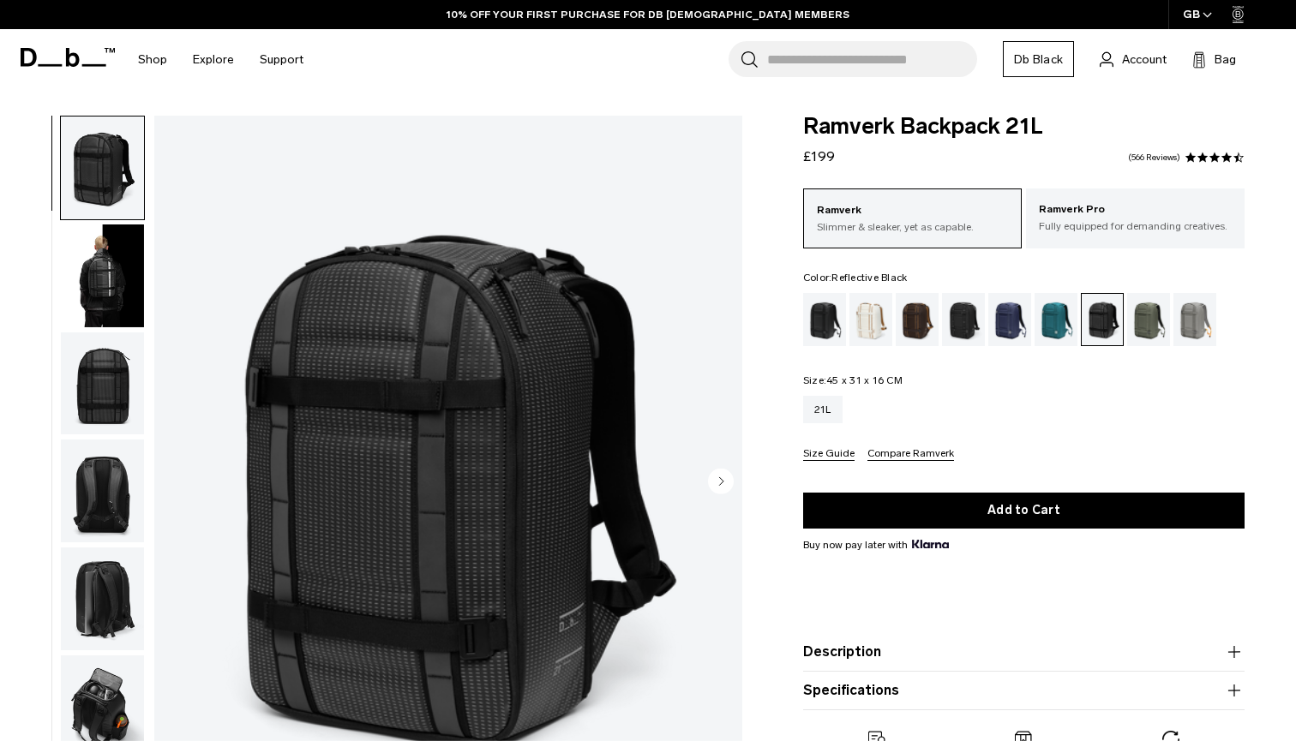
click at [543, 511] on img "1 / 10" at bounding box center [448, 483] width 588 height 735
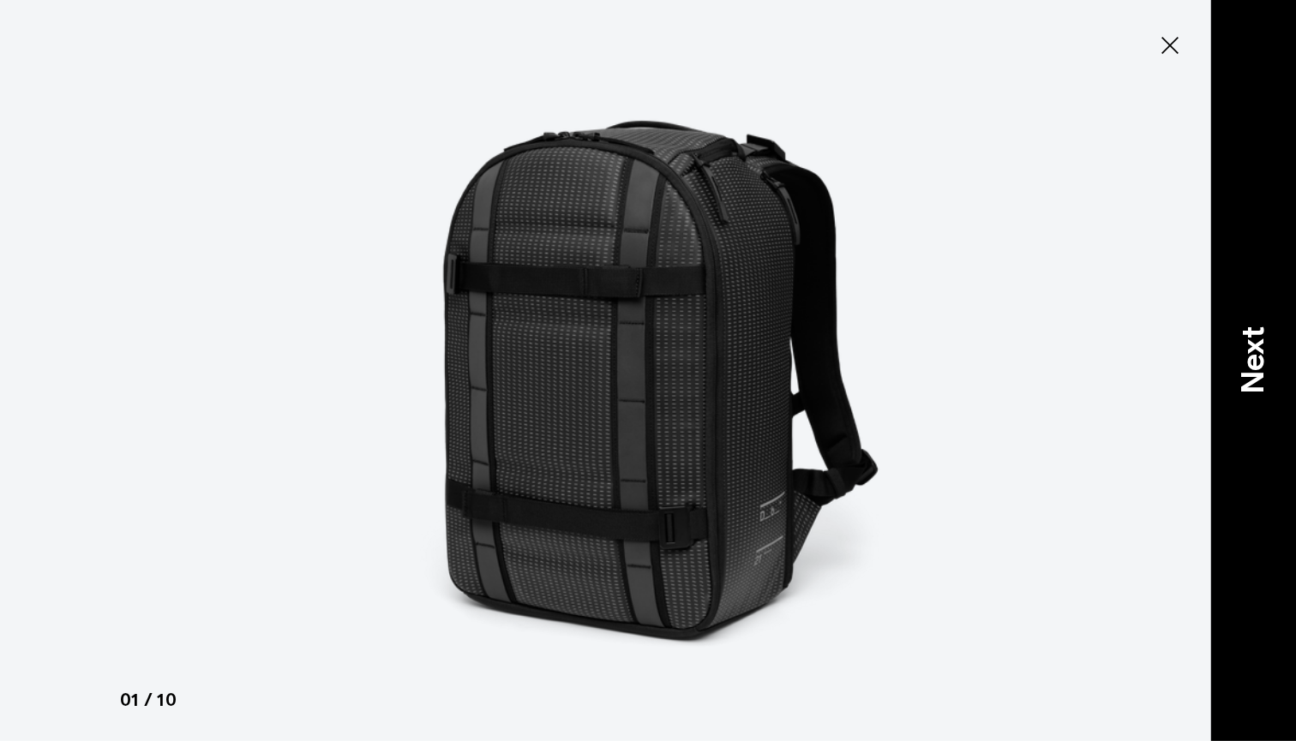
click at [1257, 347] on p "Next" at bounding box center [1253, 361] width 46 height 68
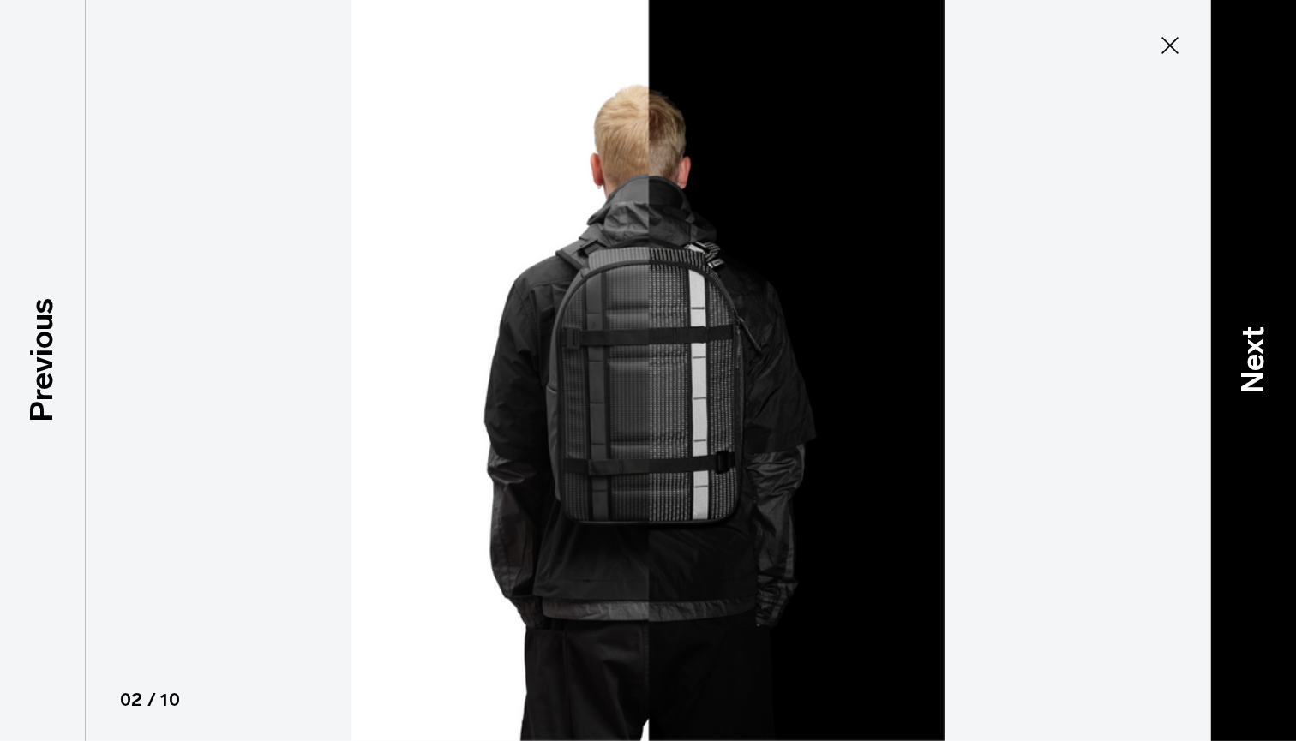
click at [1257, 347] on p "Next" at bounding box center [1253, 361] width 46 height 68
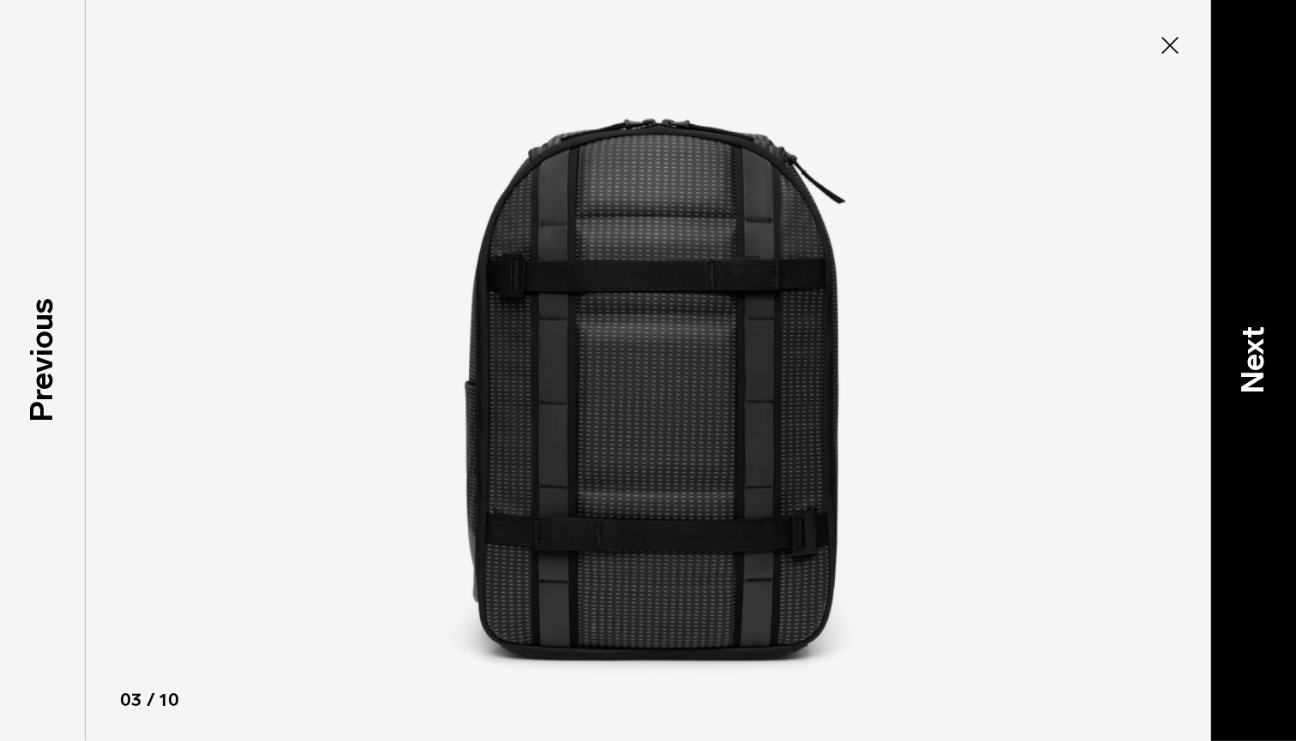
click at [1257, 347] on p "Next" at bounding box center [1253, 361] width 46 height 68
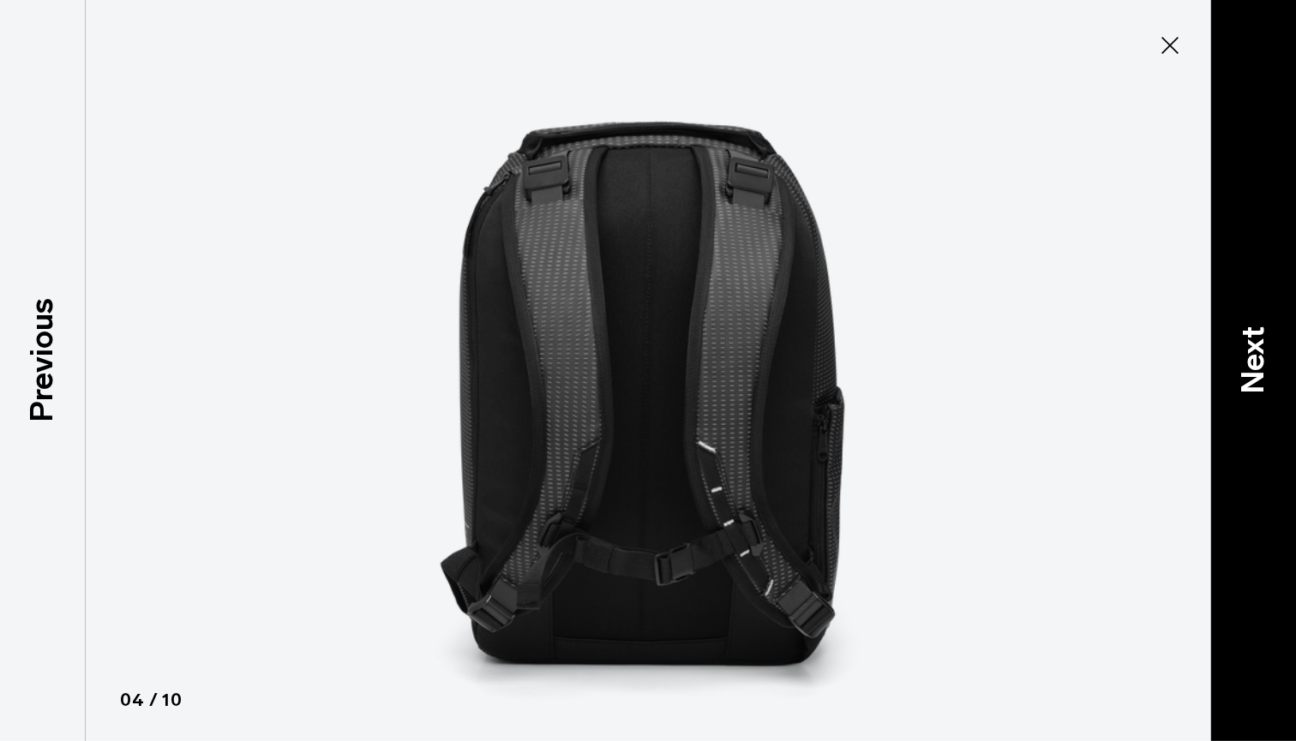
click at [1257, 347] on p "Next" at bounding box center [1253, 361] width 46 height 68
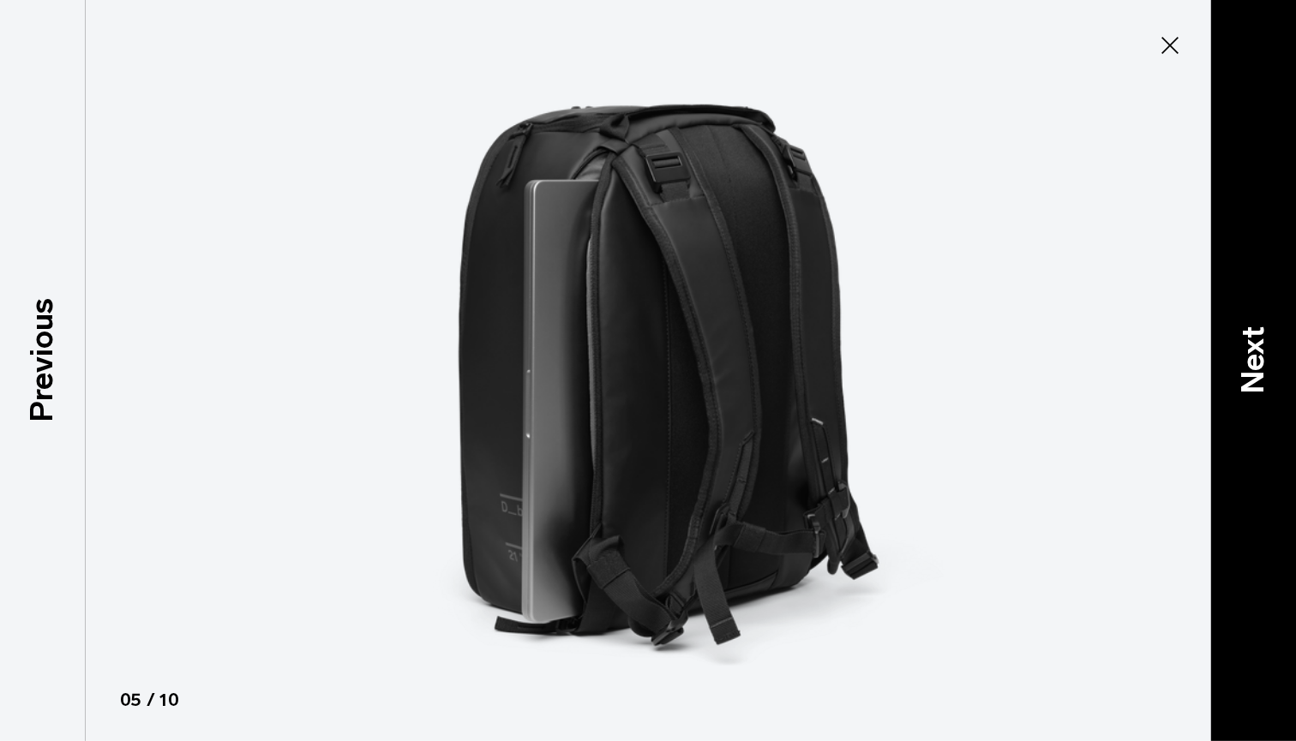
click at [1257, 347] on p "Next" at bounding box center [1253, 361] width 46 height 68
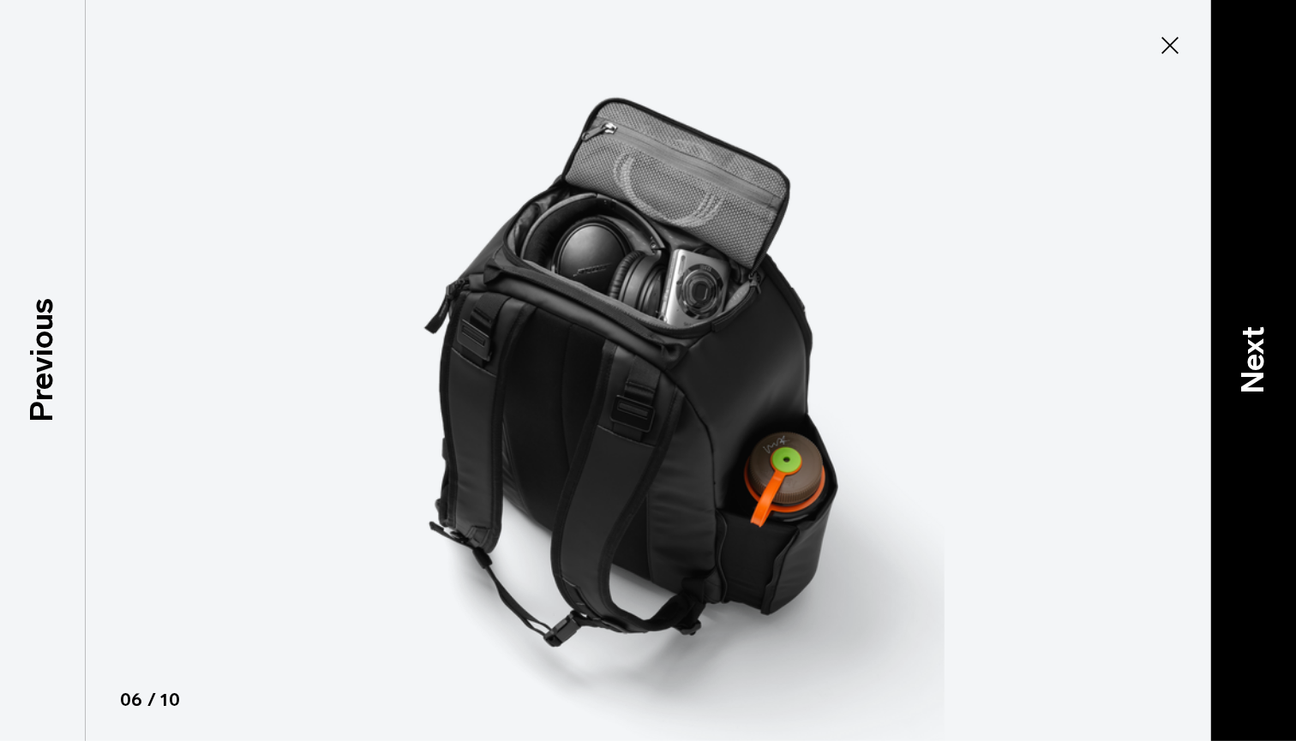
click at [1257, 347] on p "Next" at bounding box center [1253, 361] width 46 height 68
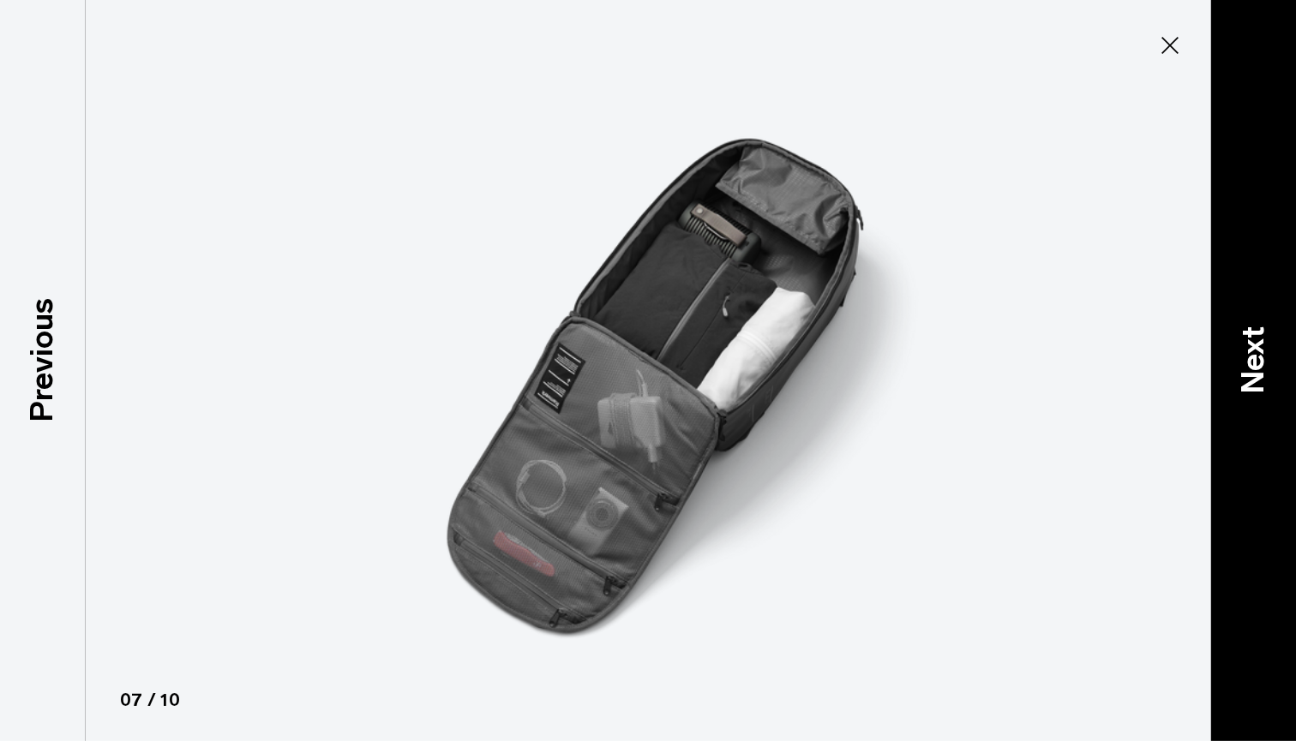
click at [1257, 347] on p "Next" at bounding box center [1253, 361] width 46 height 68
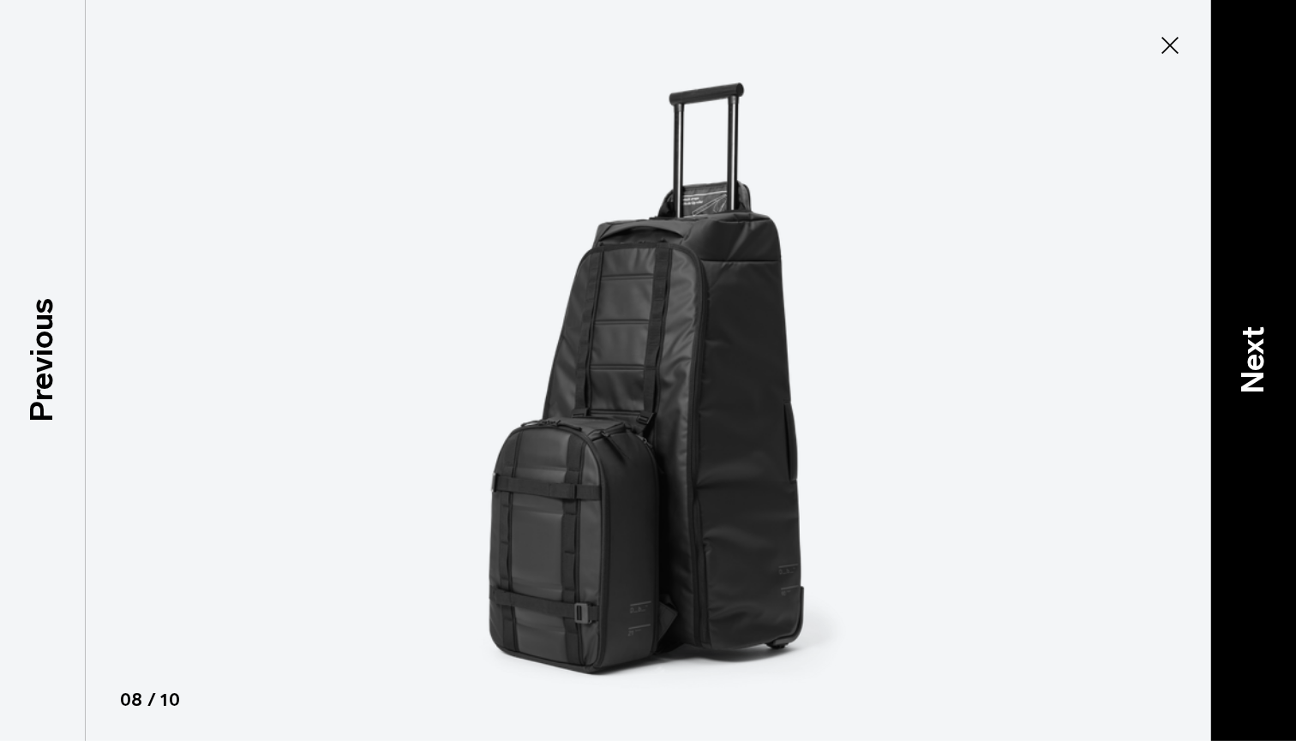
click at [1257, 347] on p "Next" at bounding box center [1253, 361] width 46 height 68
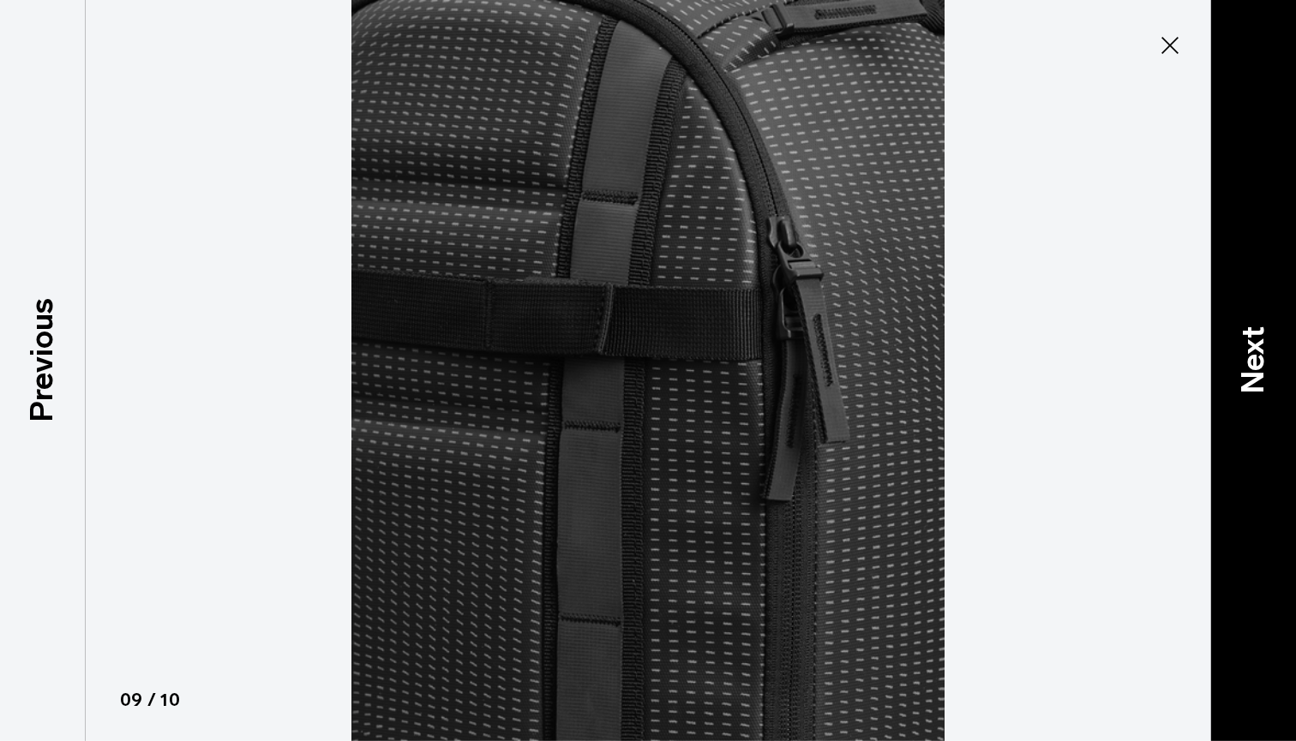
click at [1257, 347] on p "Next" at bounding box center [1253, 361] width 46 height 68
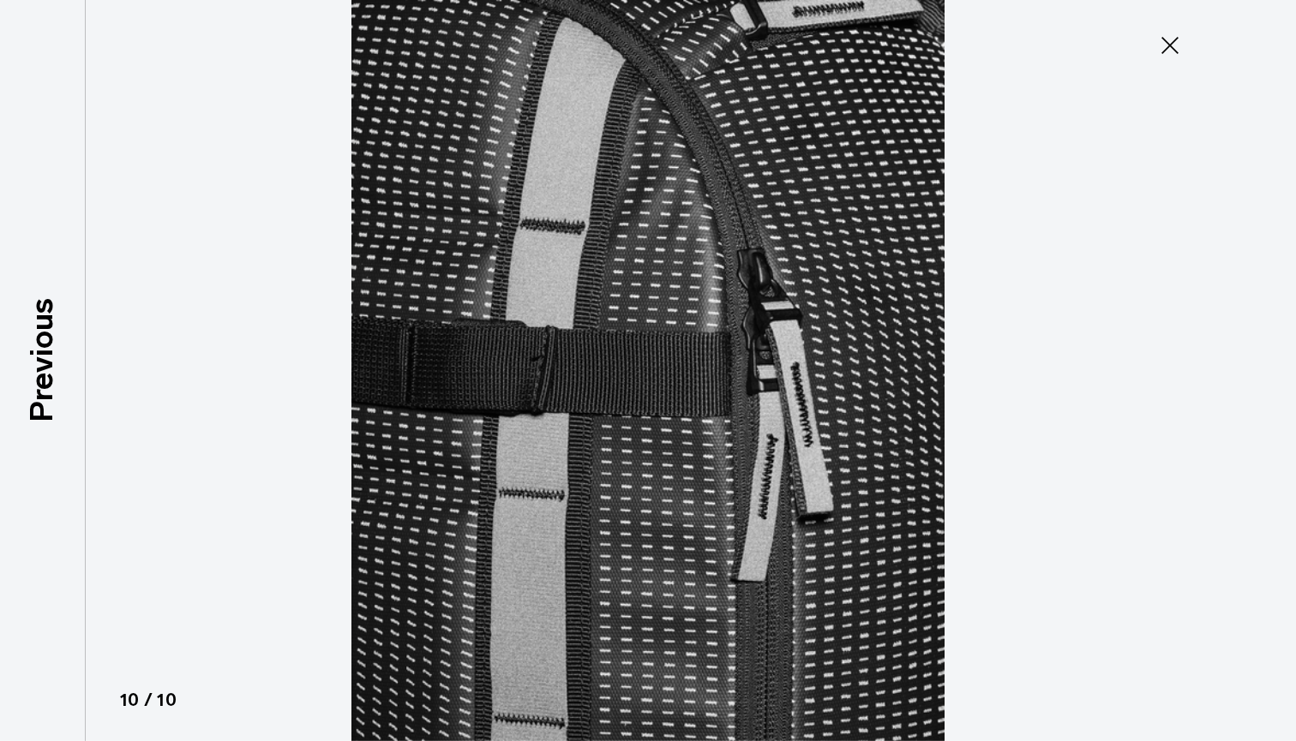
click at [1257, 347] on div at bounding box center [648, 370] width 1296 height 741
click at [1180, 44] on icon at bounding box center [1169, 45] width 27 height 27
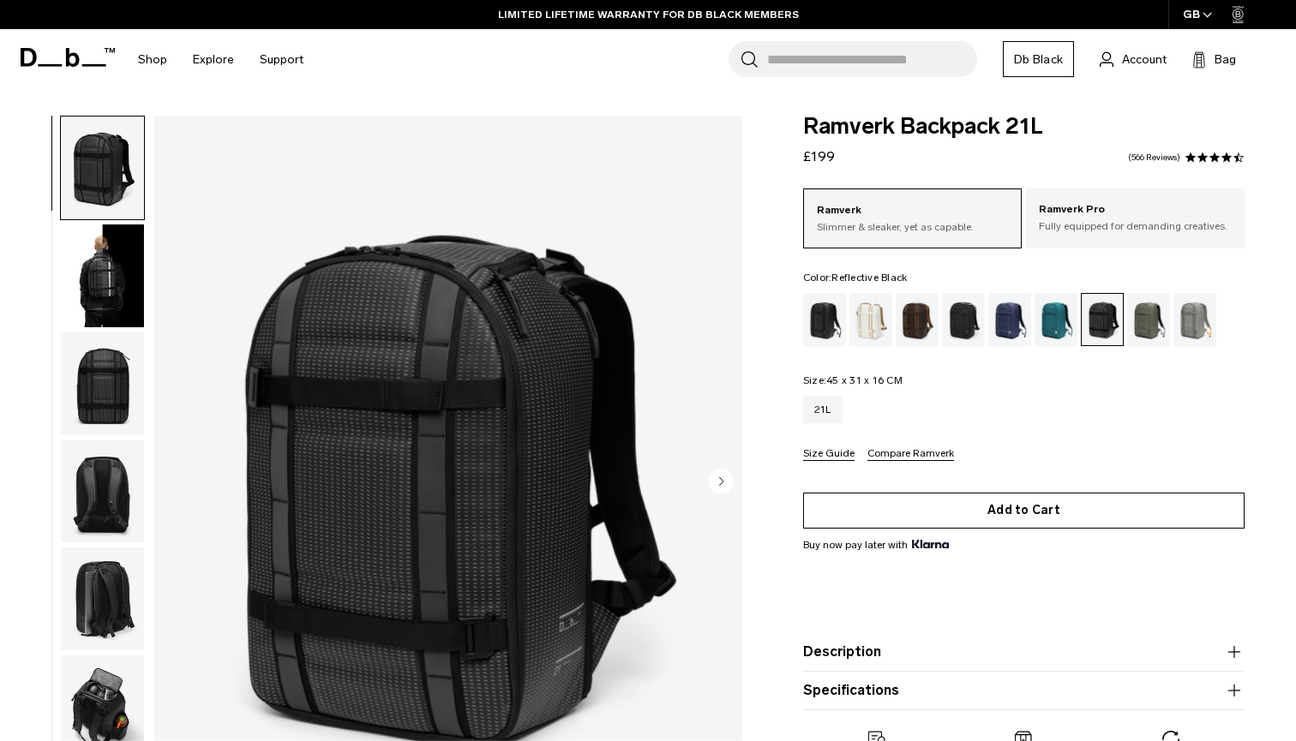
click at [1084, 513] on button "Add to Cart" at bounding box center [1023, 511] width 441 height 36
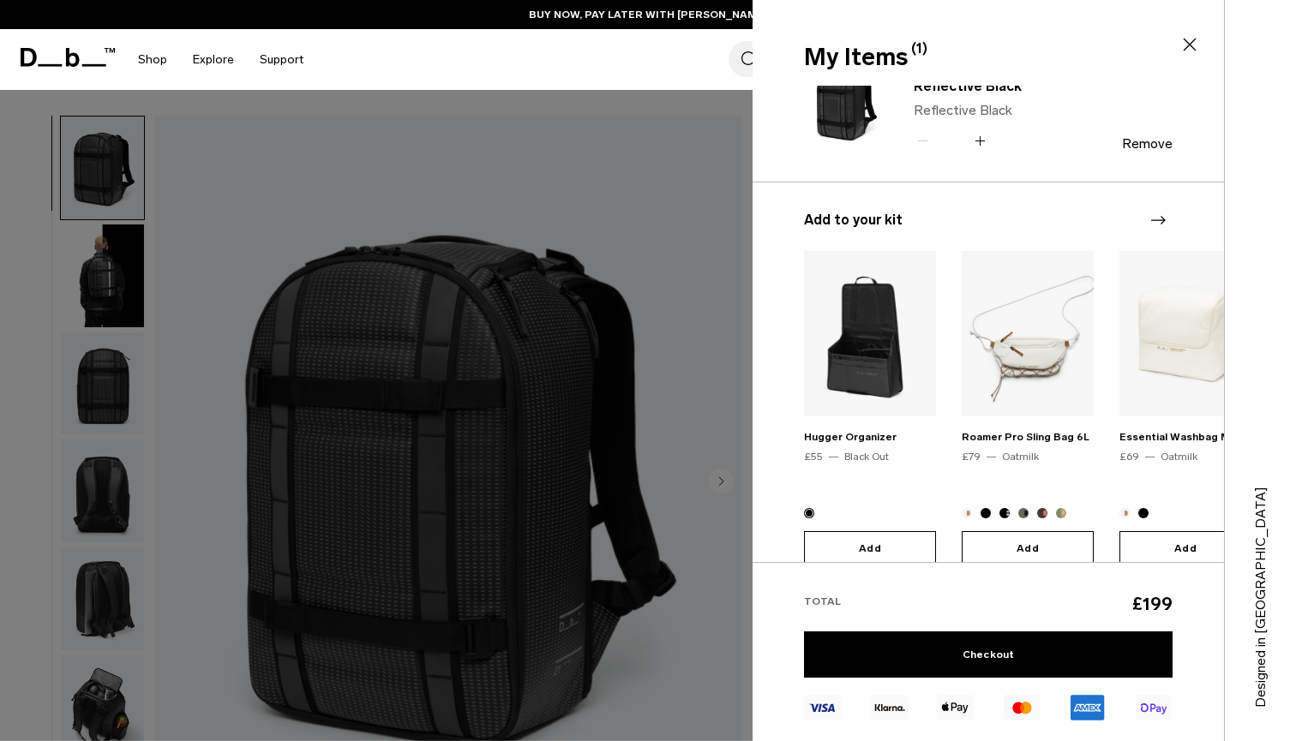
click at [1168, 223] on div "Next slide" at bounding box center [1157, 220] width 23 height 38
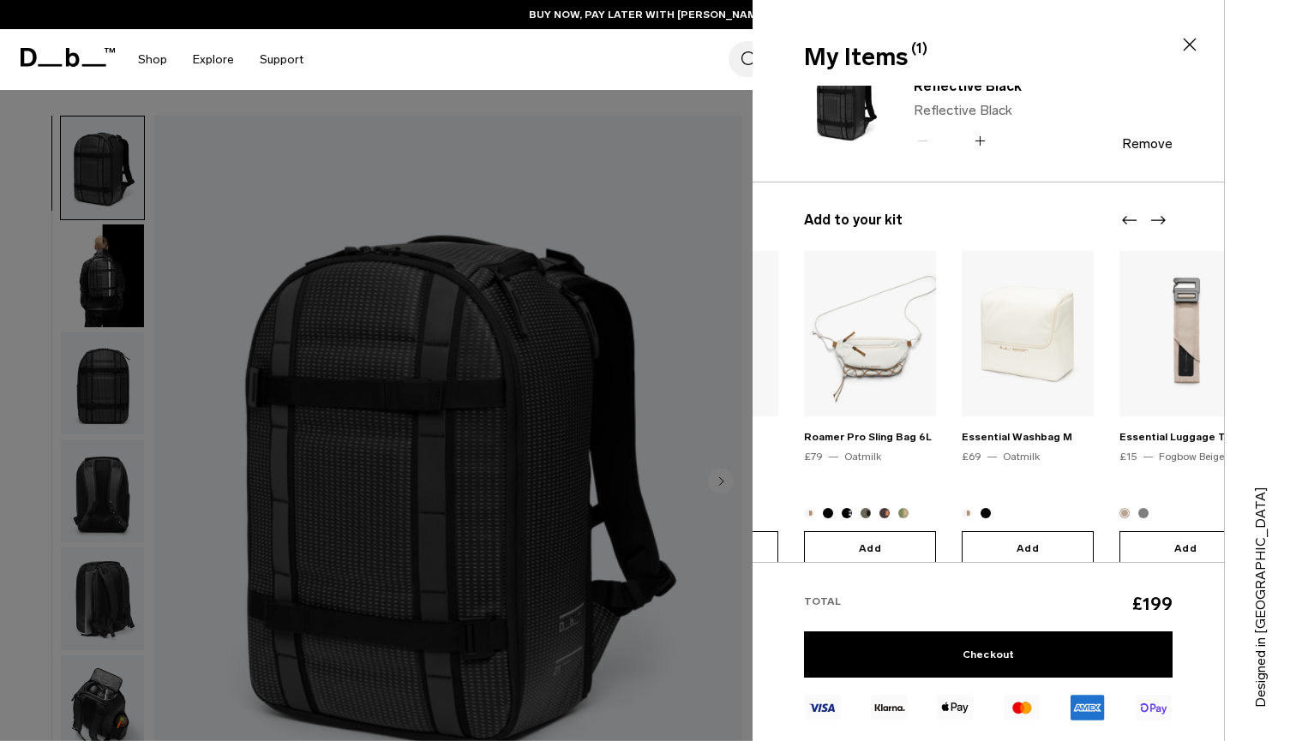
click at [1168, 223] on div "Next slide" at bounding box center [1157, 220] width 23 height 38
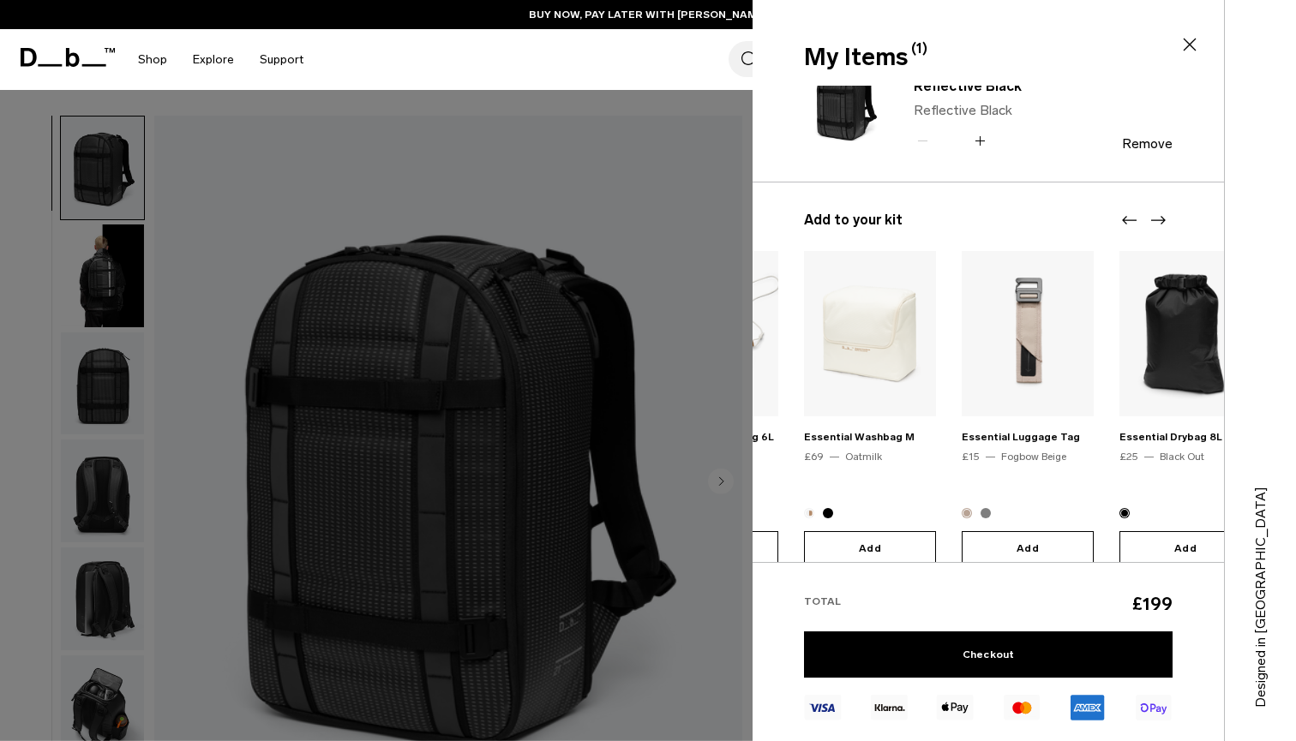
click at [1168, 223] on div "Next slide" at bounding box center [1157, 220] width 23 height 38
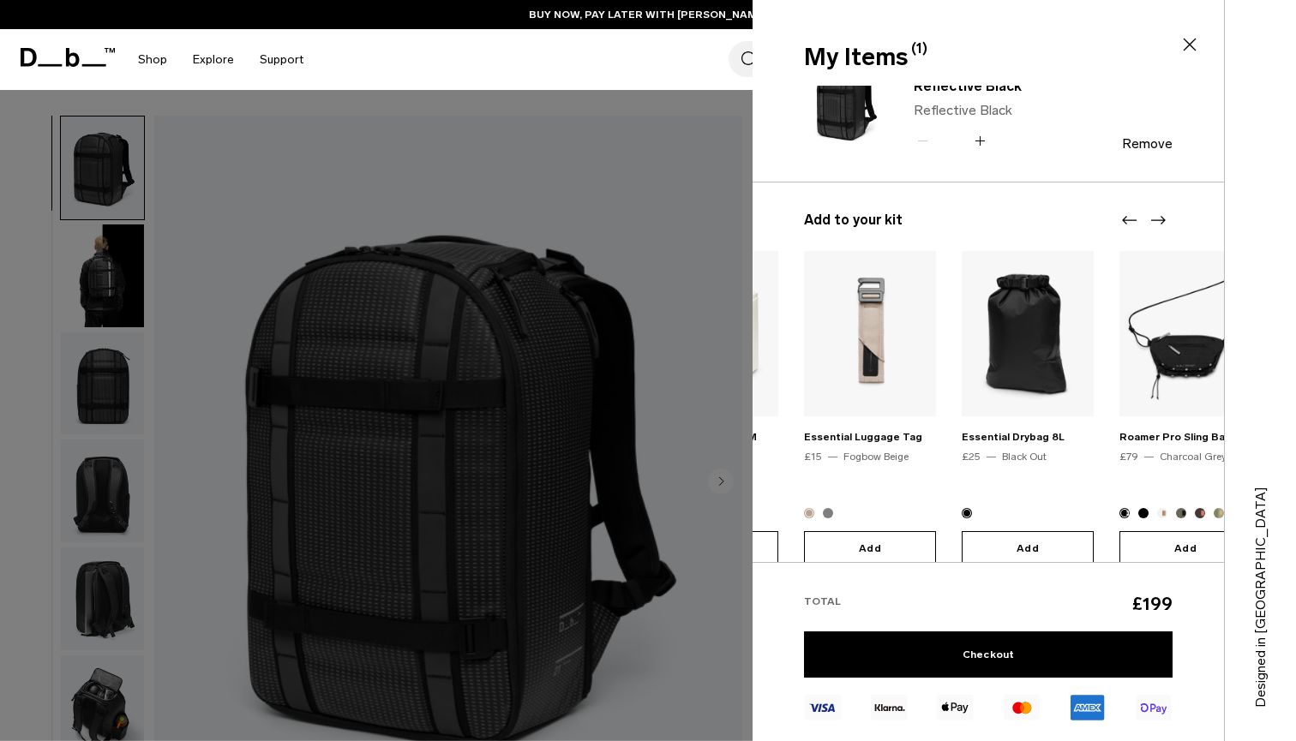
click at [1168, 223] on div "Next slide" at bounding box center [1157, 220] width 23 height 38
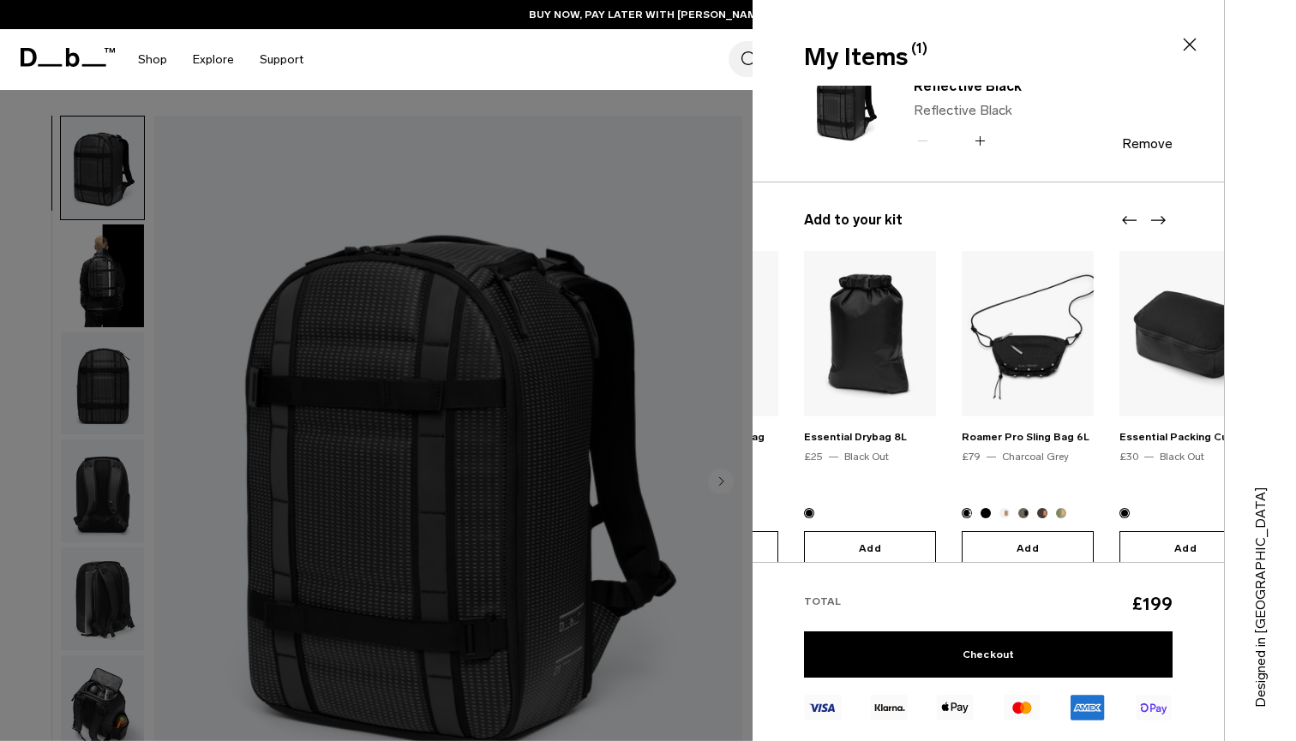
click at [1188, 45] on icon at bounding box center [1190, 44] width 21 height 21
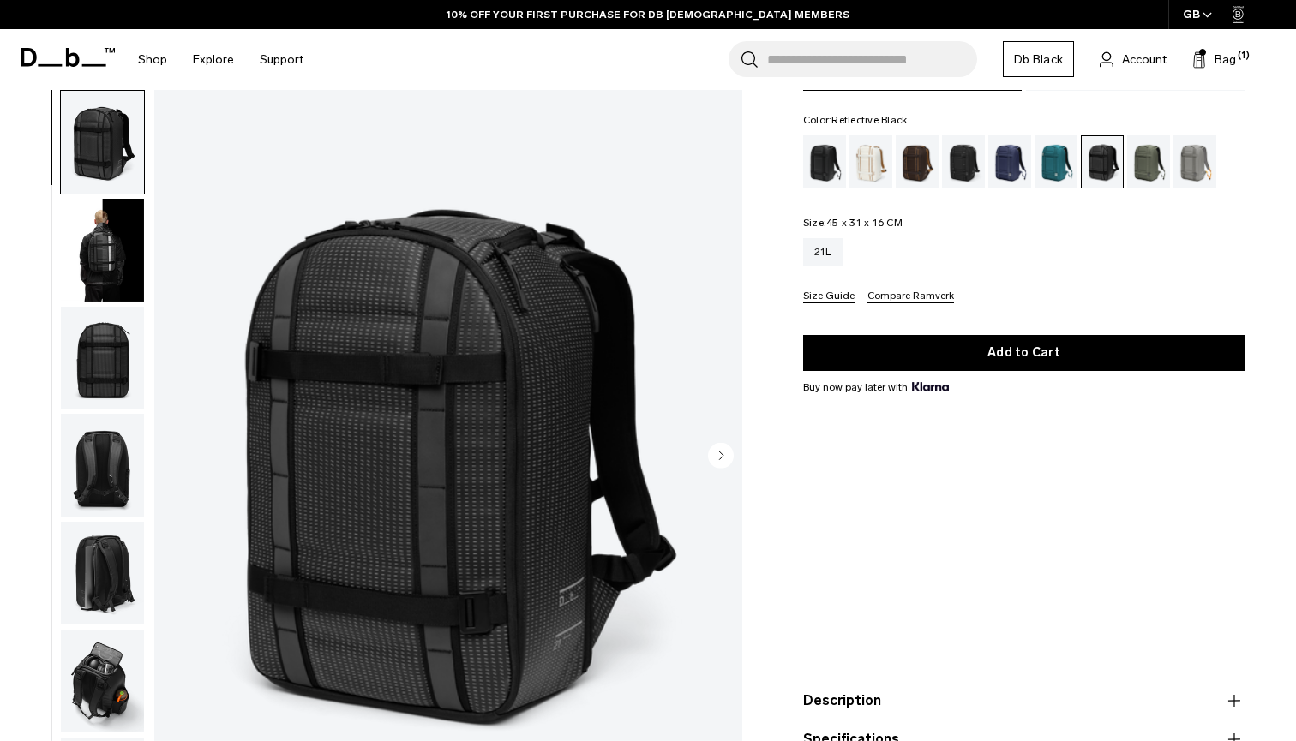
scroll to position [153, 0]
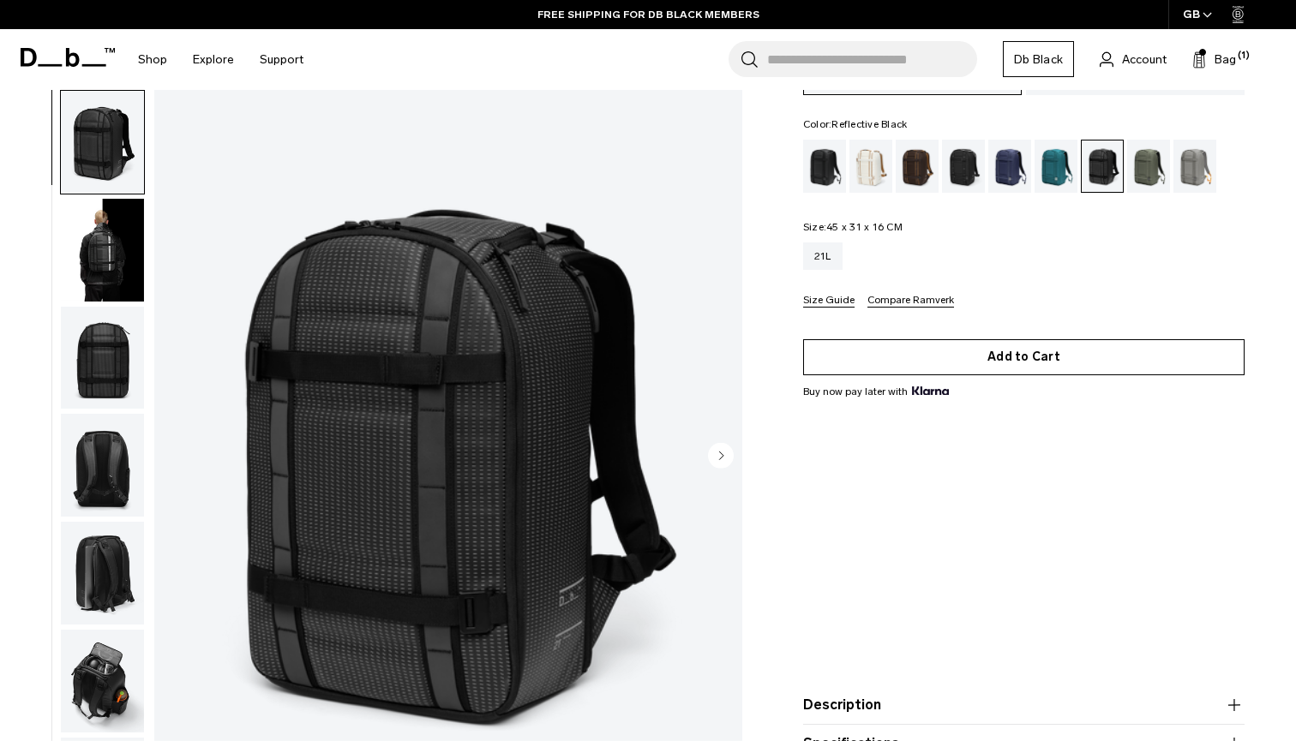
click at [1071, 347] on button "Add to Cart" at bounding box center [1023, 357] width 441 height 36
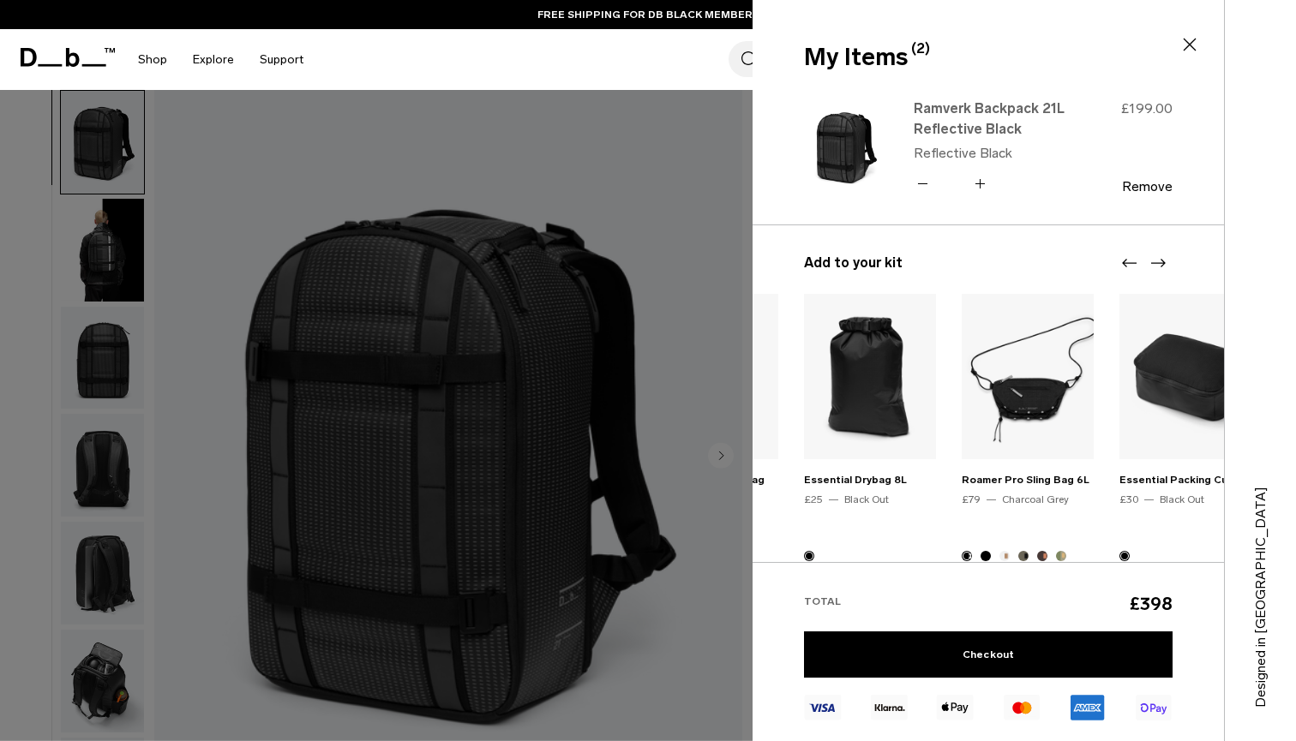
scroll to position [0, 0]
click at [928, 181] on icon at bounding box center [923, 183] width 16 height 25
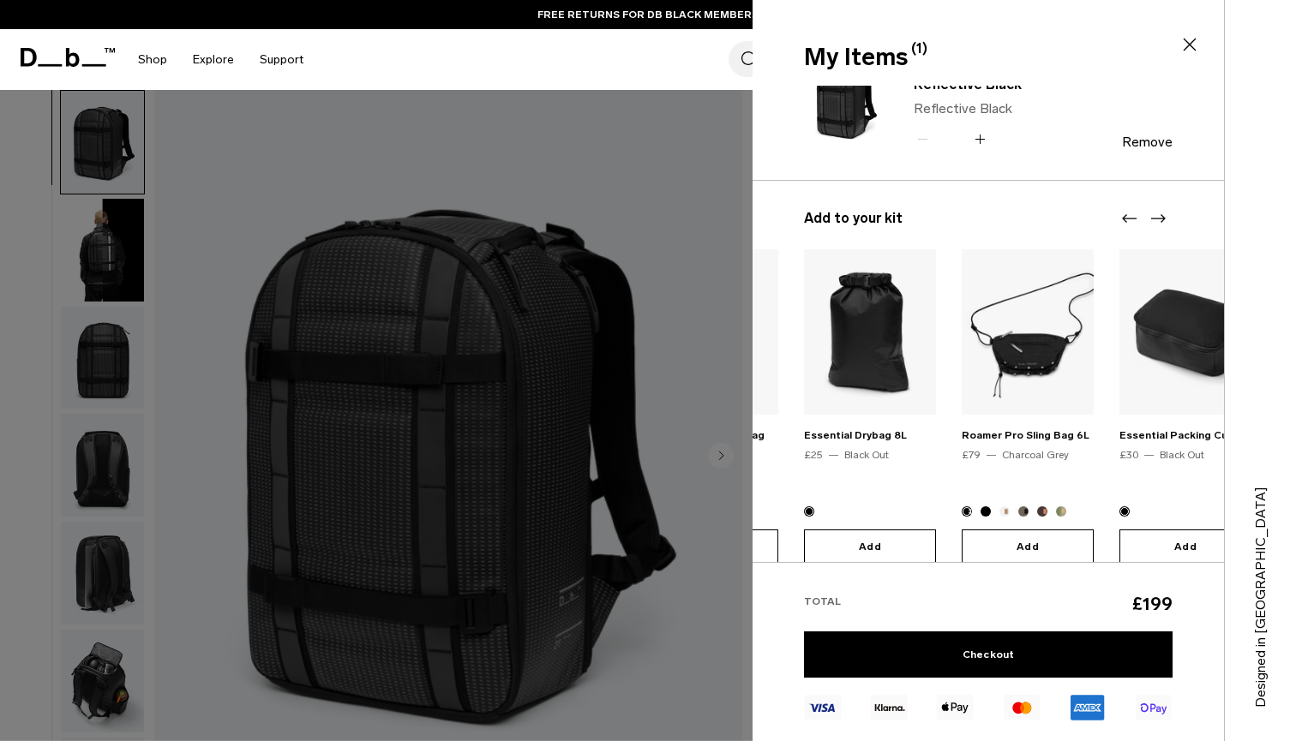
scroll to position [44, 0]
click at [958, 663] on link "Checkout" at bounding box center [988, 655] width 369 height 46
